Goal: Task Accomplishment & Management: Use online tool/utility

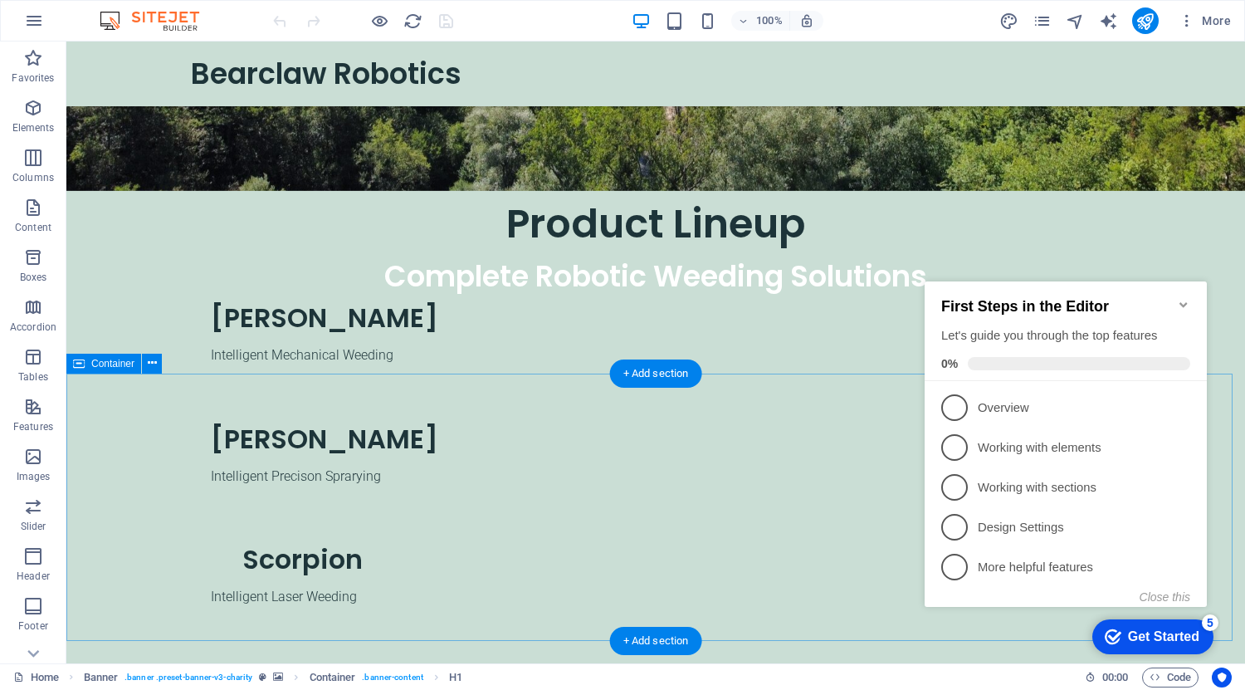
scroll to position [549, 0]
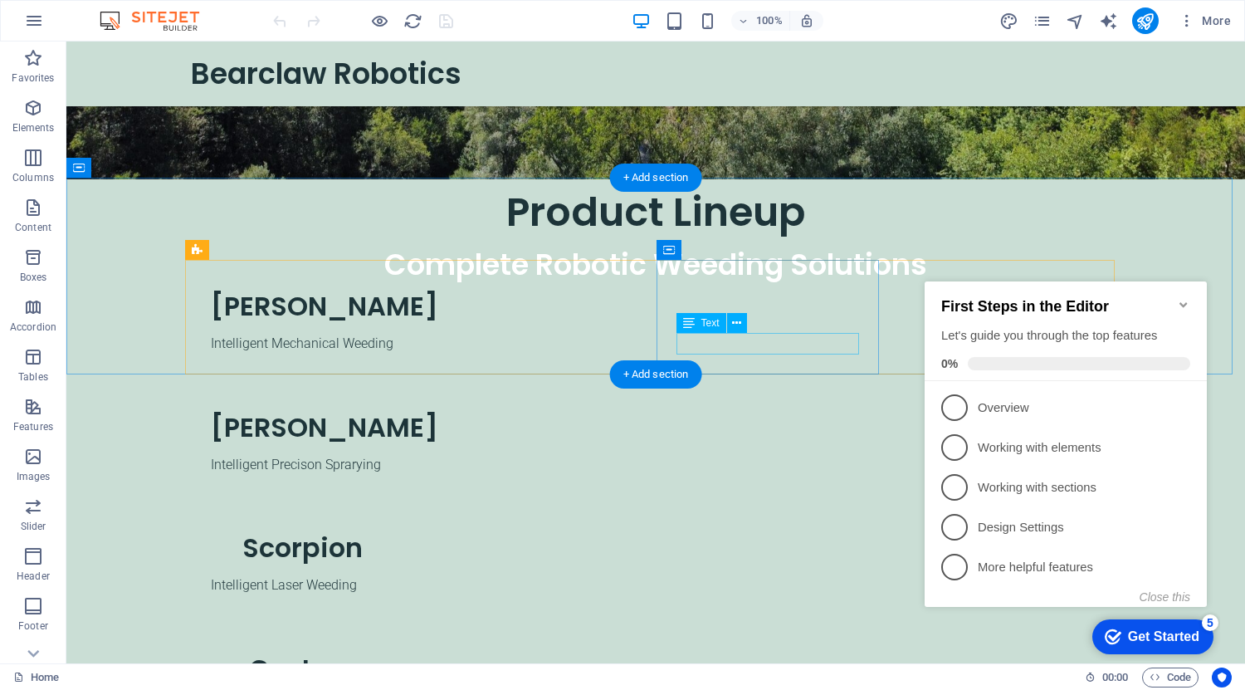
click at [394, 575] on div "Intelligent Laser Weeding" at bounding box center [302, 586] width 183 height 22
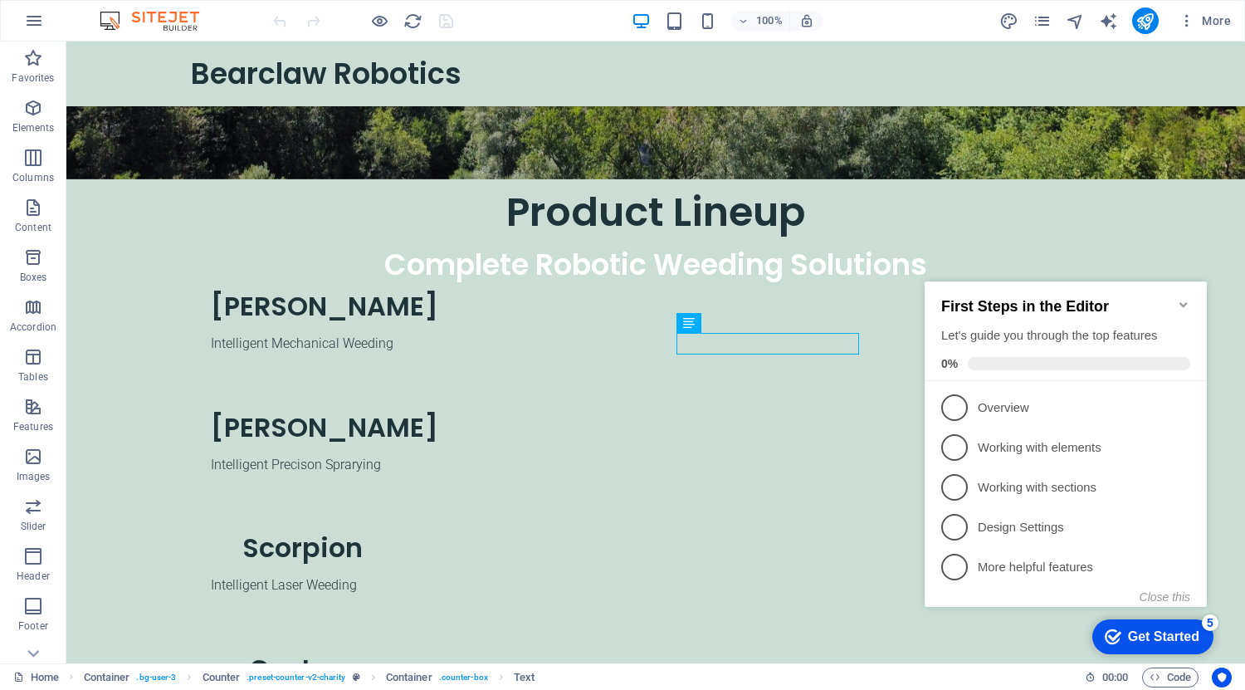
click at [1189, 298] on icon "Minimize checklist" at bounding box center [1183, 304] width 13 height 13
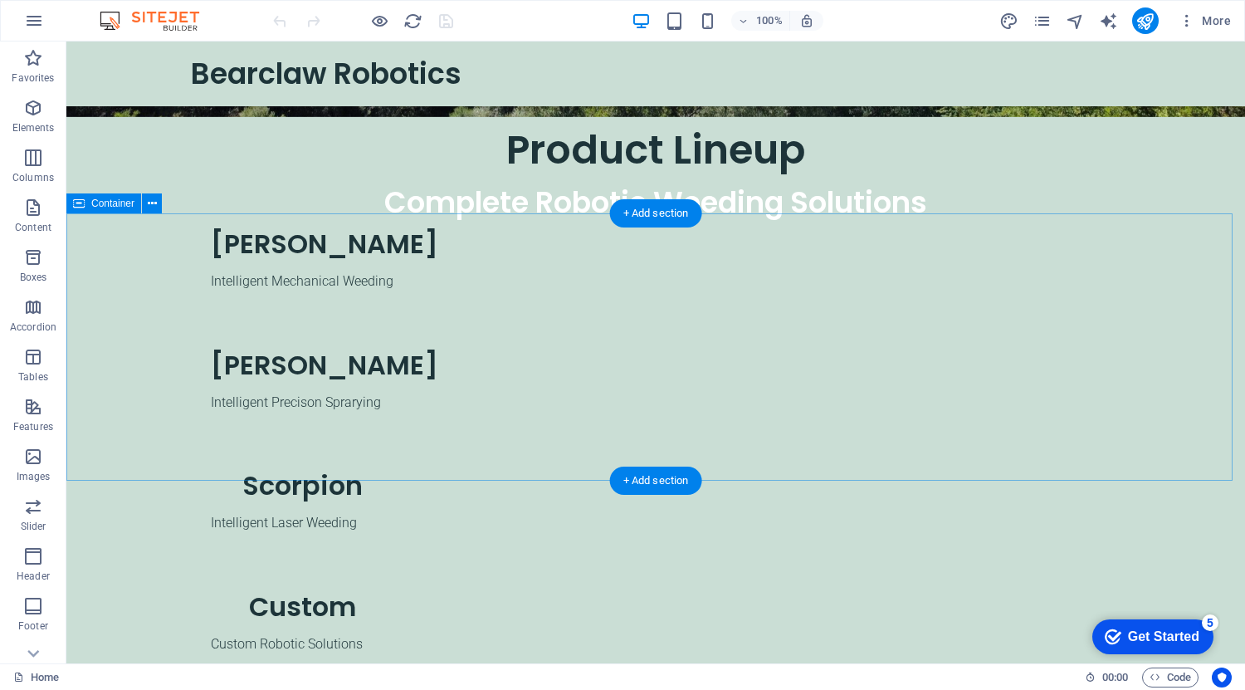
scroll to position [707, 0]
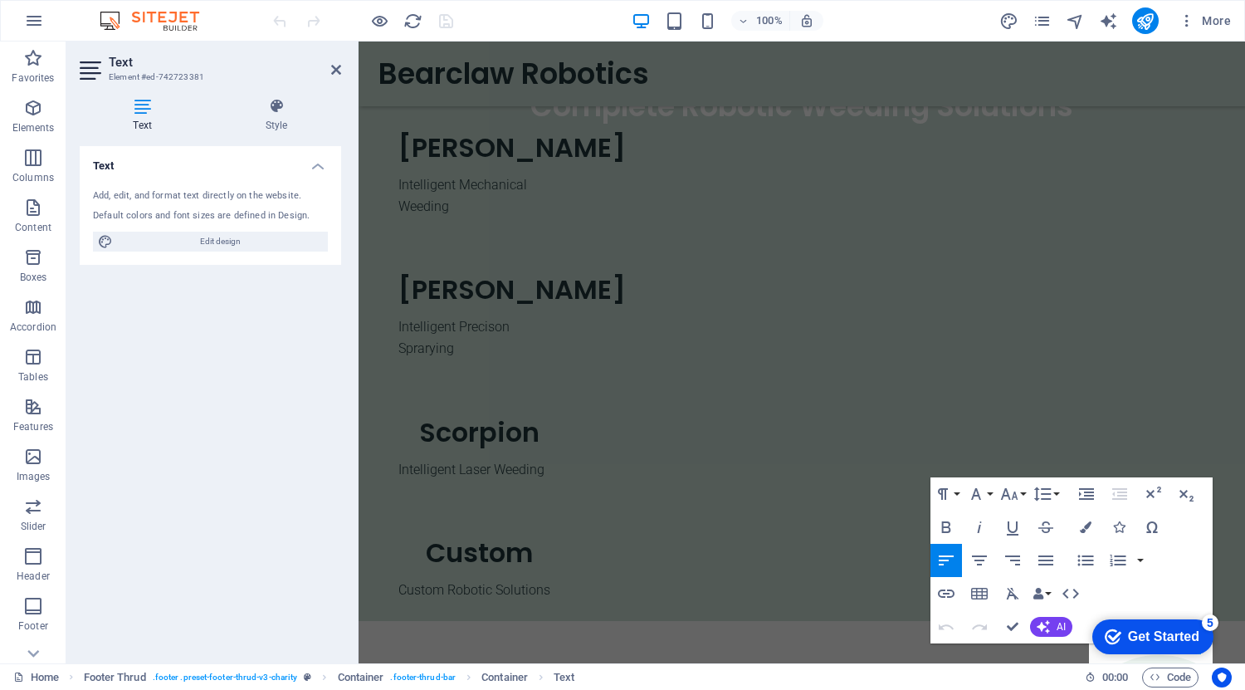
click at [1042, 634] on button "AI" at bounding box center [1051, 627] width 42 height 20
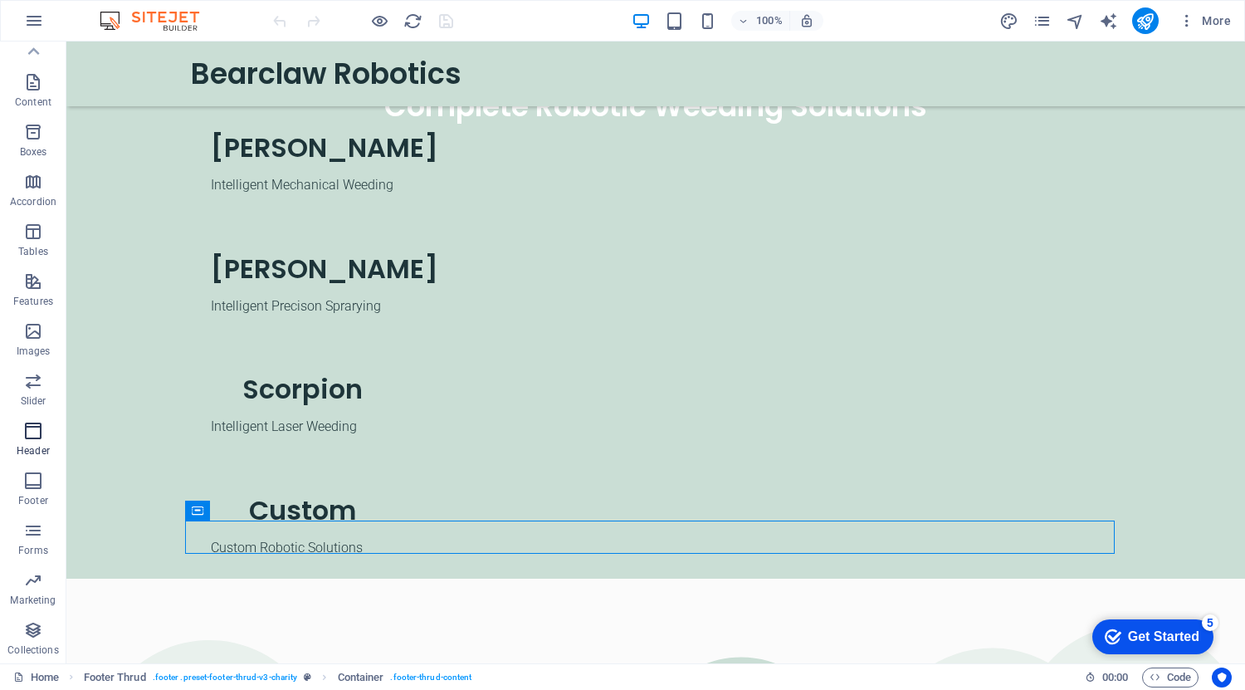
scroll to position [0, 0]
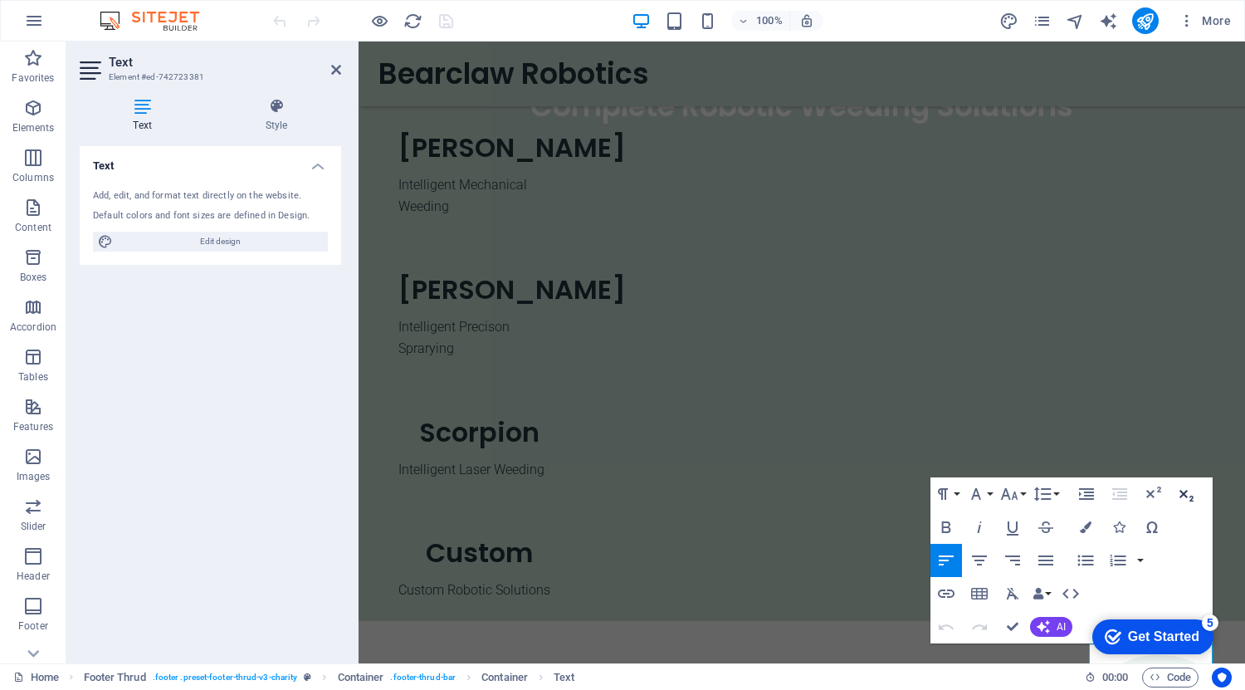
click at [1187, 493] on icon "button" at bounding box center [1187, 494] width 20 height 20
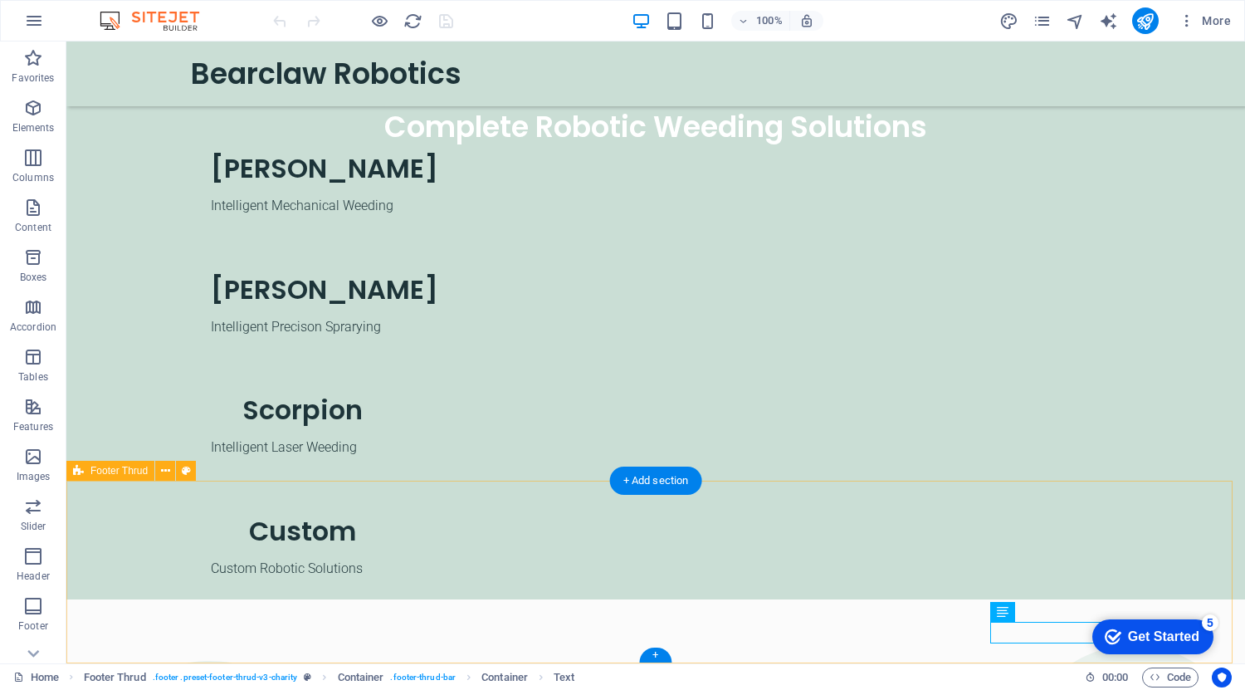
scroll to position [707, 0]
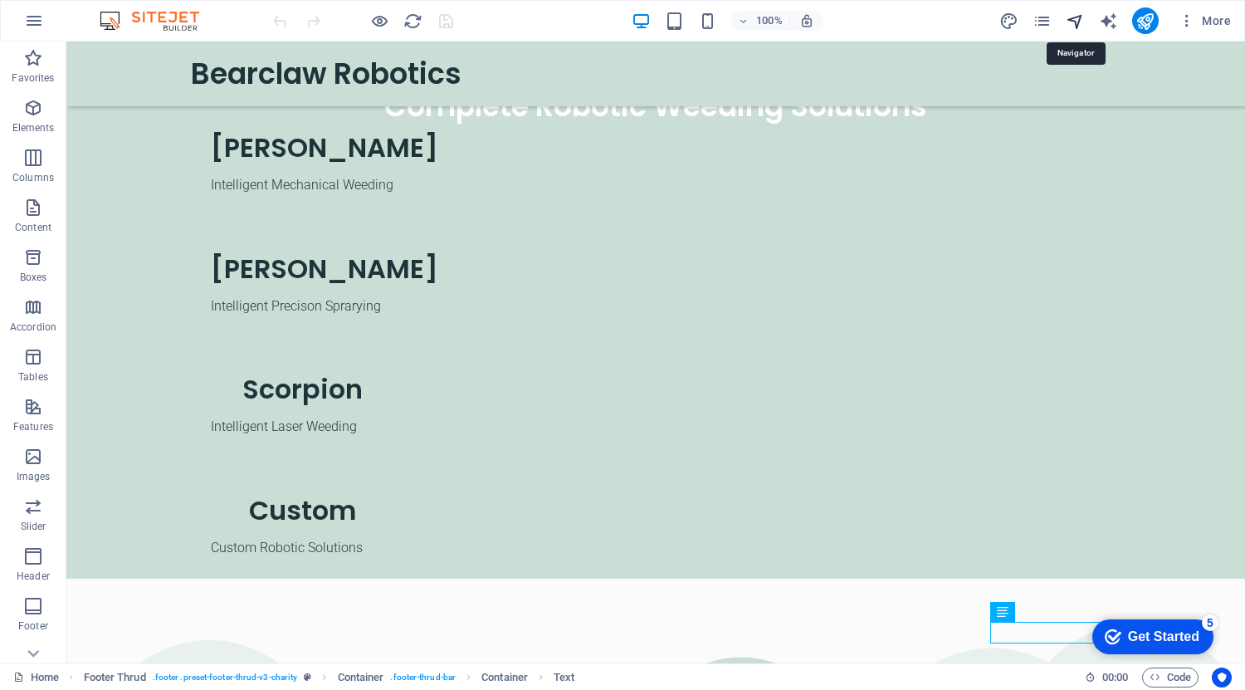
click at [1072, 17] on icon "navigator" at bounding box center [1075, 21] width 19 height 19
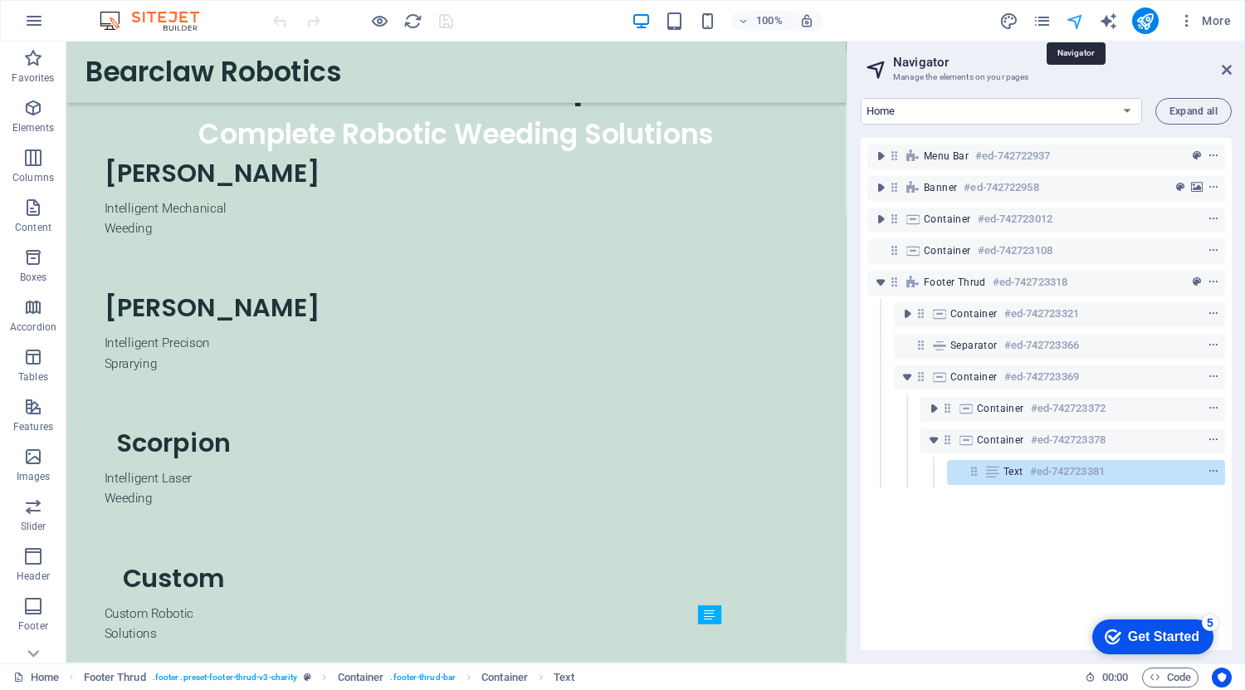
scroll to position [729, 0]
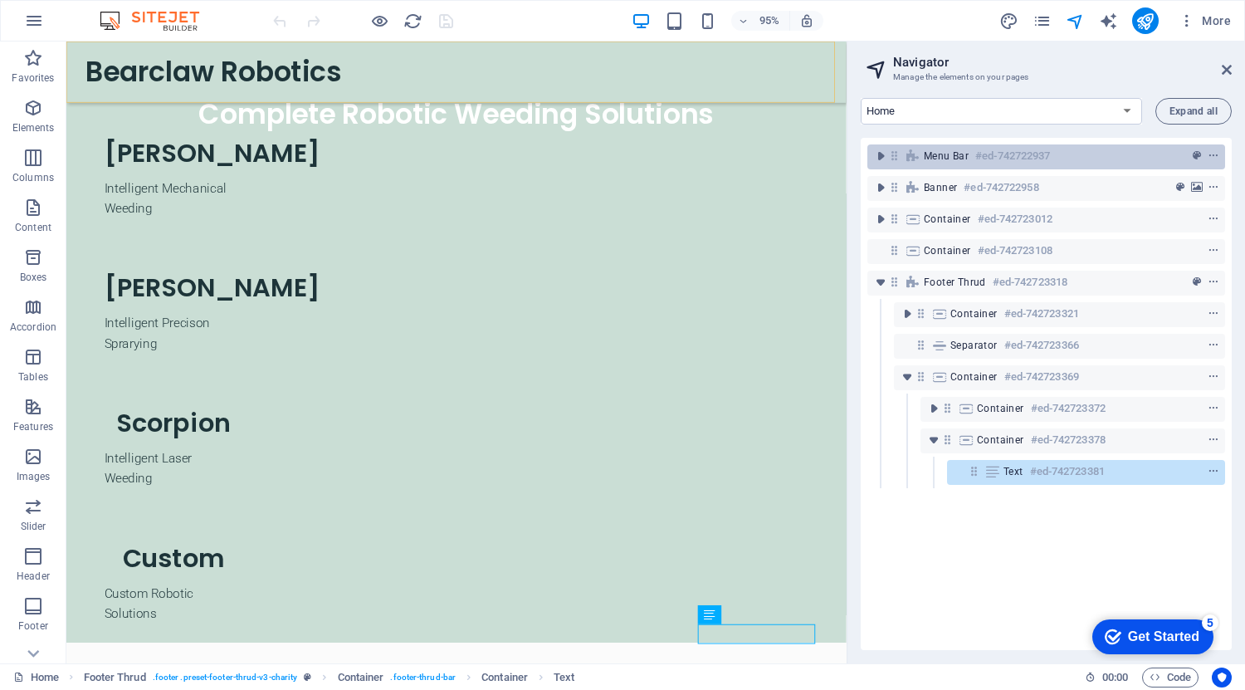
click at [978, 159] on h6 "#ed-742722937" at bounding box center [1013, 156] width 75 height 20
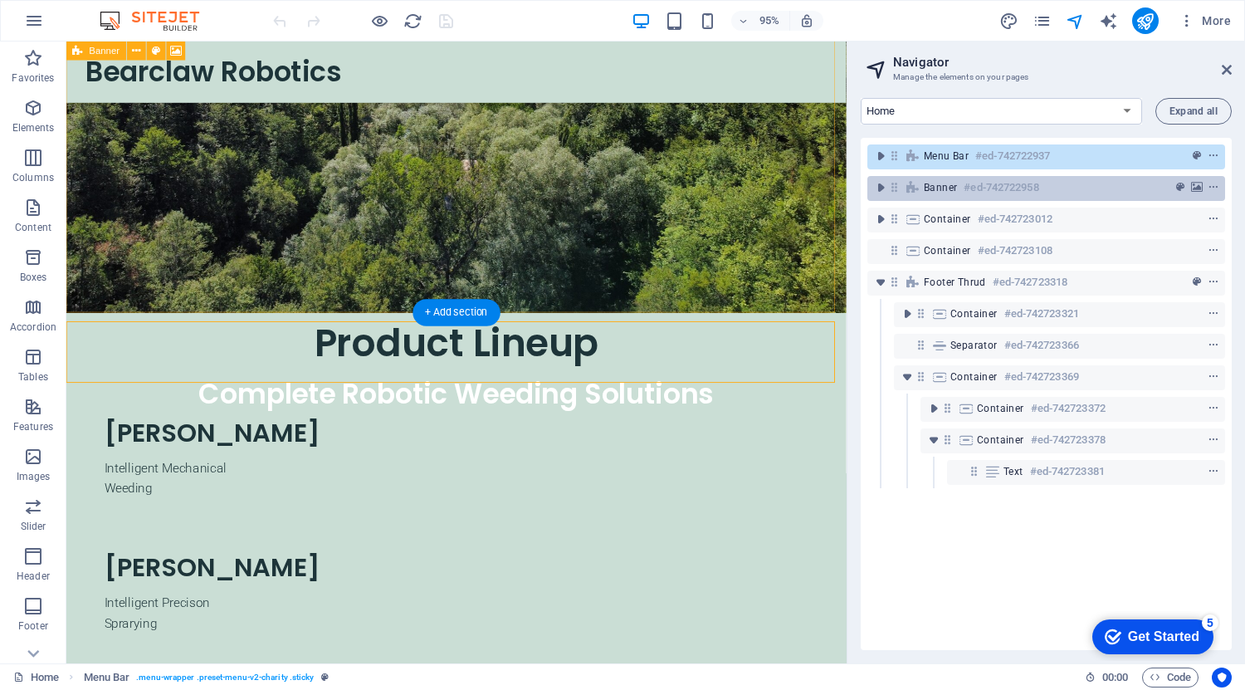
click at [975, 179] on h6 "#ed-742722958" at bounding box center [1001, 188] width 75 height 20
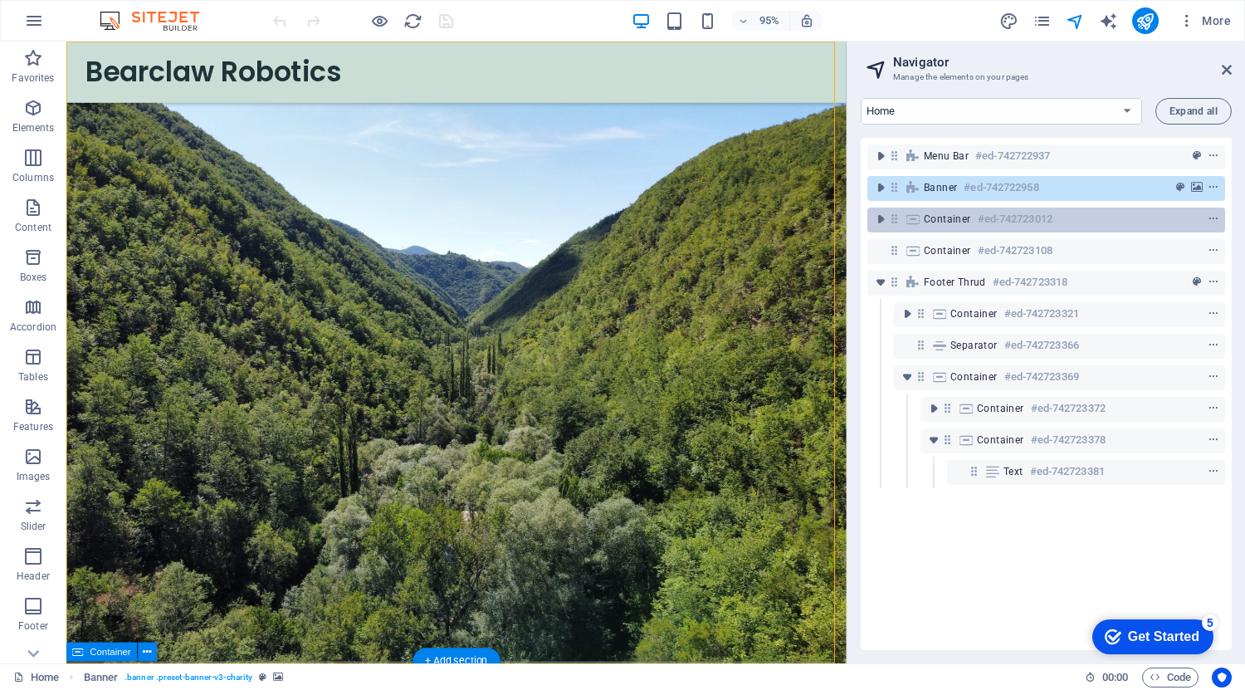
click at [978, 210] on h6 "#ed-742723012" at bounding box center [1015, 219] width 75 height 20
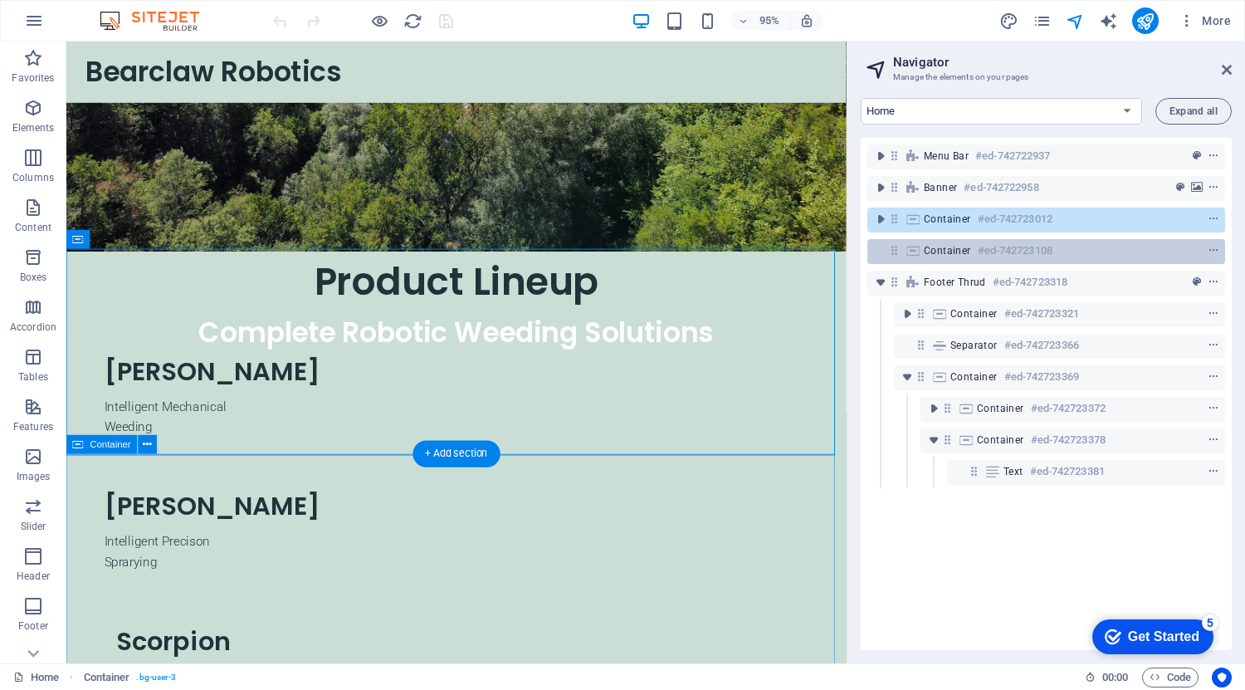
click at [985, 260] on h6 "#ed-742723108" at bounding box center [1015, 251] width 75 height 20
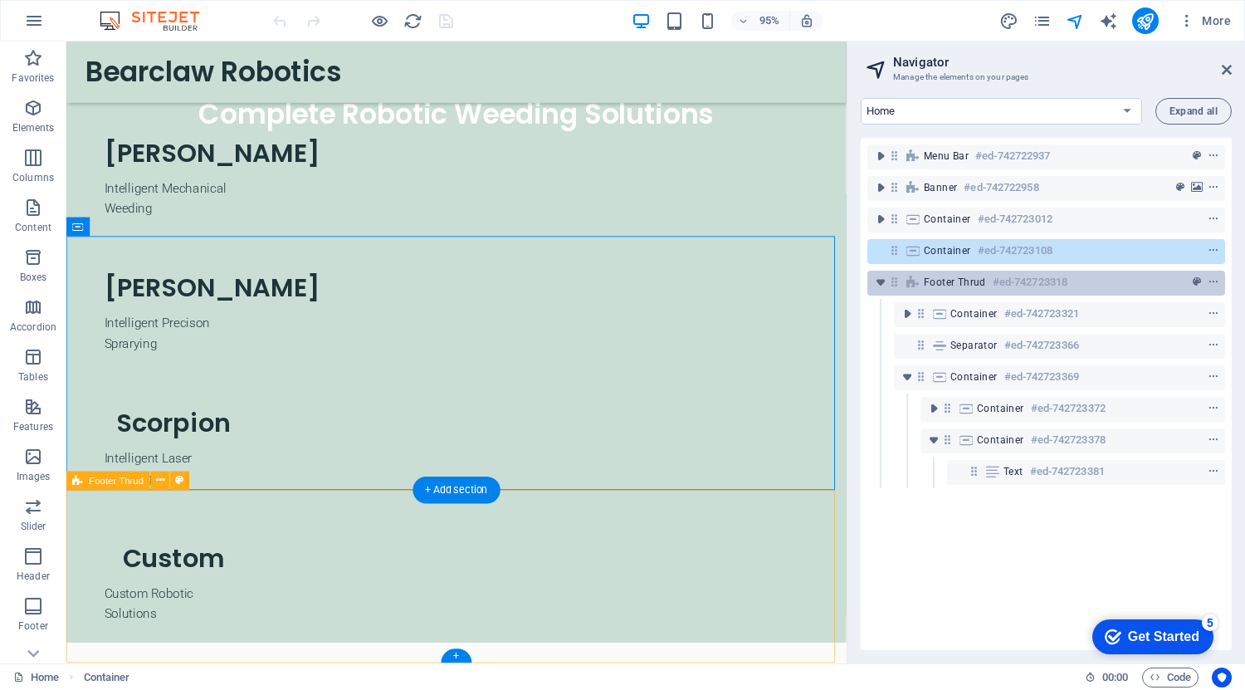
click at [982, 292] on div "Footer Thrud #ed-742723318" at bounding box center [1047, 283] width 358 height 25
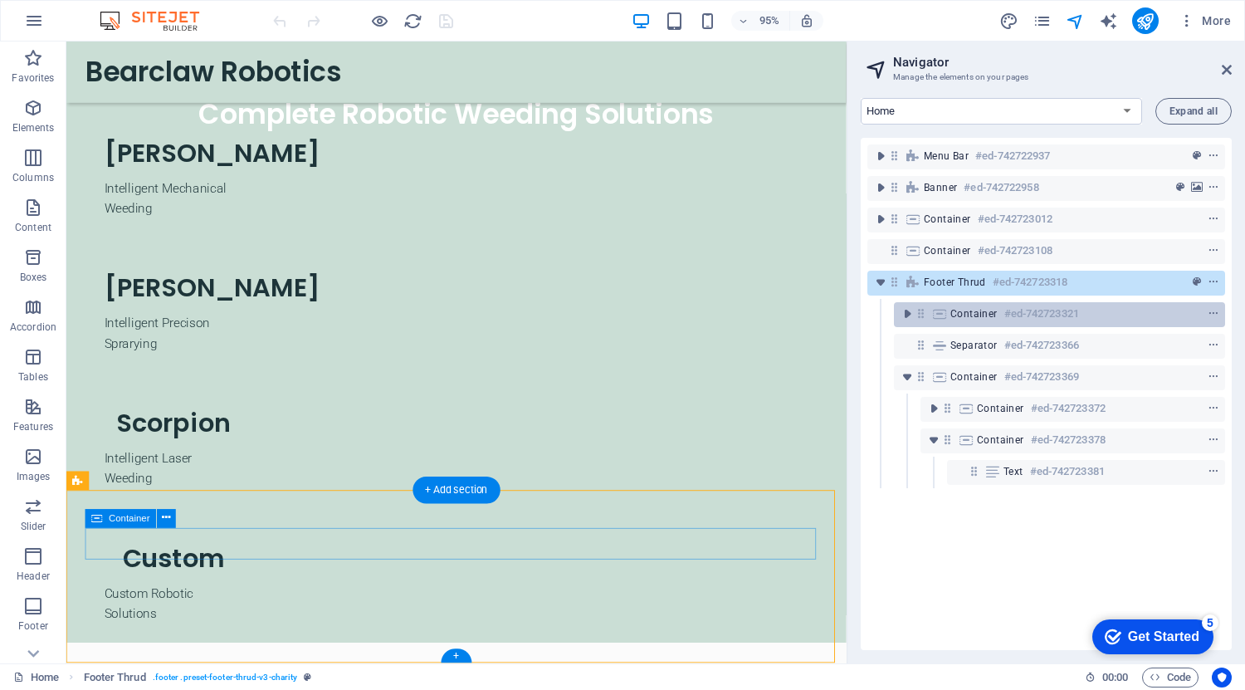
click at [988, 312] on span "Container" at bounding box center [974, 313] width 47 height 13
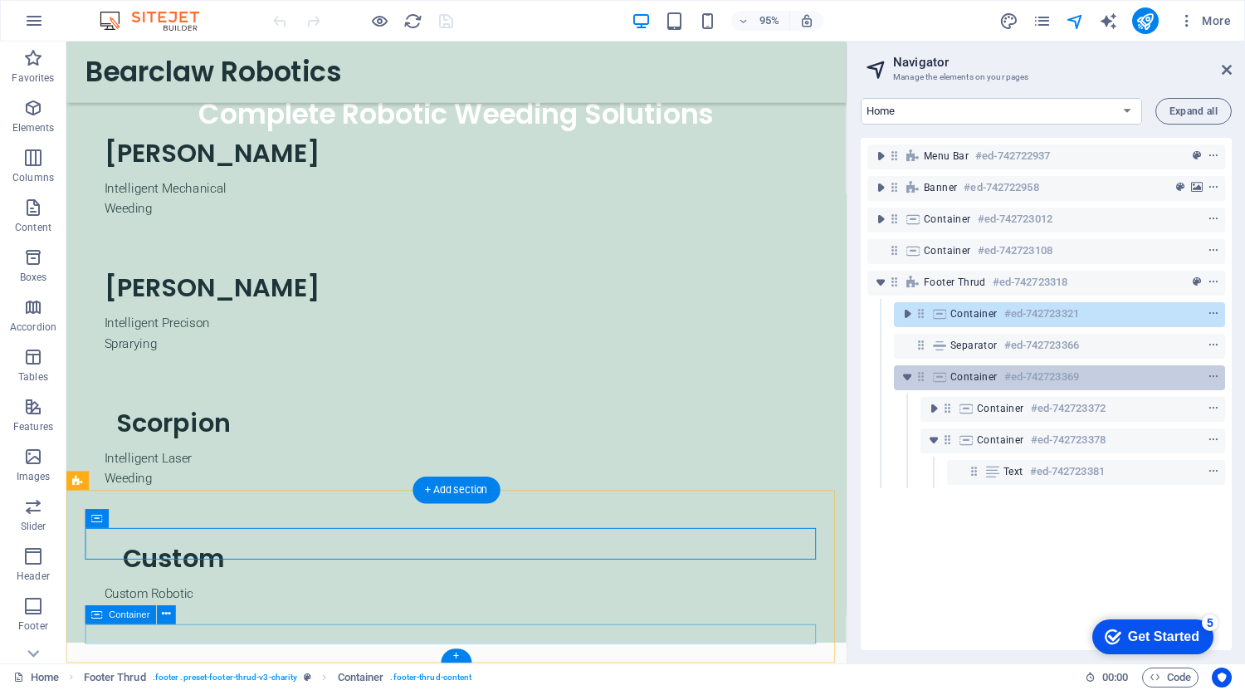
click at [1001, 376] on div "Container #ed-742723369" at bounding box center [1047, 377] width 192 height 20
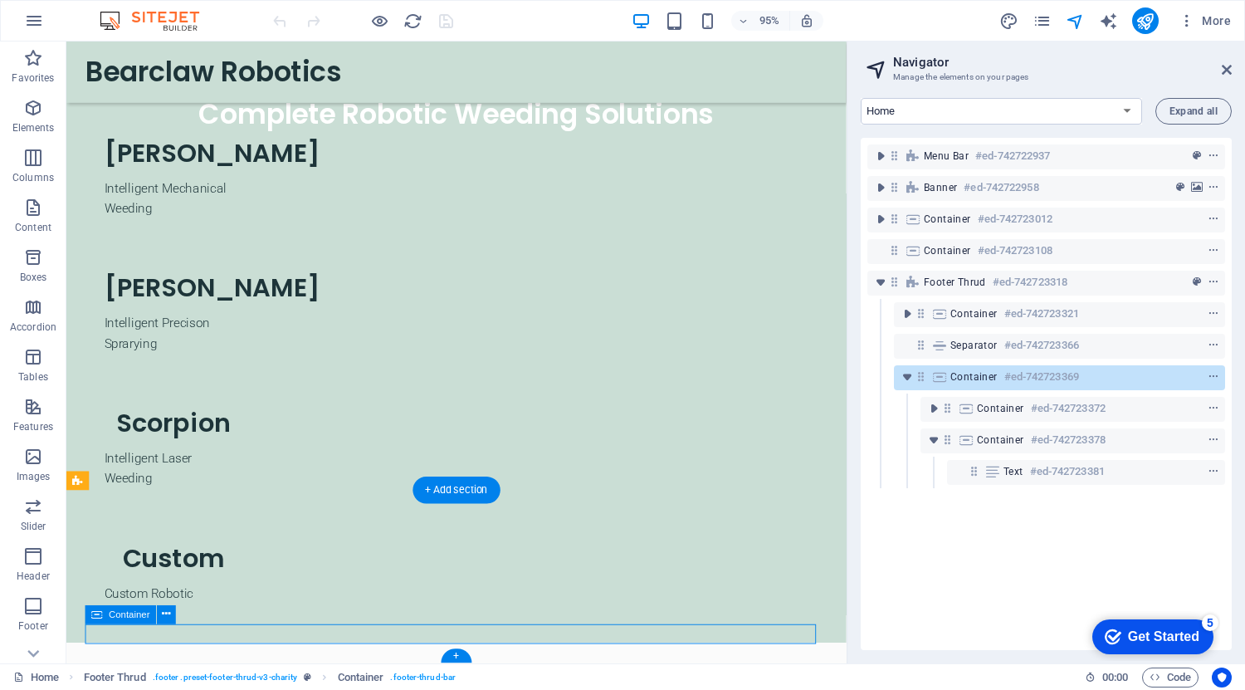
click at [1001, 376] on div "Container #ed-742723369" at bounding box center [1047, 377] width 192 height 20
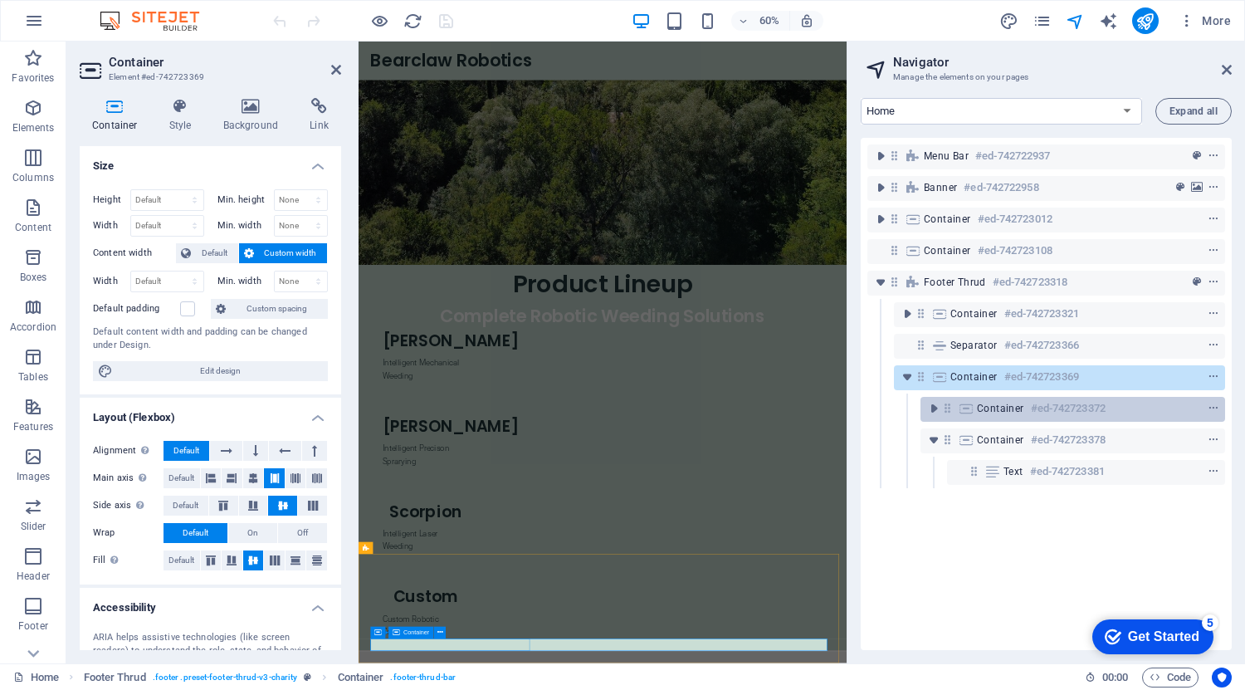
click at [1006, 416] on div "Container #ed-742723372" at bounding box center [1059, 409] width 165 height 20
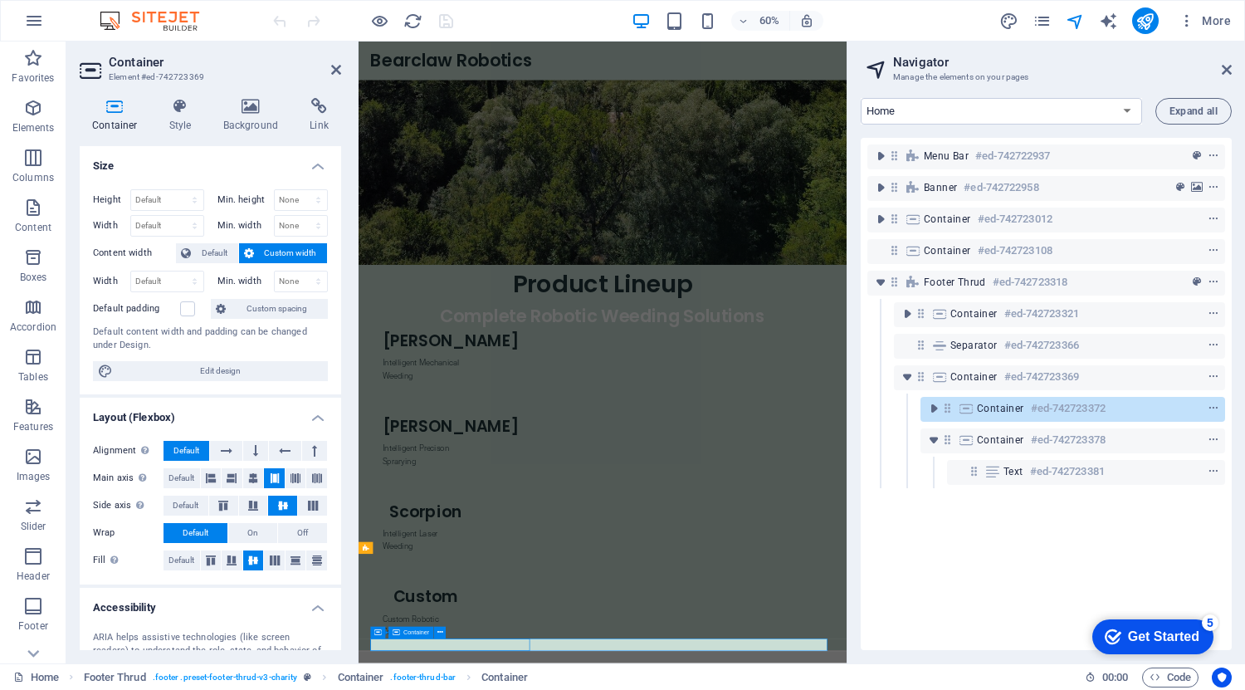
click at [1006, 416] on div "Container #ed-742723372" at bounding box center [1059, 409] width 165 height 20
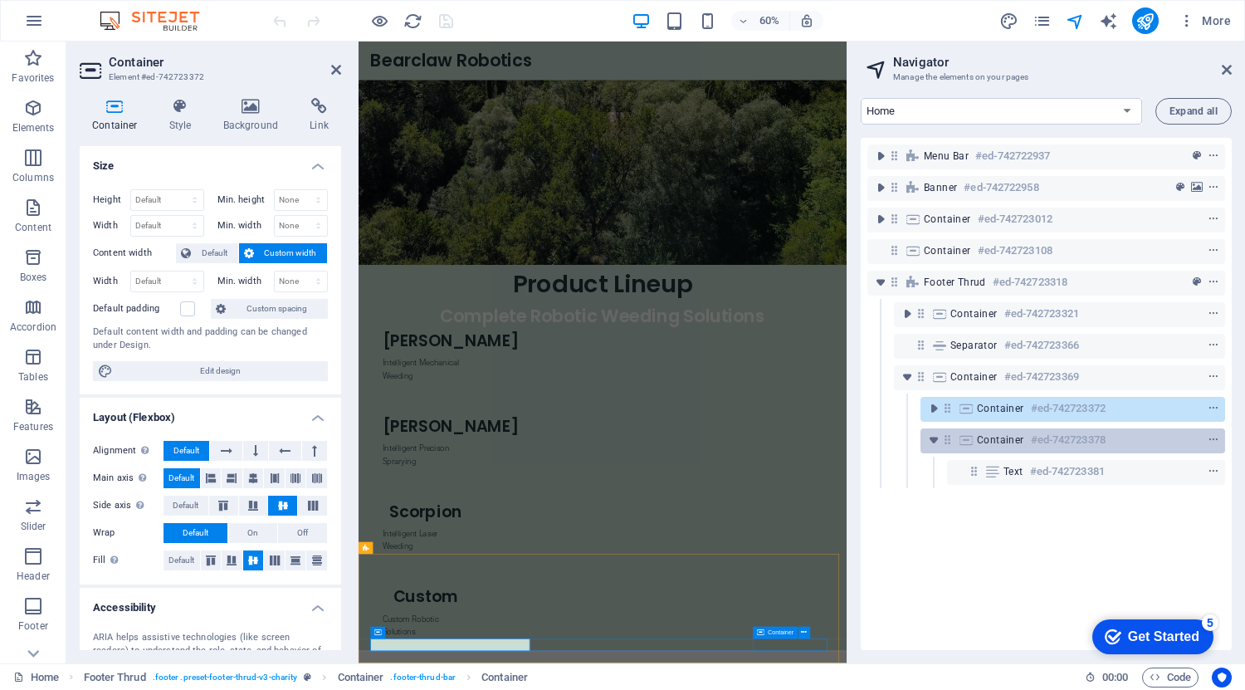
click at [1008, 442] on span "Container" at bounding box center [1000, 439] width 47 height 13
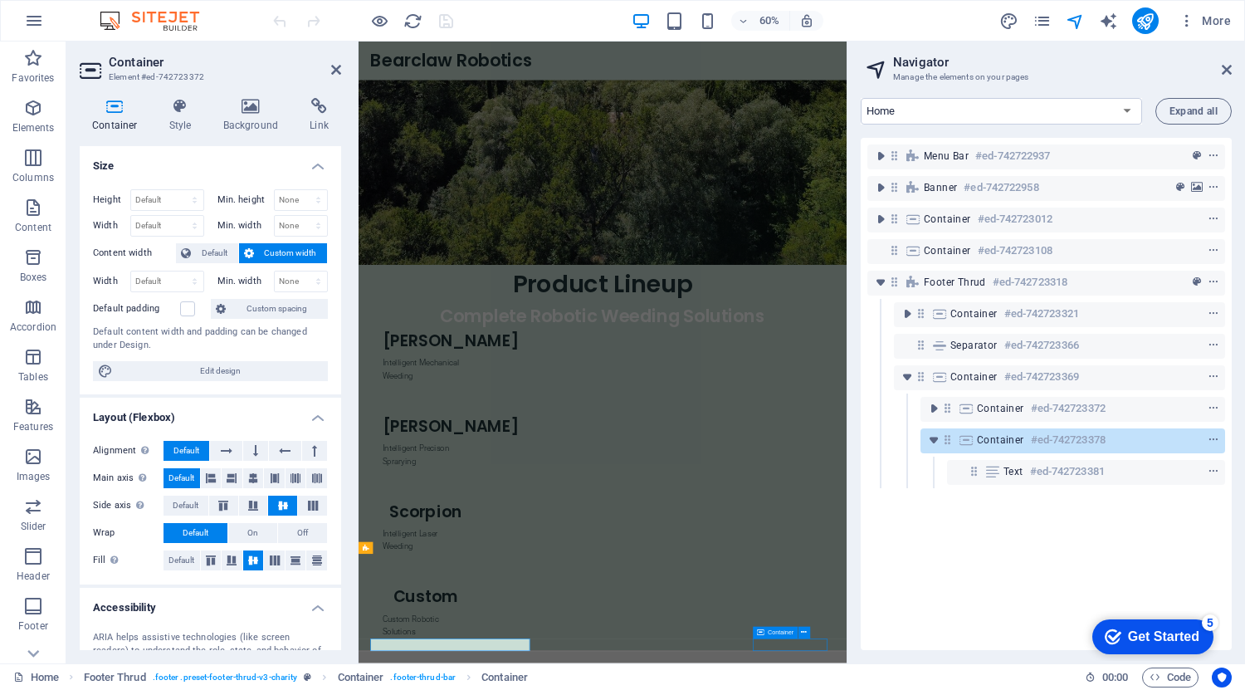
click at [1008, 442] on span "Container" at bounding box center [1000, 439] width 47 height 13
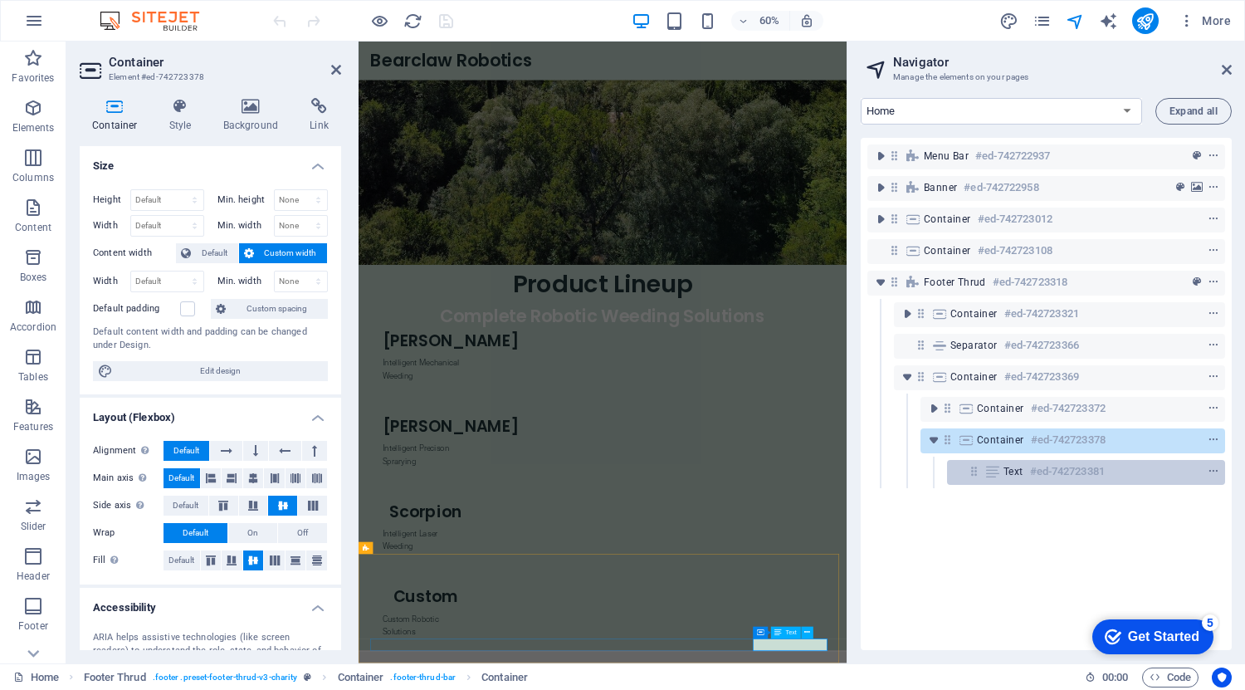
click at [1020, 466] on span "Text" at bounding box center [1014, 471] width 20 height 13
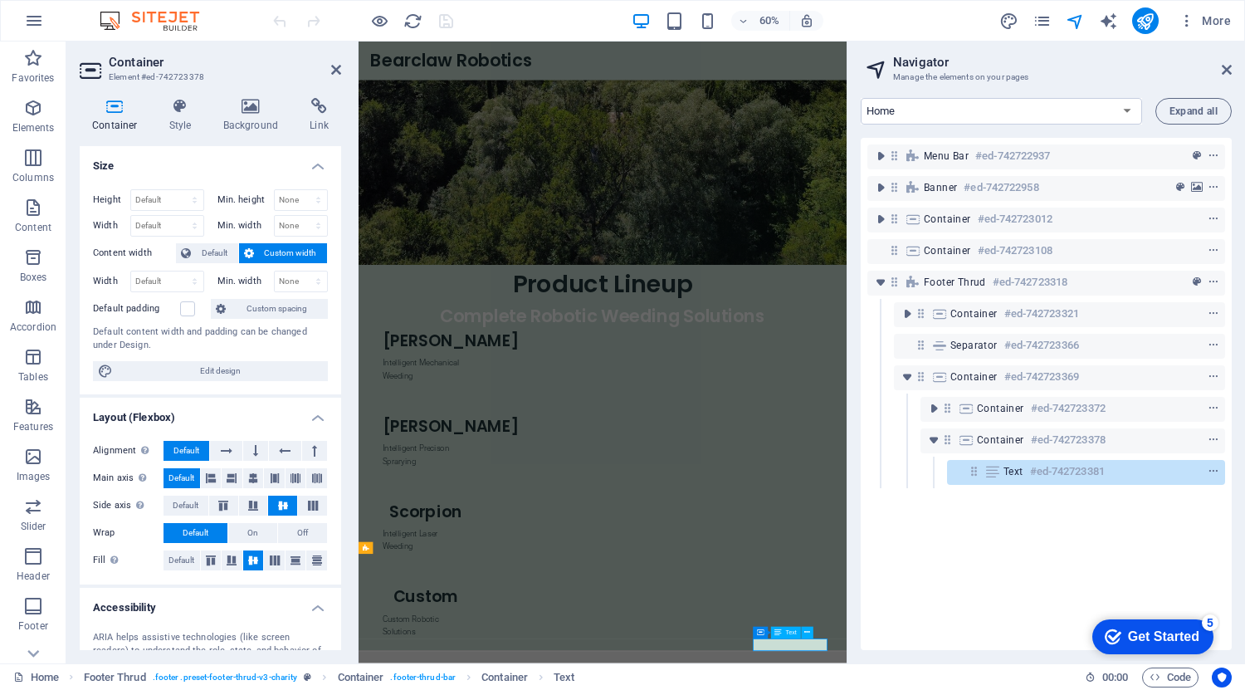
click at [1020, 466] on span "Text" at bounding box center [1014, 471] width 20 height 13
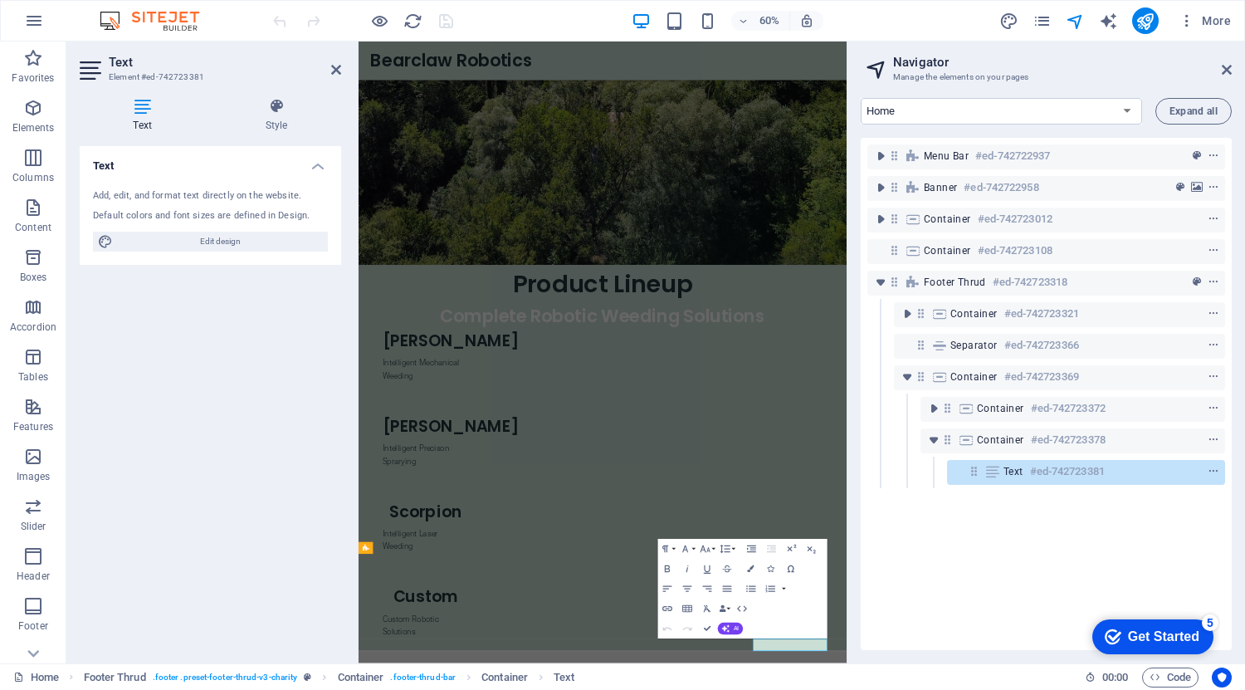
click at [1020, 466] on span "Text" at bounding box center [1014, 471] width 20 height 13
click at [1015, 446] on span "Container" at bounding box center [1000, 439] width 47 height 13
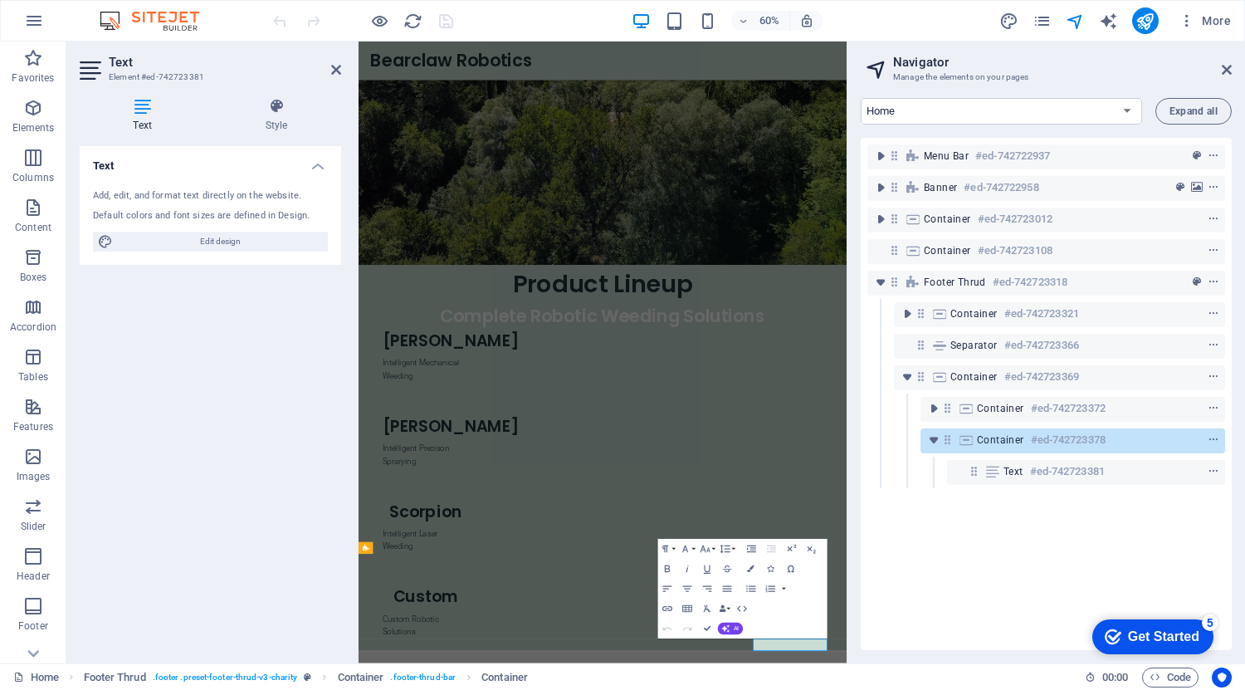
click at [1015, 446] on span "Container" at bounding box center [1000, 439] width 47 height 13
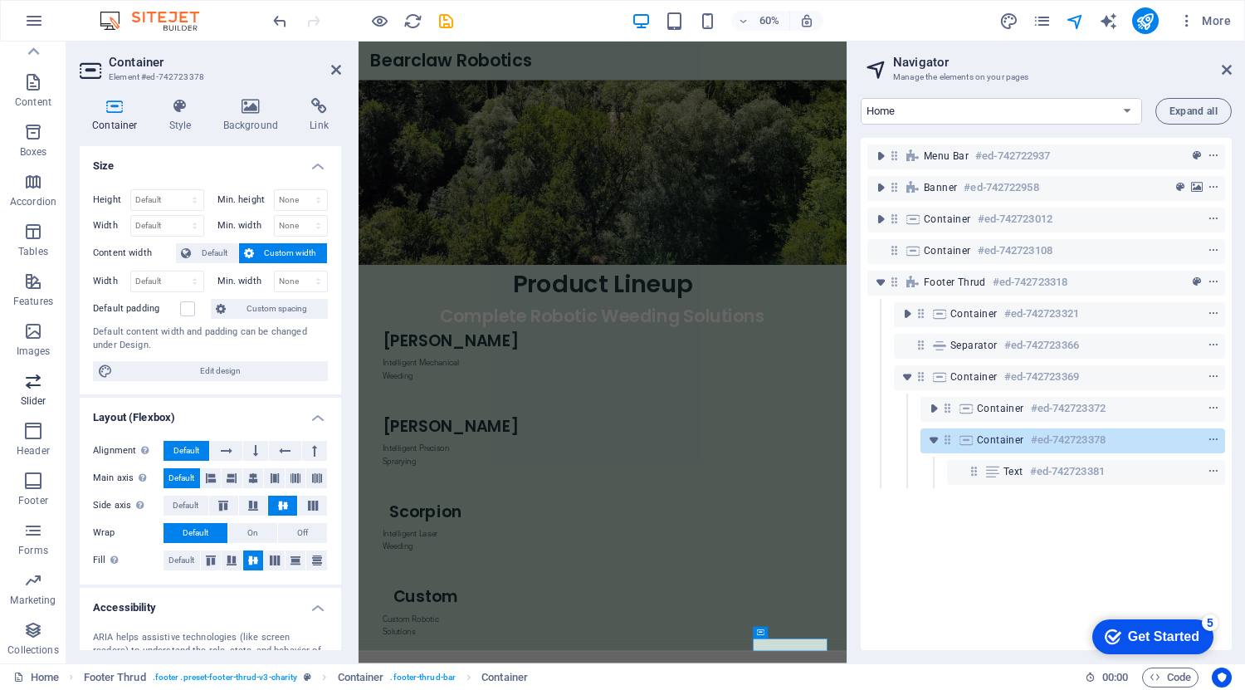
scroll to position [0, 0]
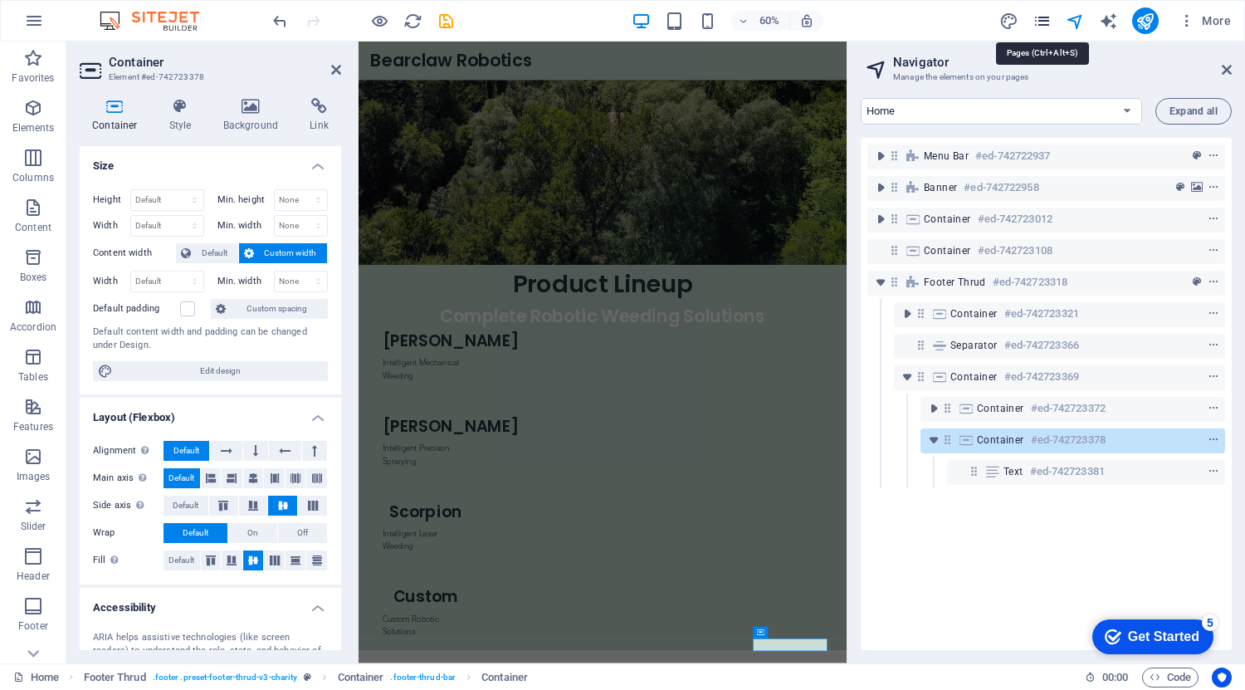
click at [1040, 18] on icon "pages" at bounding box center [1042, 21] width 19 height 19
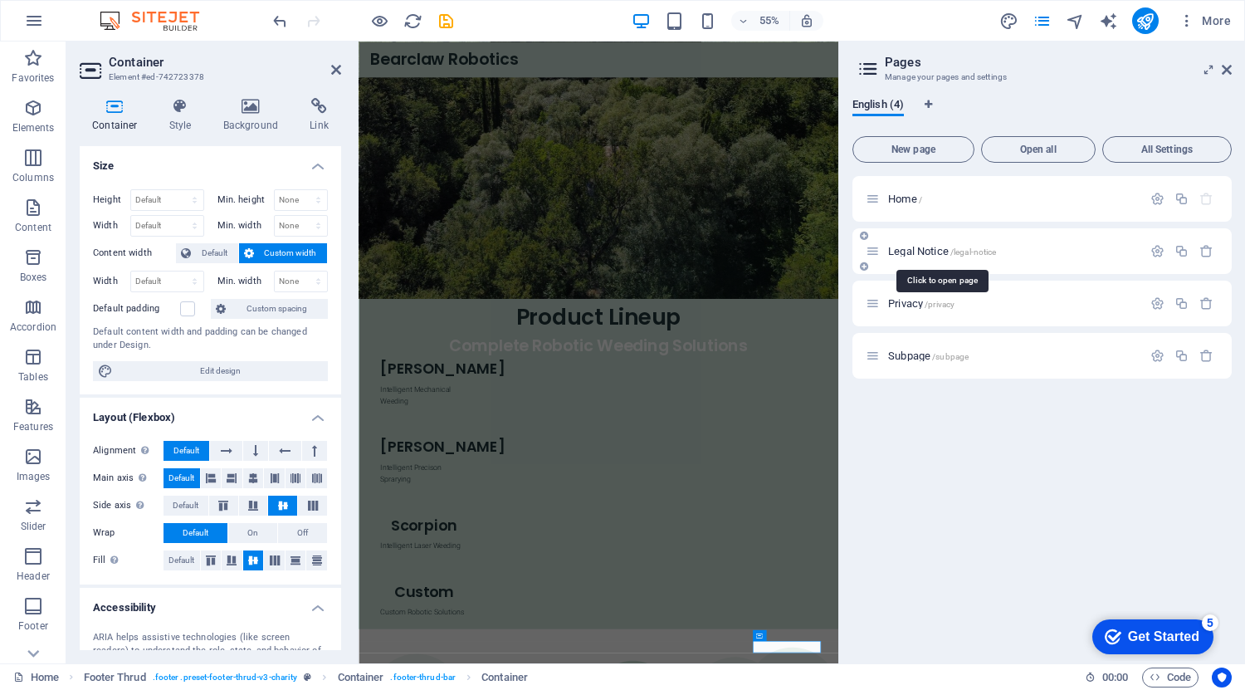
click at [946, 248] on span "Legal Notice /legal-notice" at bounding box center [942, 251] width 108 height 12
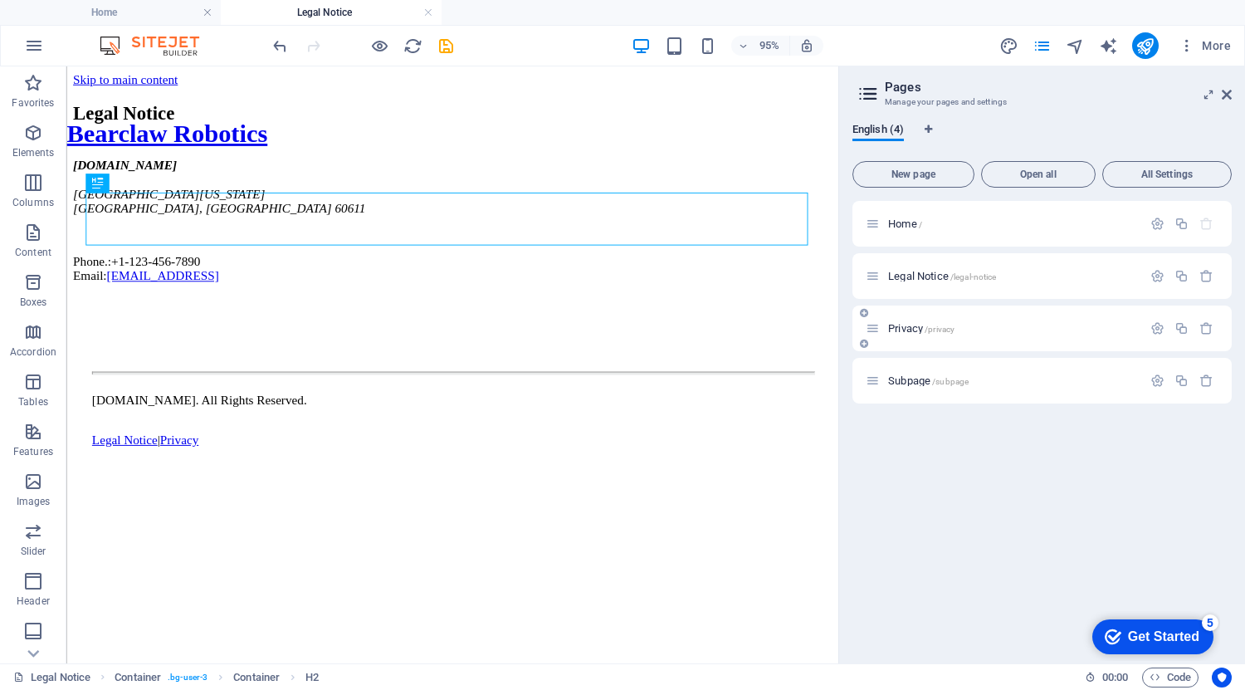
click at [910, 326] on span "Privacy /privacy" at bounding box center [921, 328] width 66 height 12
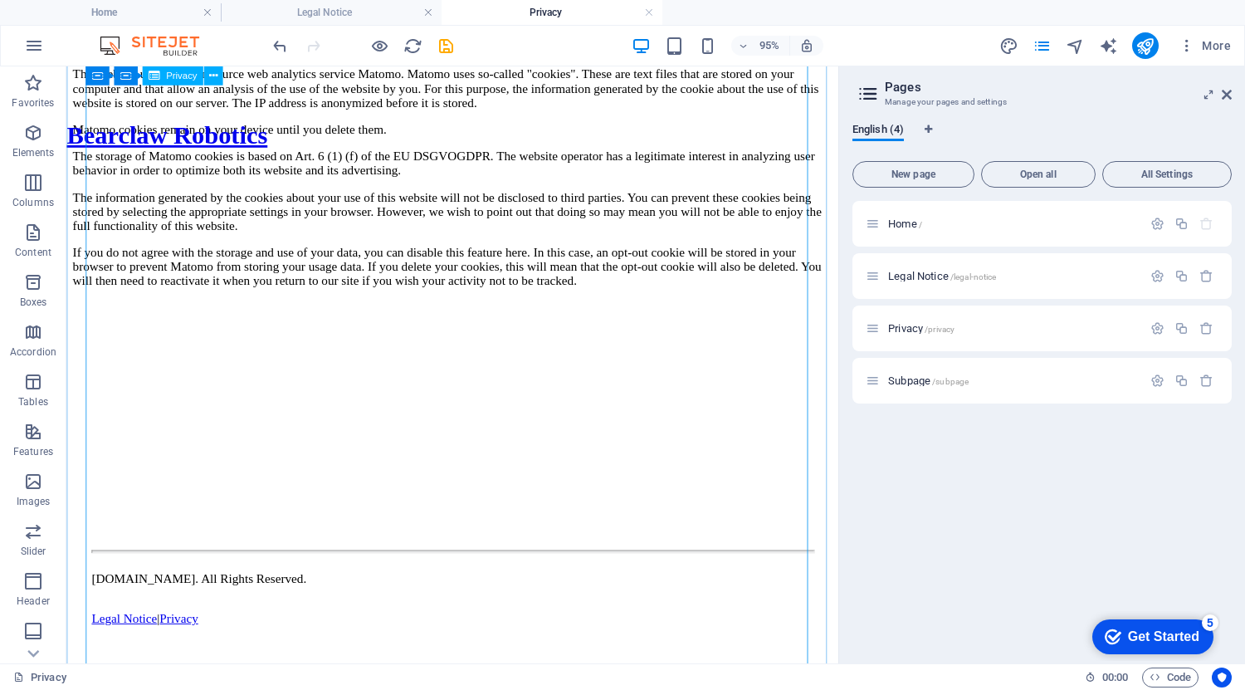
scroll to position [3704, 0]
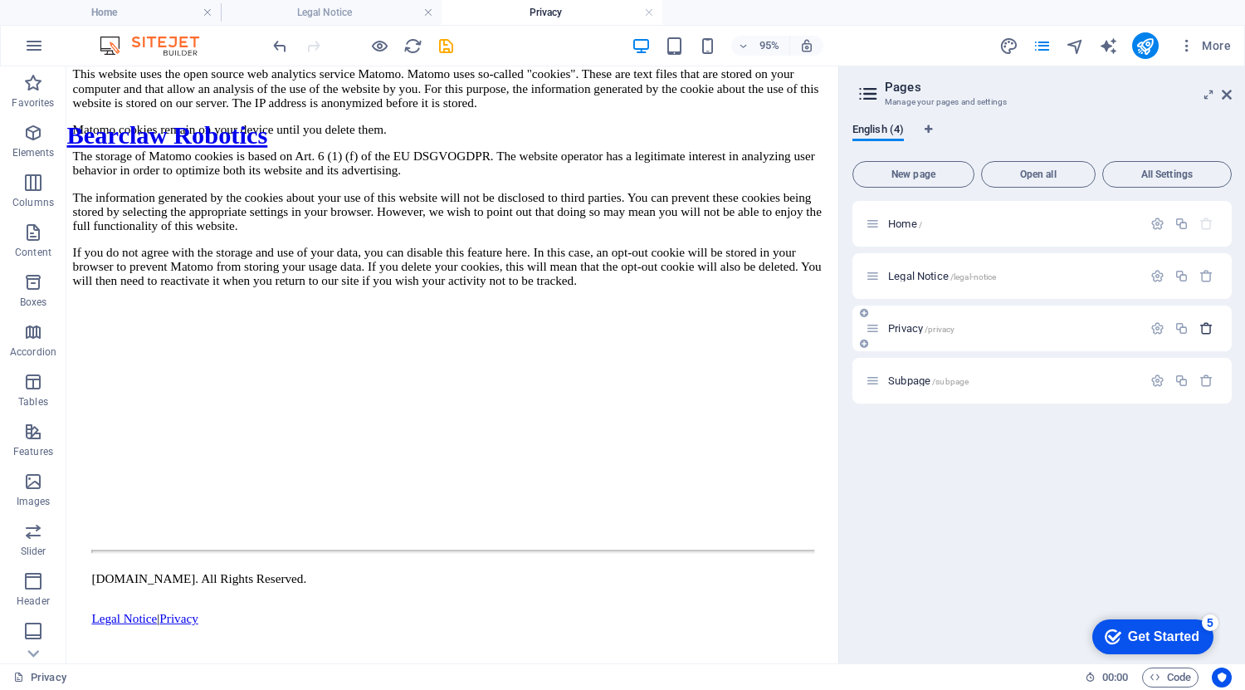
click at [1210, 324] on icon "button" at bounding box center [1207, 328] width 14 height 14
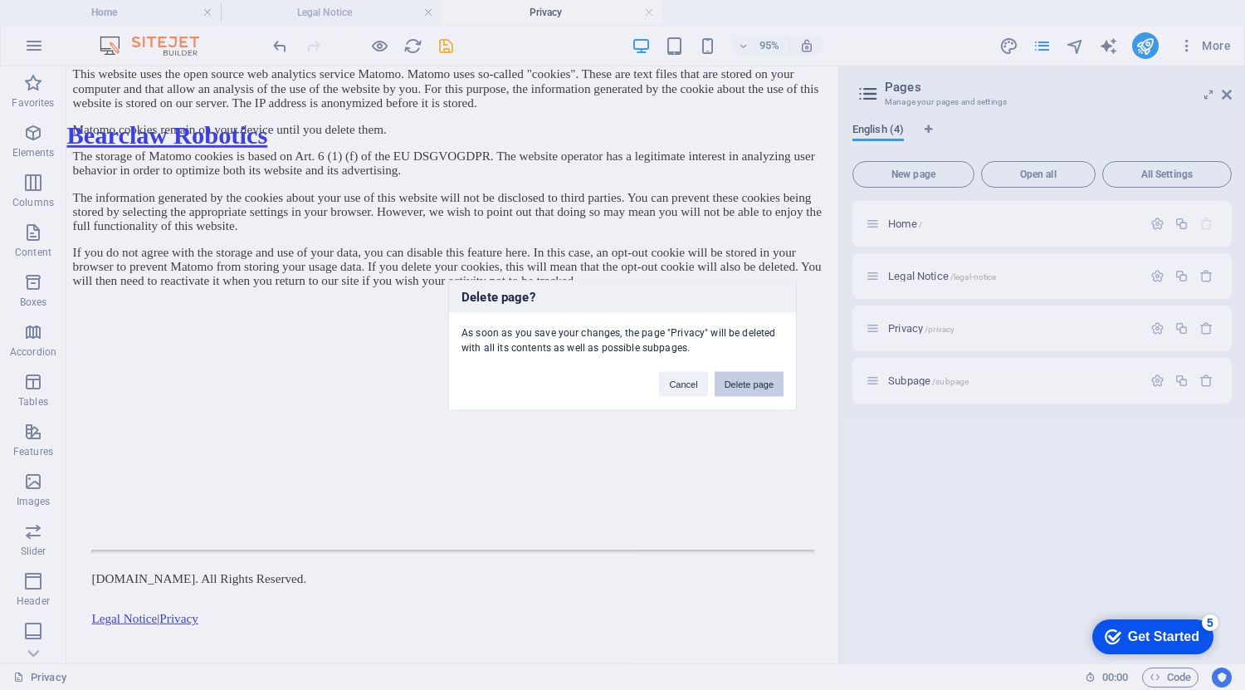
click at [732, 385] on button "Delete page" at bounding box center [749, 383] width 69 height 25
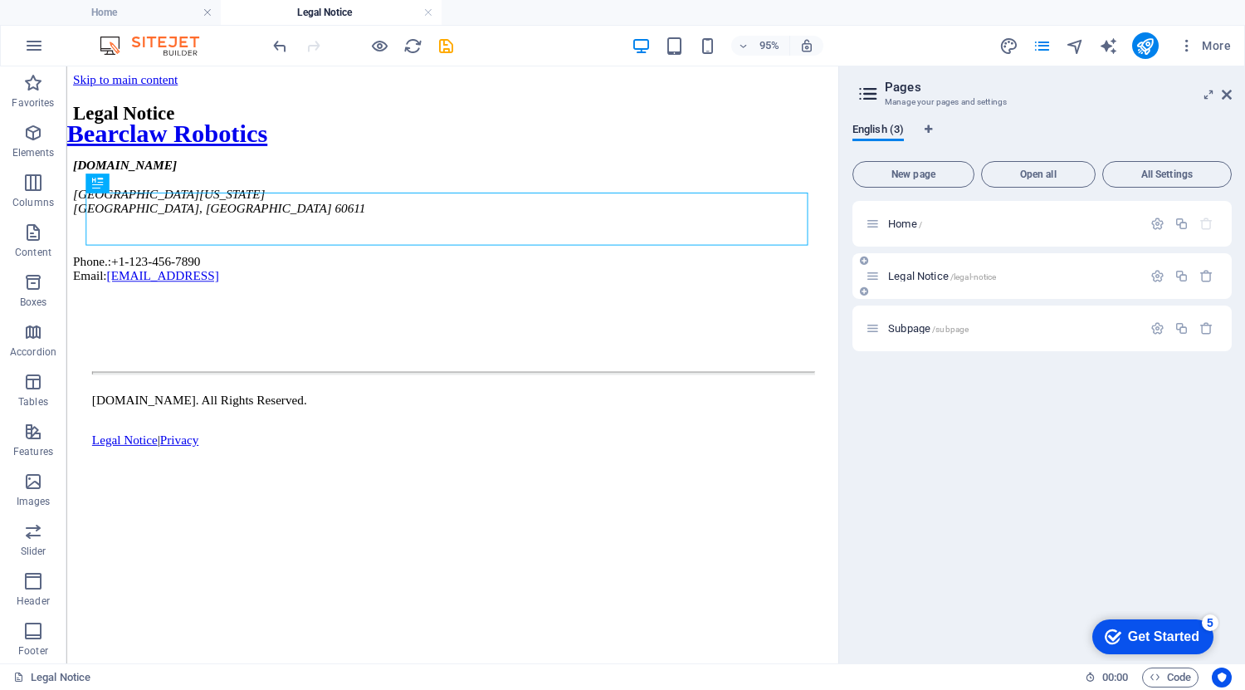
click at [1068, 276] on p "Legal Notice /legal-notice" at bounding box center [1012, 276] width 249 height 11
click at [1208, 272] on icon "button" at bounding box center [1207, 276] width 14 height 14
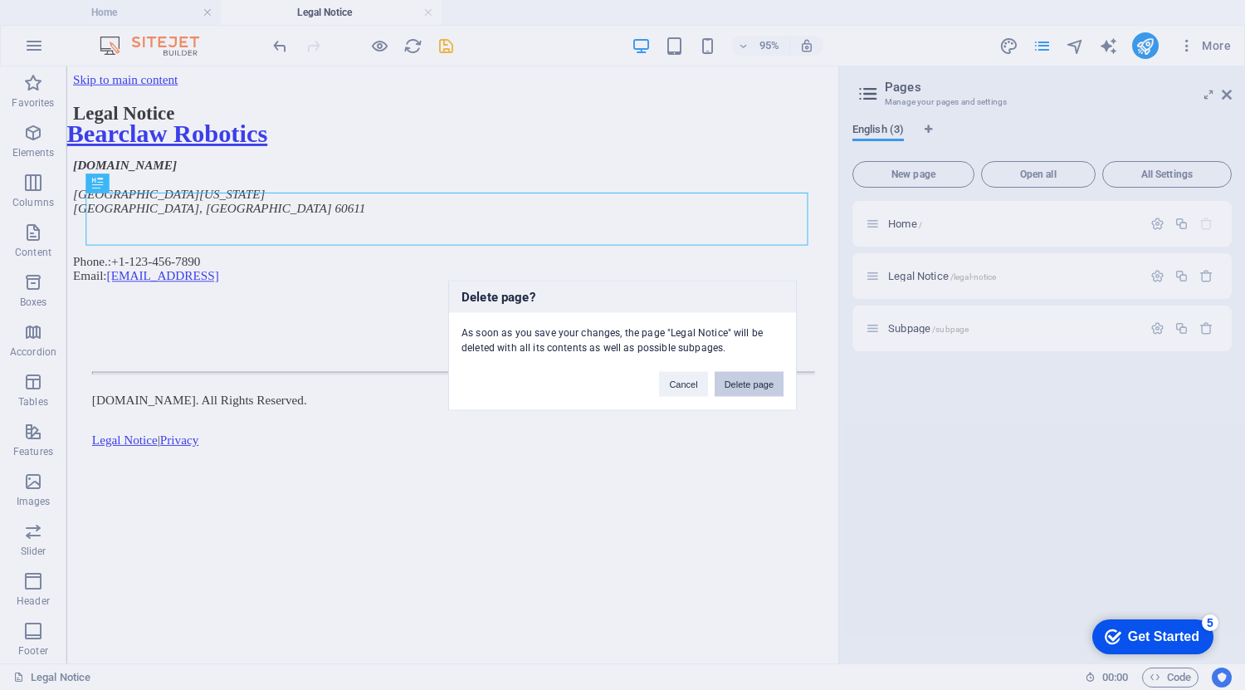
click at [761, 386] on button "Delete page" at bounding box center [749, 383] width 69 height 25
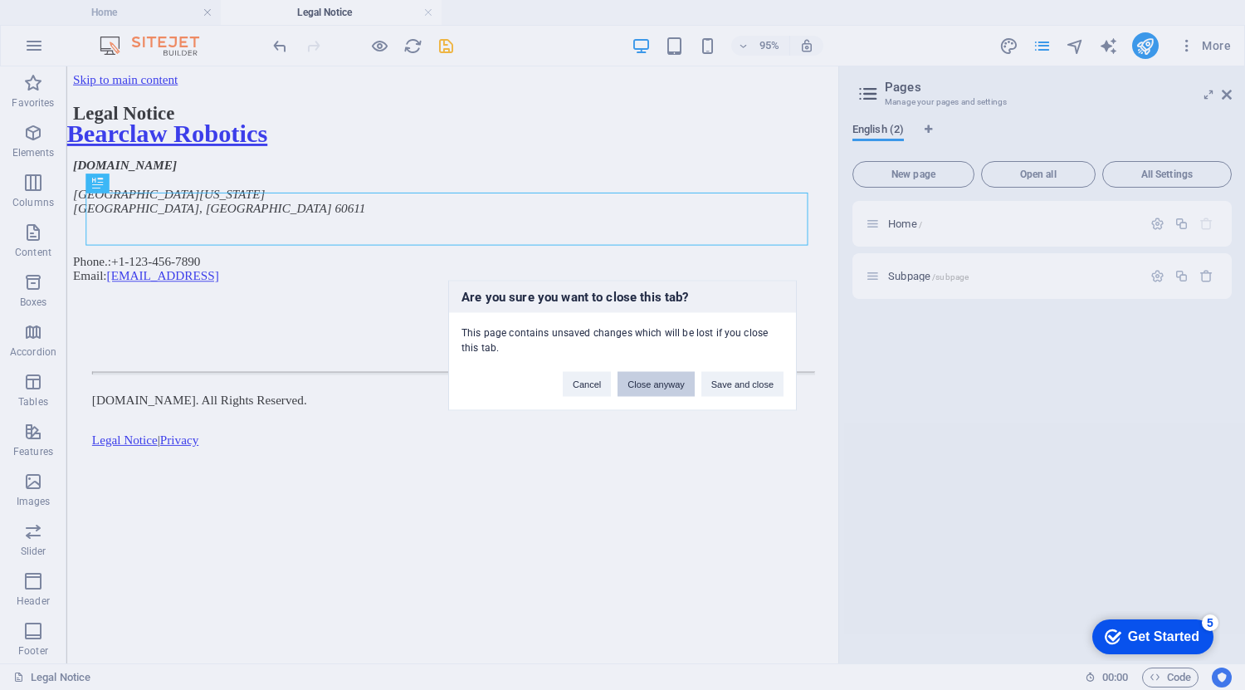
click at [673, 384] on button "Close anyway" at bounding box center [656, 383] width 76 height 25
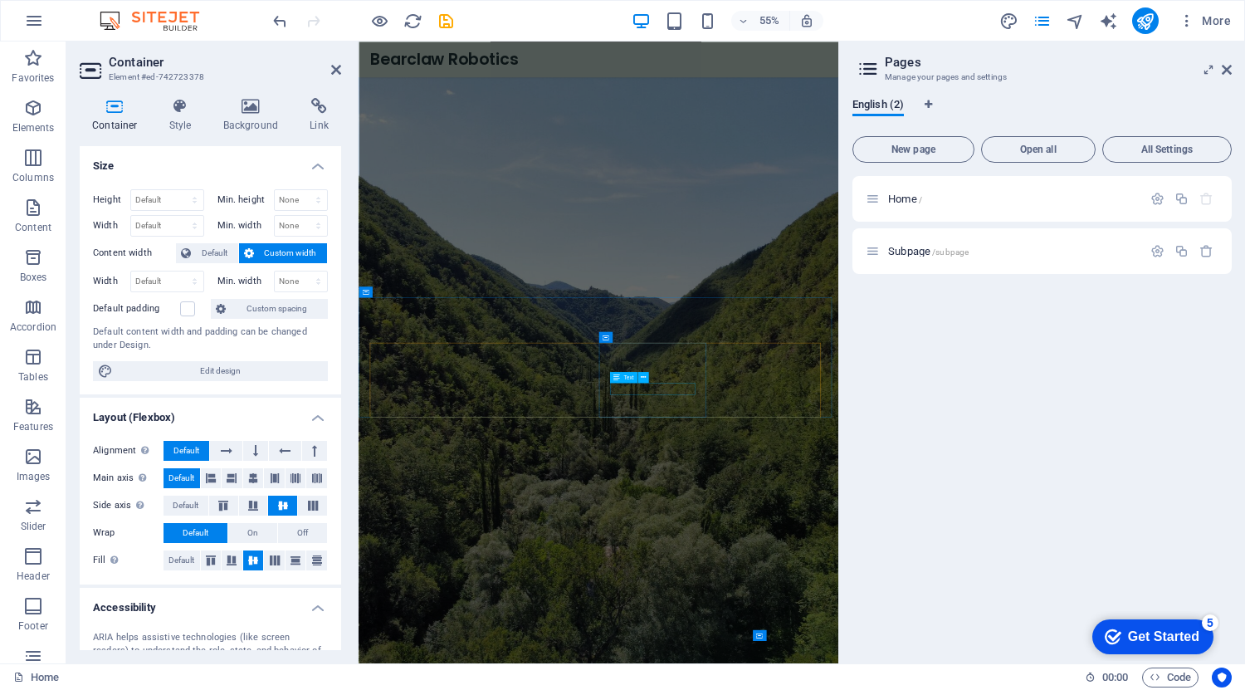
scroll to position [729, 0]
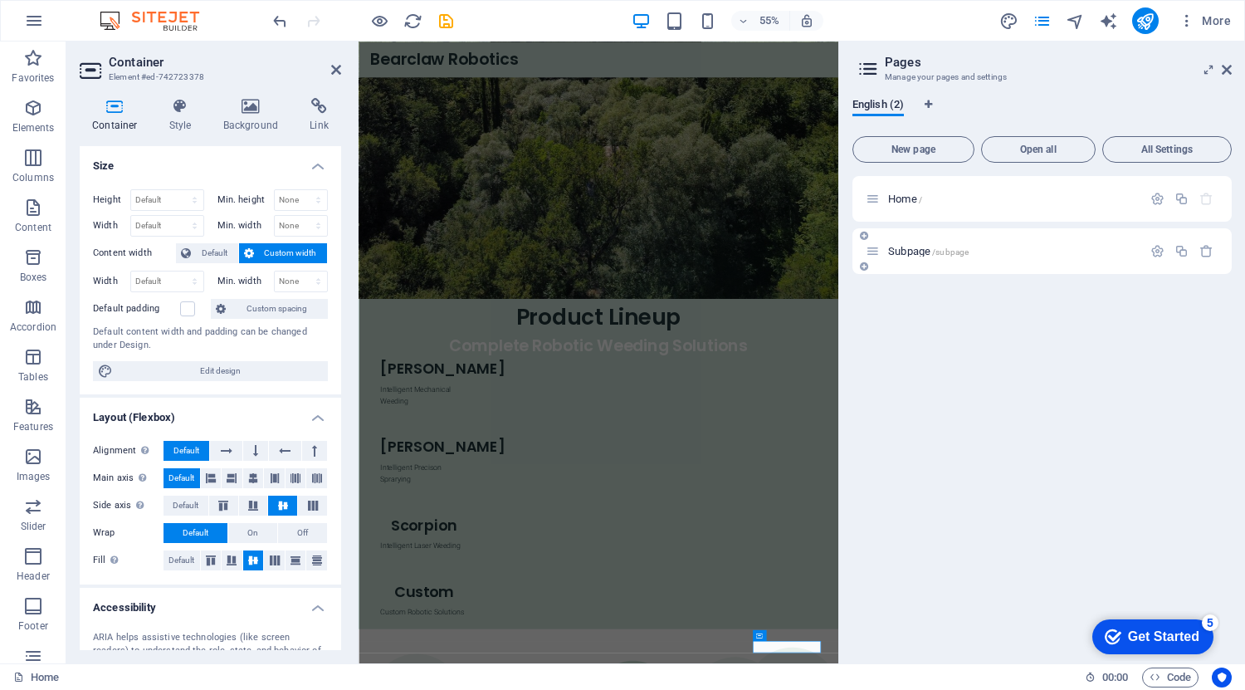
click at [1080, 248] on p "Subpage /subpage" at bounding box center [1012, 251] width 249 height 11
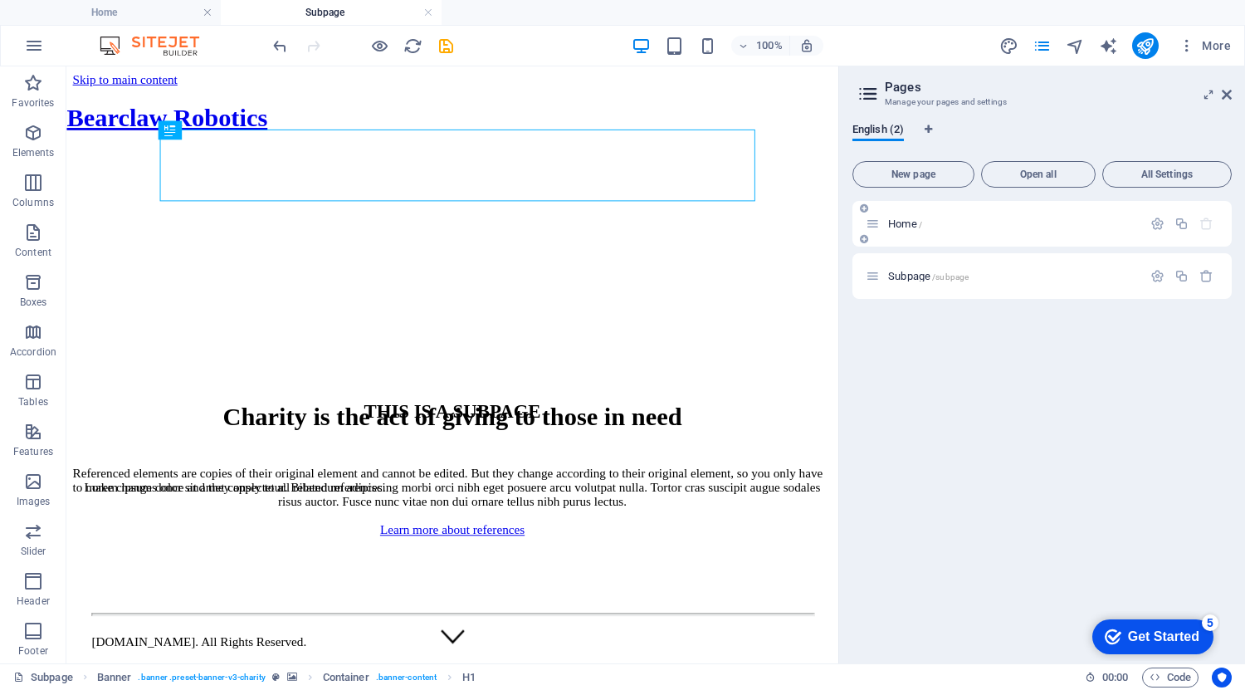
scroll to position [0, 0]
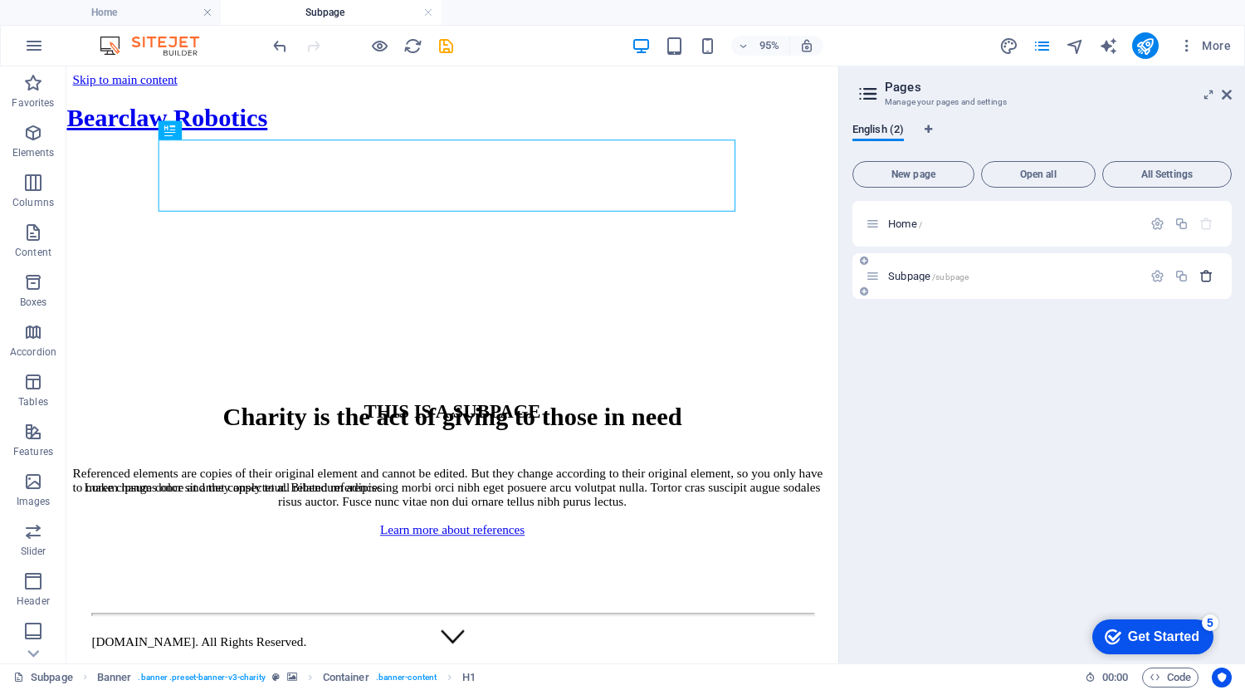
click at [1207, 273] on icon "button" at bounding box center [1207, 276] width 14 height 14
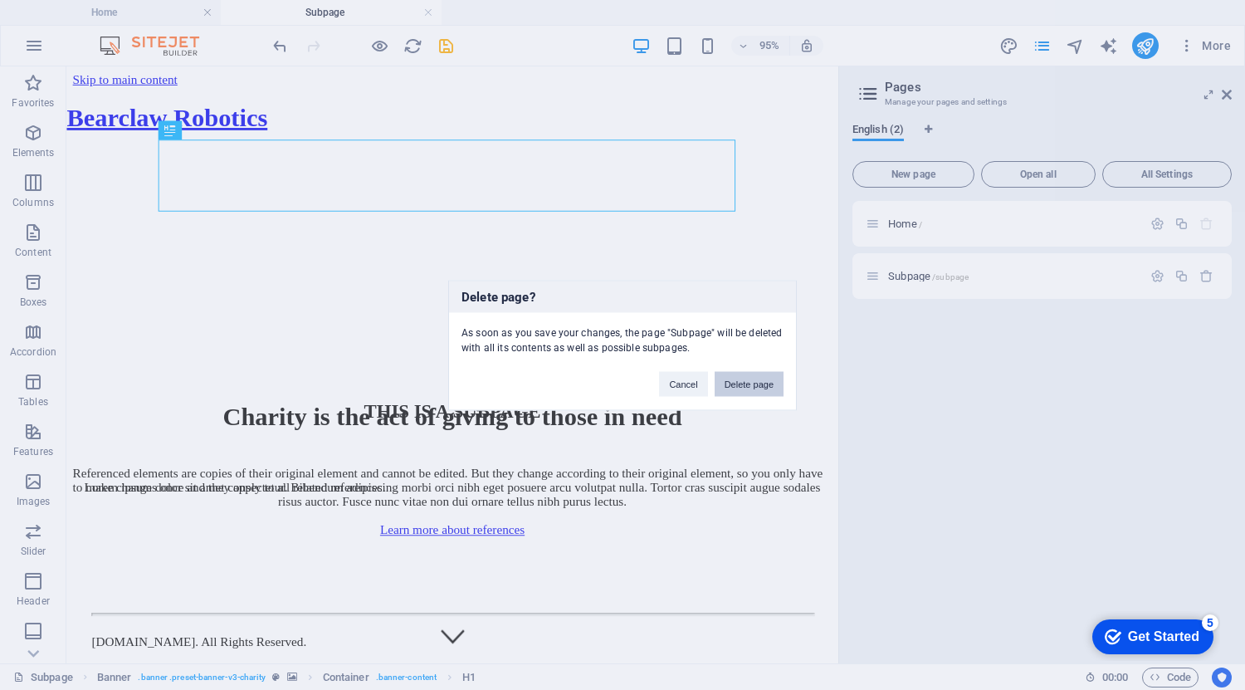
click at [767, 381] on button "Delete page" at bounding box center [749, 383] width 69 height 25
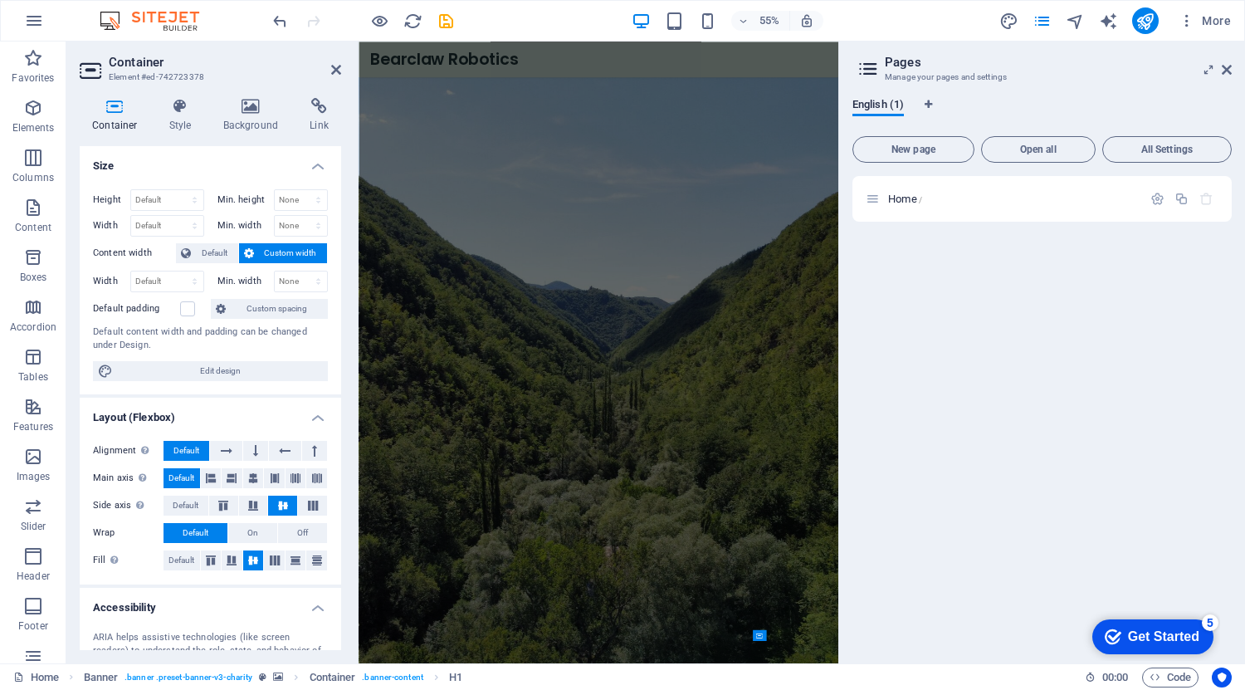
scroll to position [729, 0]
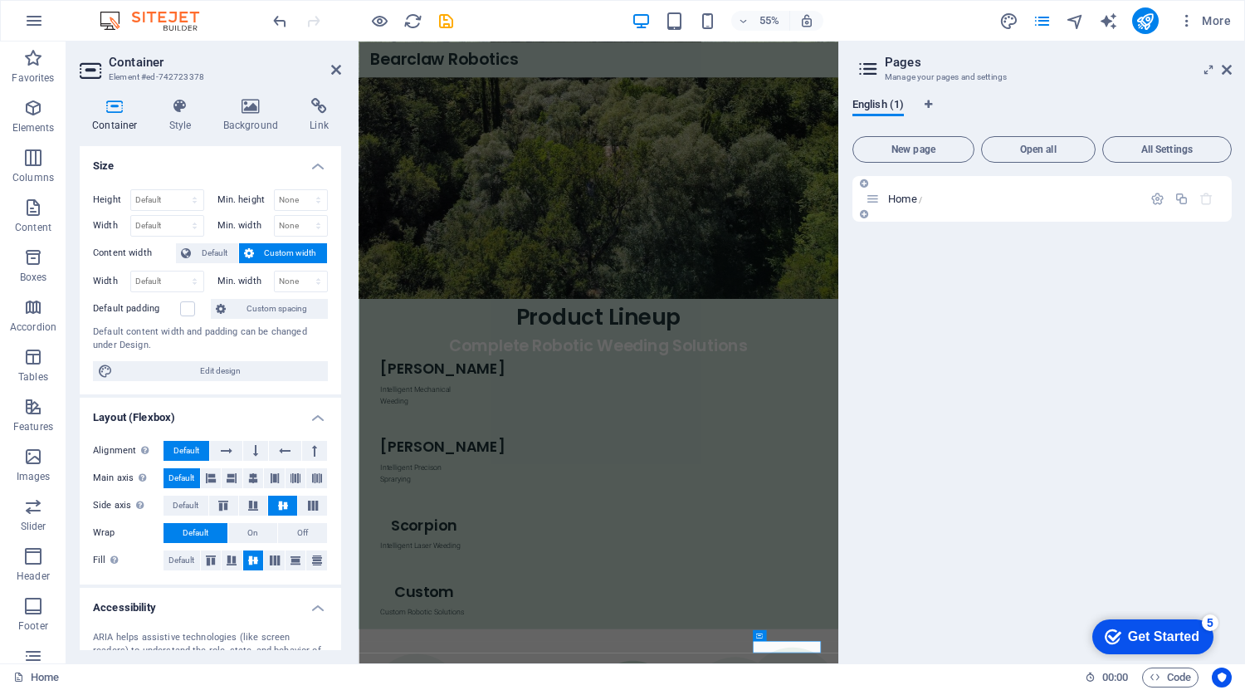
click at [961, 203] on p "Home /" at bounding box center [1012, 198] width 249 height 11
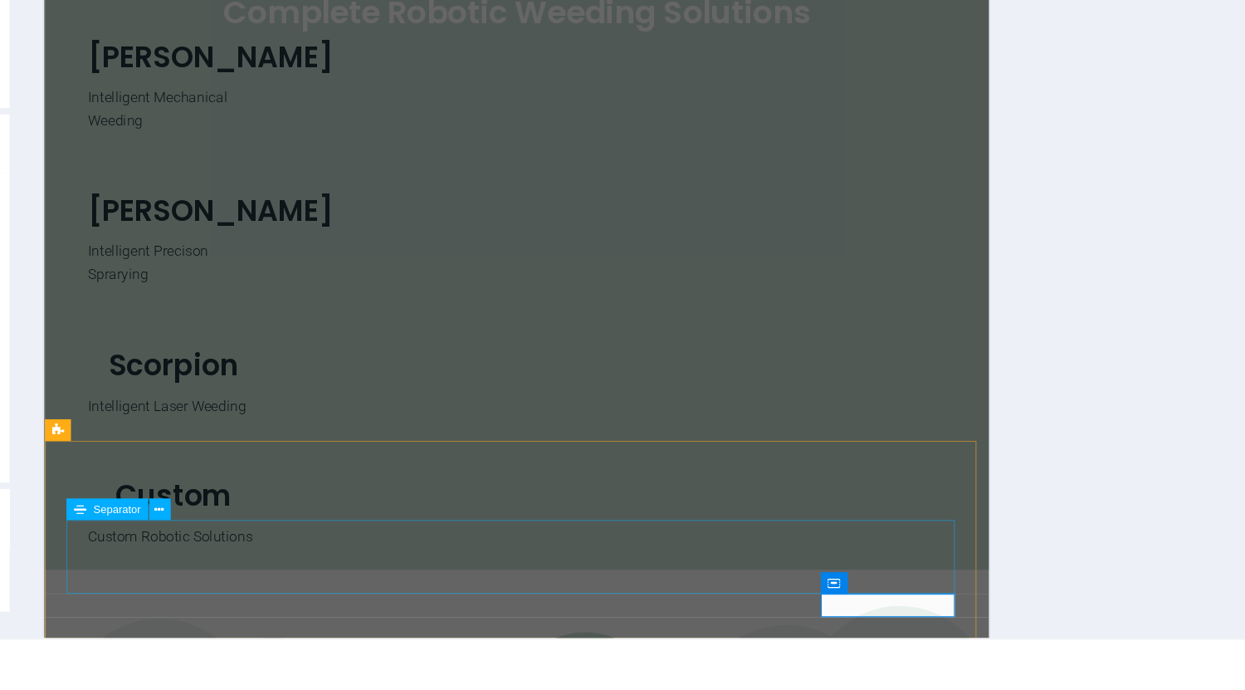
scroll to position [0, 0]
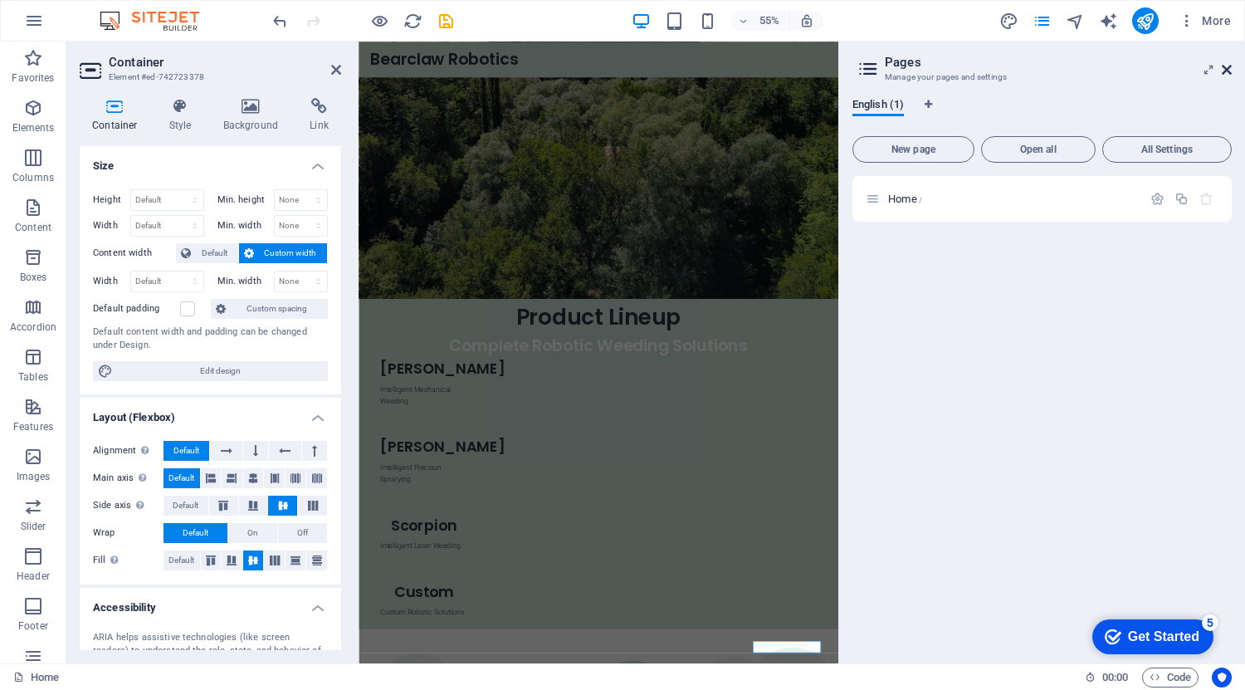
click at [1230, 71] on icon at bounding box center [1227, 69] width 10 height 13
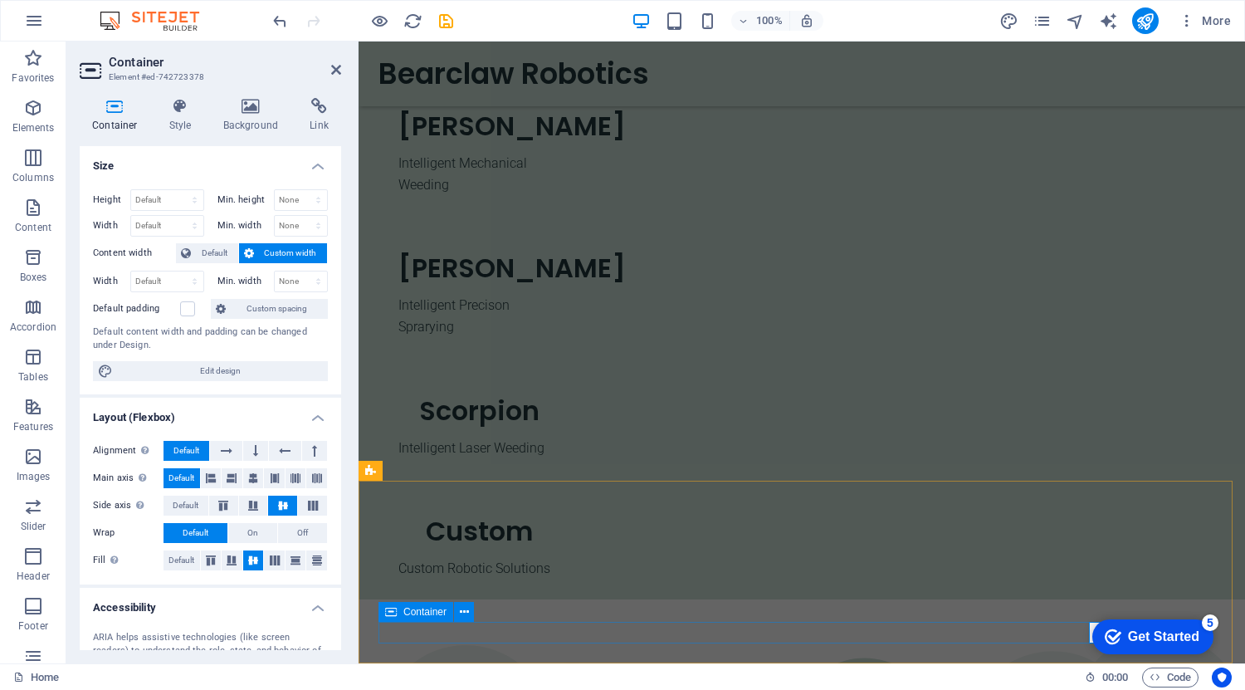
scroll to position [707, 0]
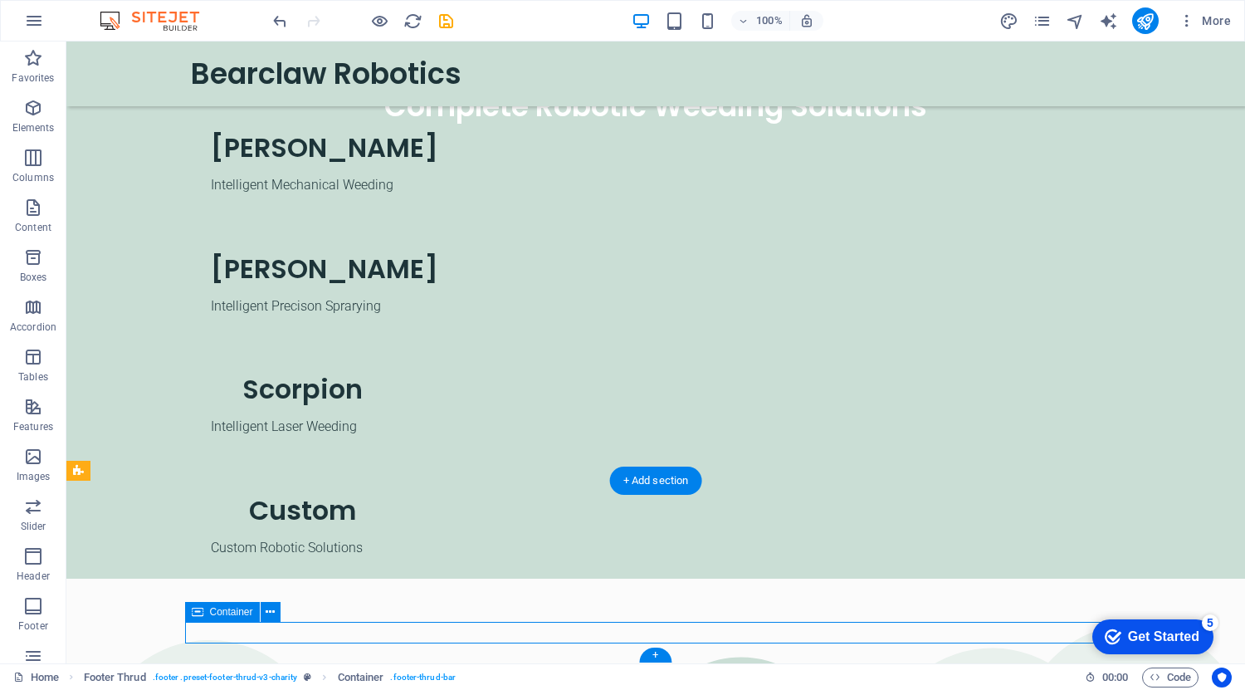
drag, startPoint x: 736, startPoint y: 636, endPoint x: 1069, endPoint y: 624, distance: 333.2
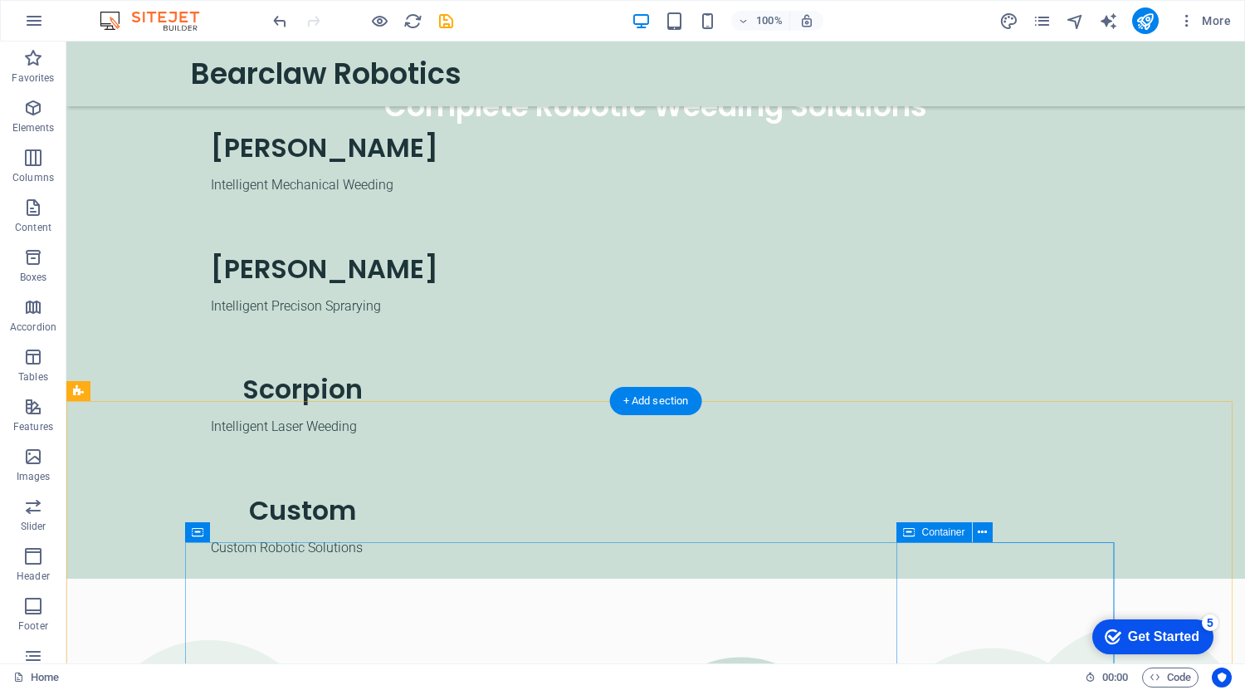
scroll to position [834, 0]
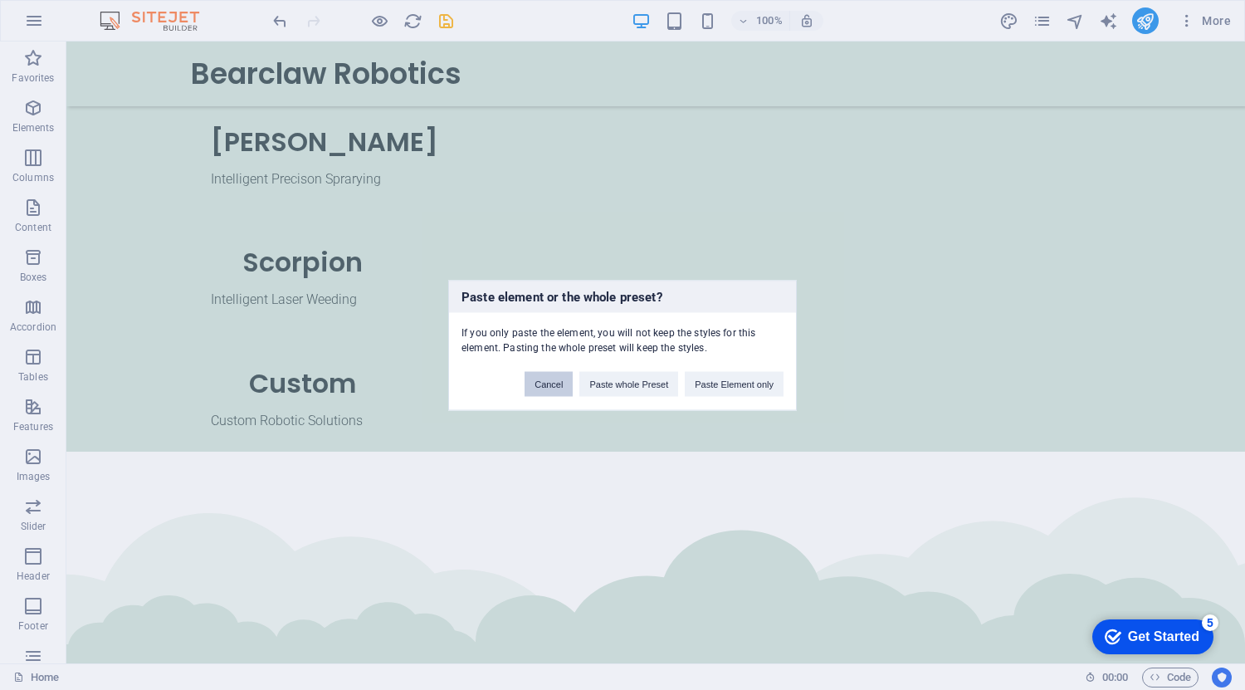
click at [559, 384] on button "Cancel" at bounding box center [549, 383] width 48 height 25
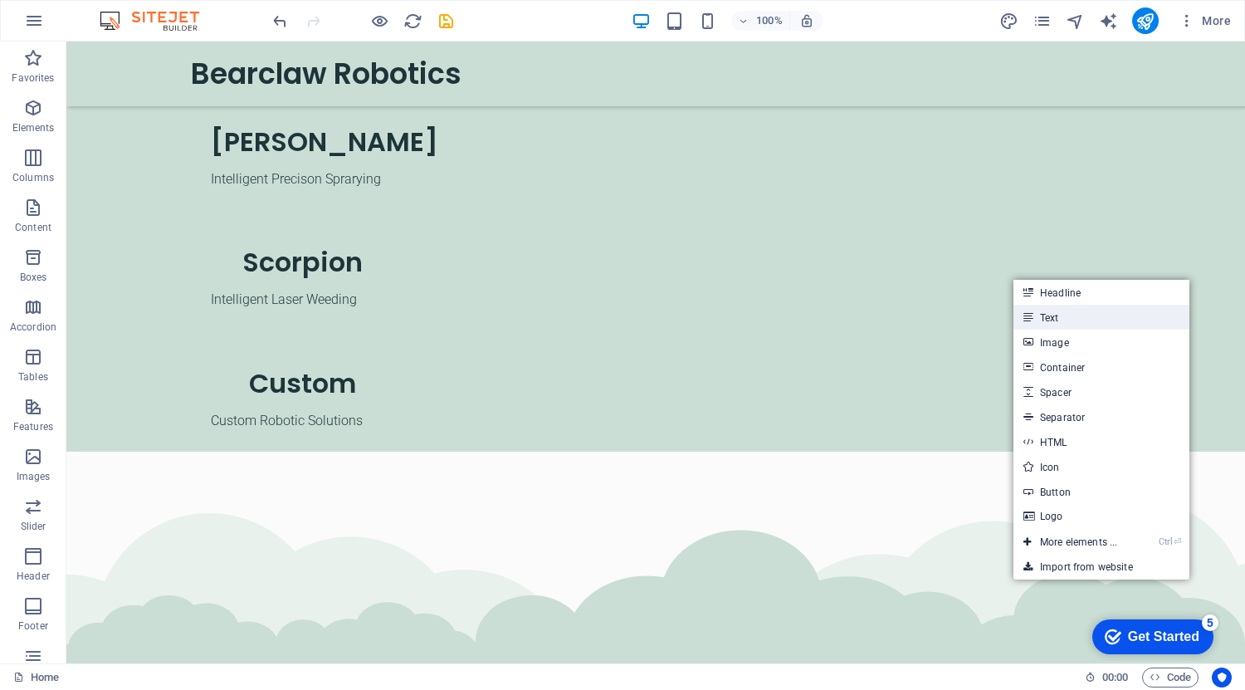
click at [1079, 320] on link "Text" at bounding box center [1102, 317] width 176 height 25
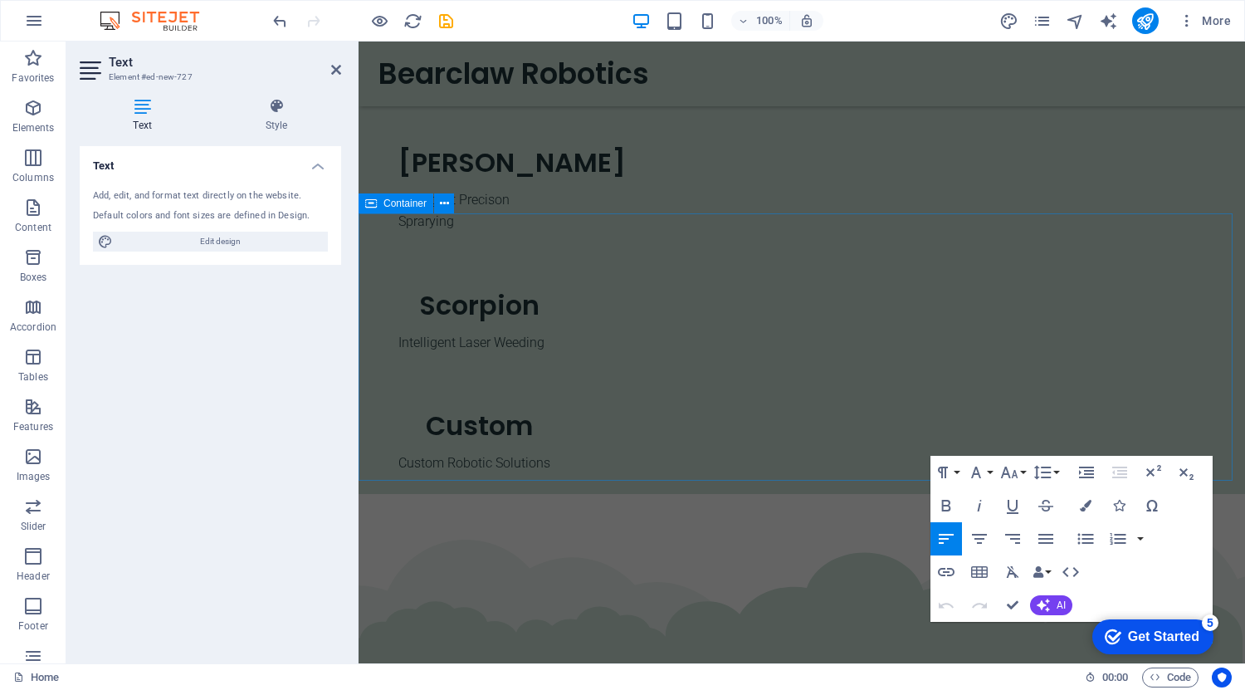
scroll to position [729, 0]
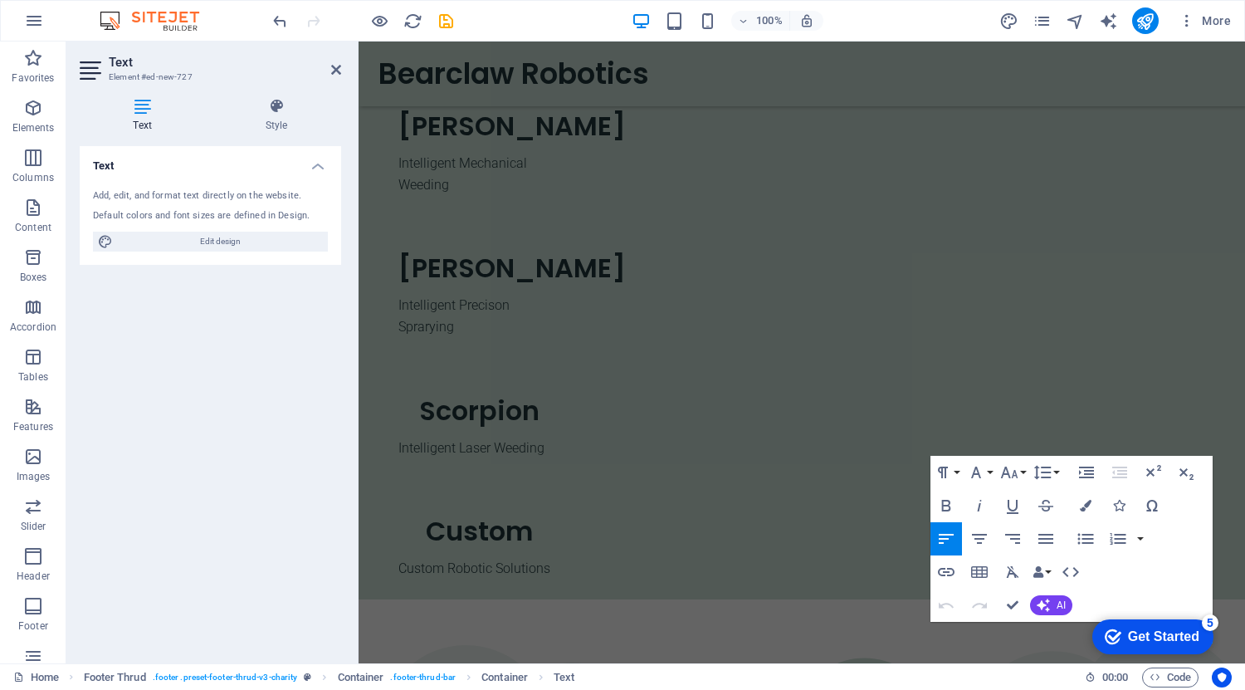
click at [944, 538] on icon "button" at bounding box center [947, 539] width 20 height 20
click at [943, 537] on icon "button" at bounding box center [947, 539] width 20 height 20
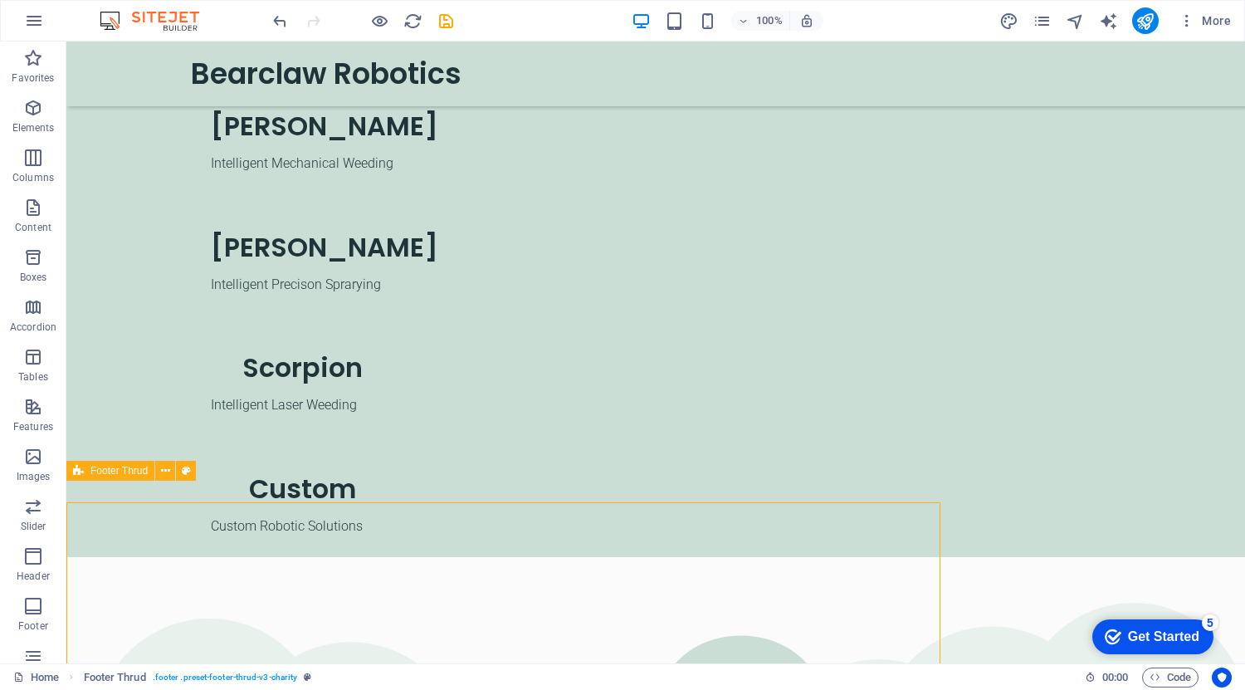
scroll to position [707, 0]
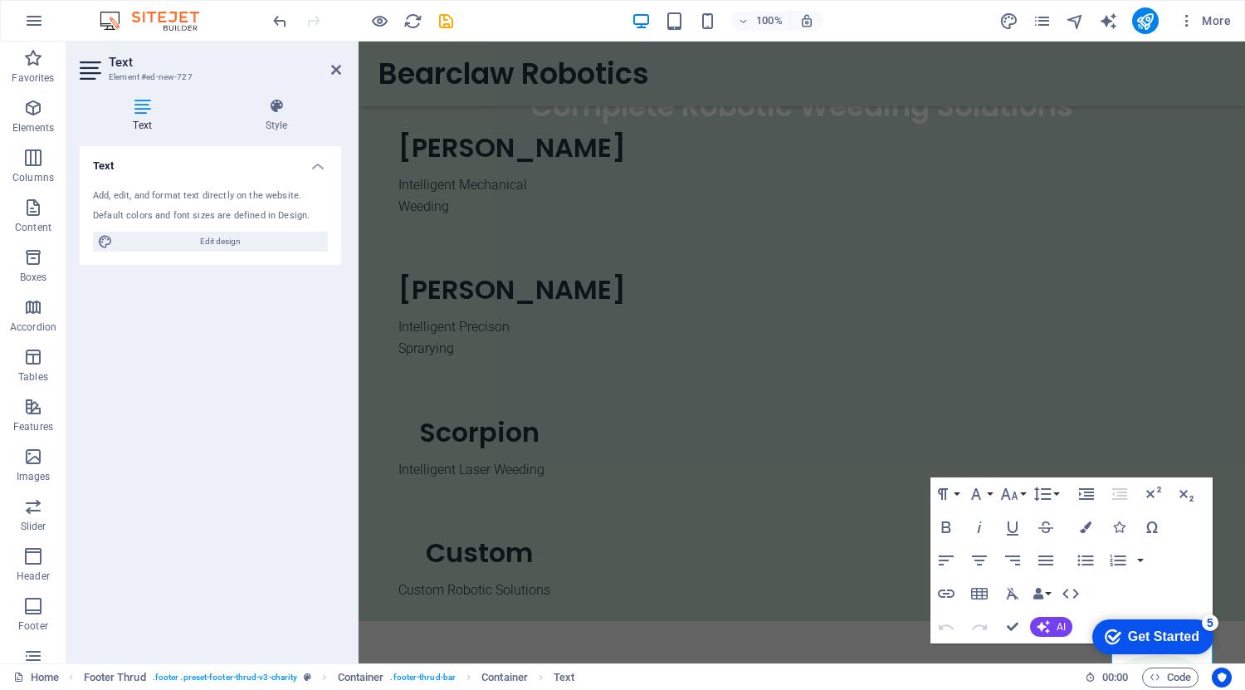
click at [269, 202] on div "Add, edit, and format text directly on the website." at bounding box center [210, 196] width 235 height 14
click at [203, 183] on div "Add, edit, and format text directly on the website. Default colors and font siz…" at bounding box center [211, 220] width 262 height 89
click at [221, 243] on span "Edit design" at bounding box center [220, 242] width 205 height 20
select select "px"
select select "300"
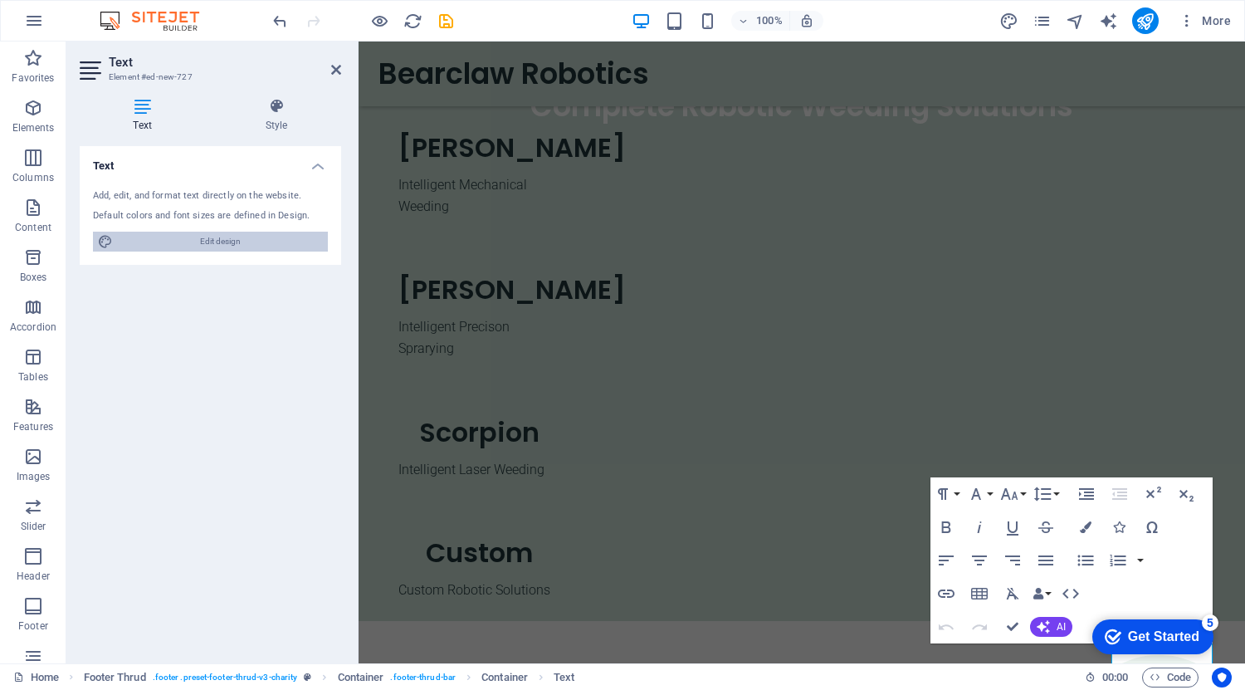
select select "px"
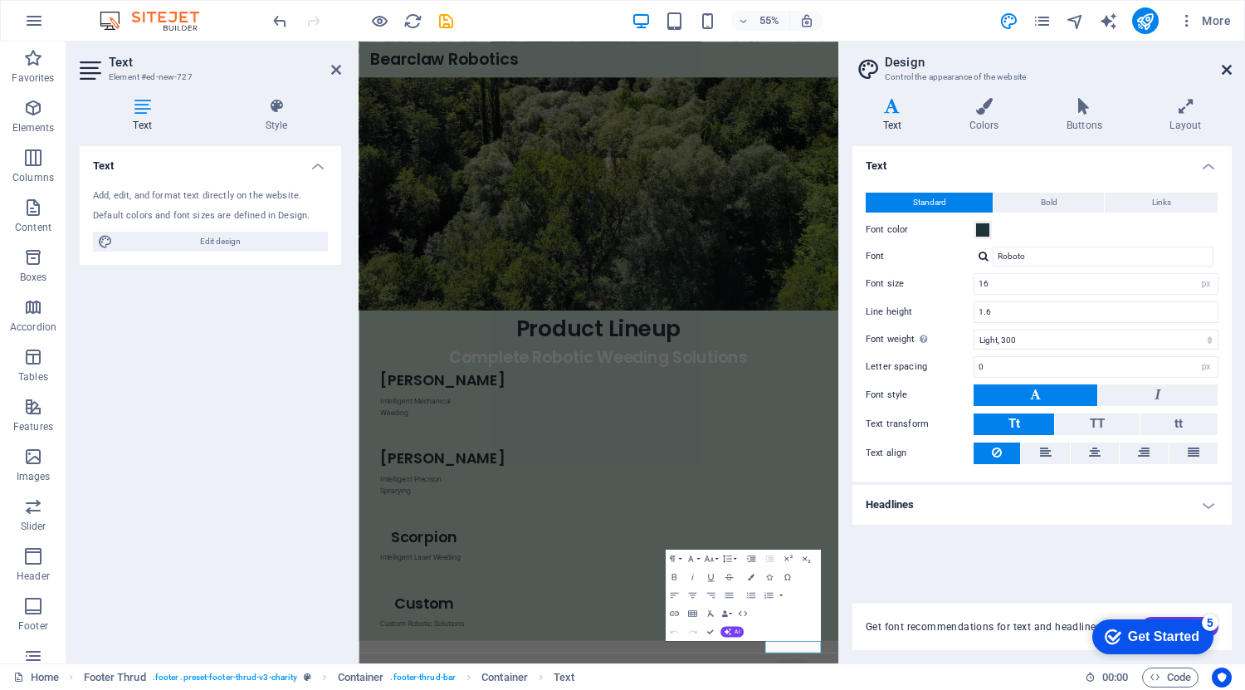
scroll to position [729, 0]
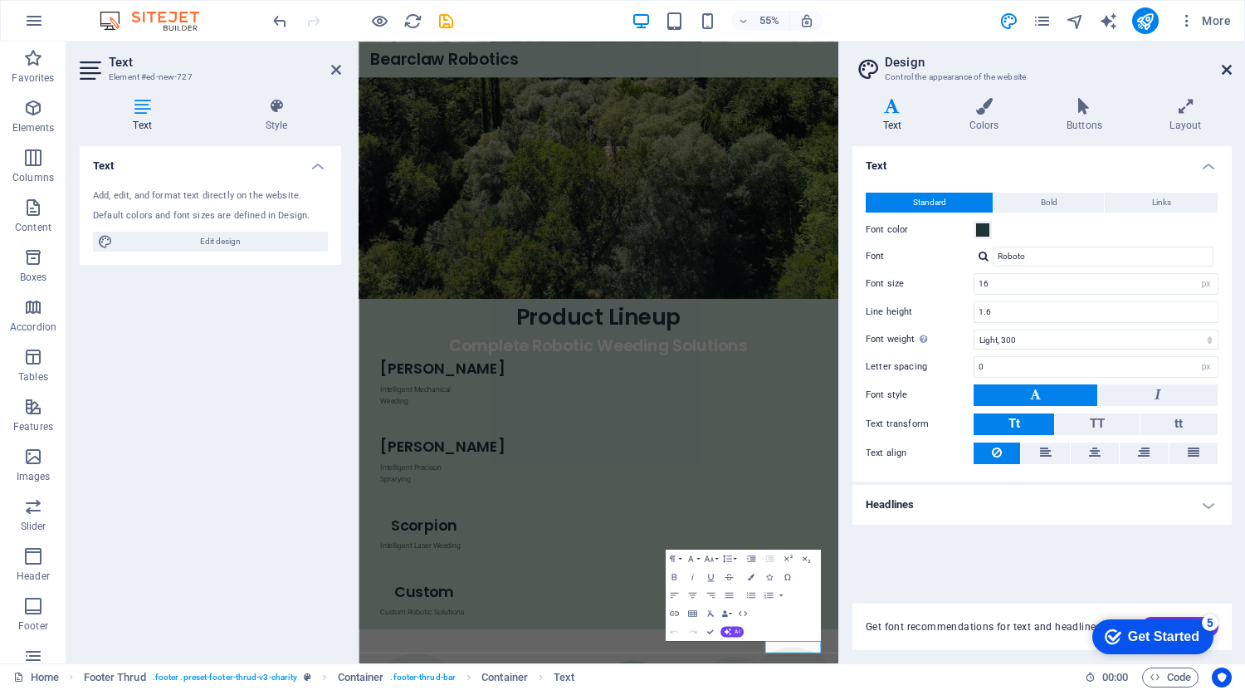
click at [1230, 66] on icon at bounding box center [1227, 69] width 10 height 13
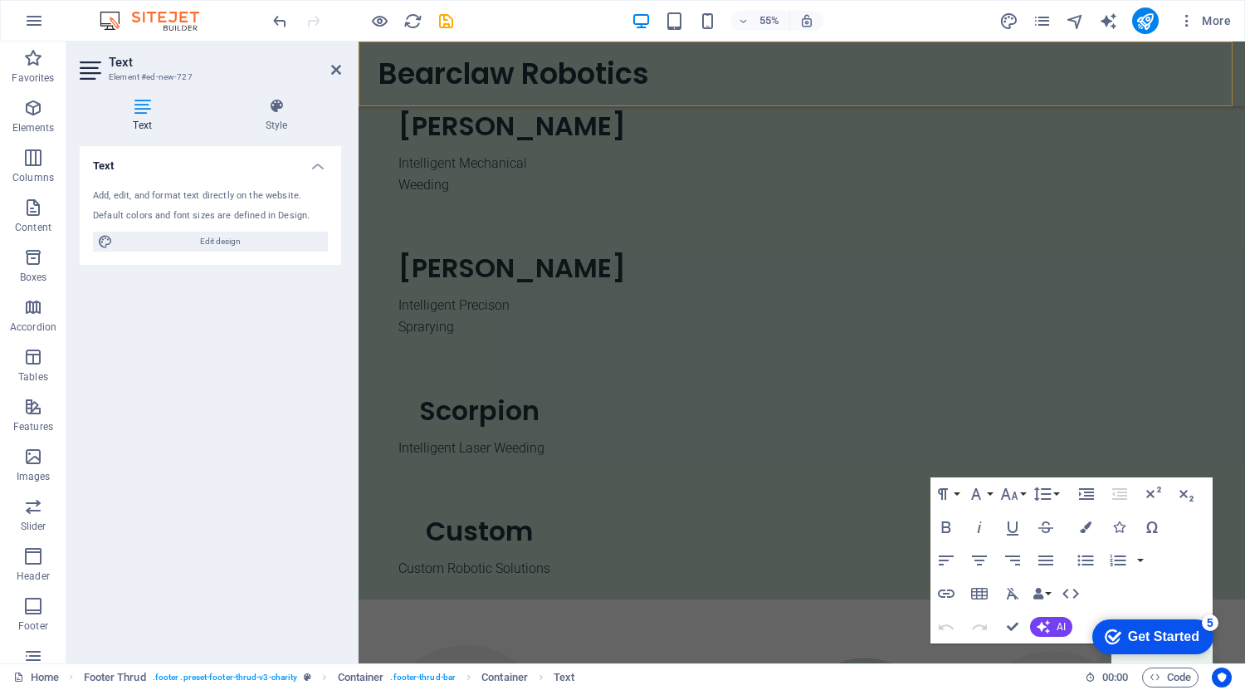
scroll to position [707, 0]
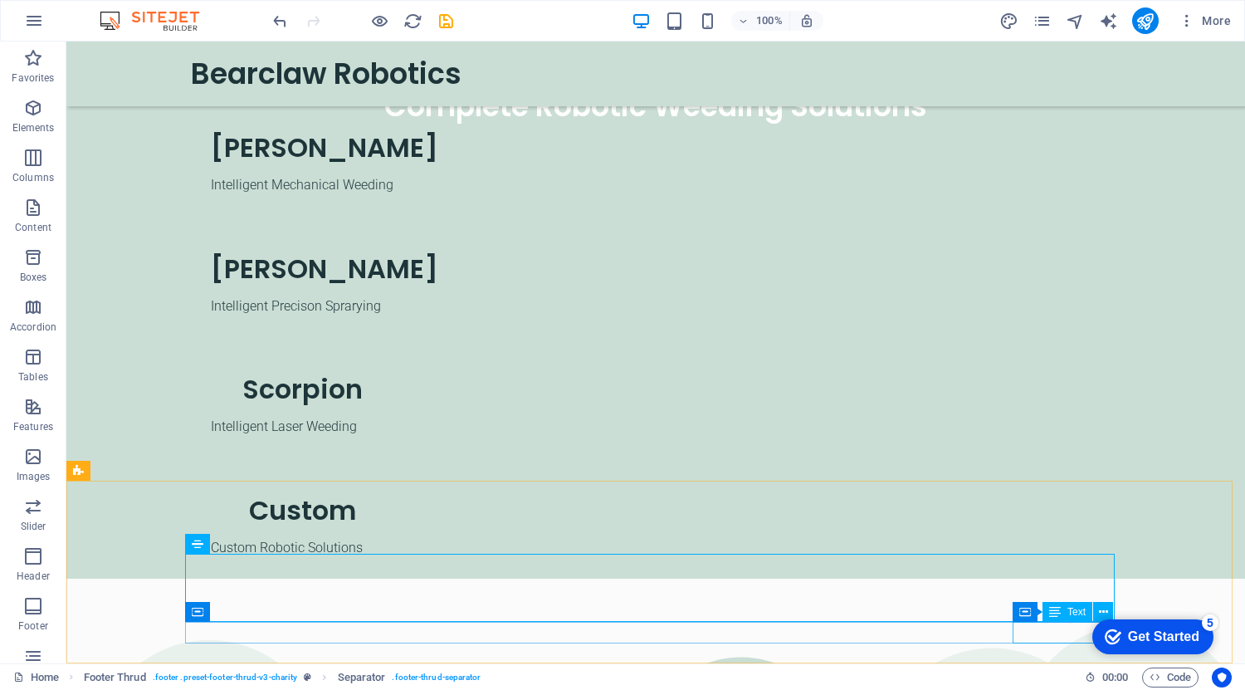
click at [1067, 615] on div "Text" at bounding box center [1068, 612] width 50 height 20
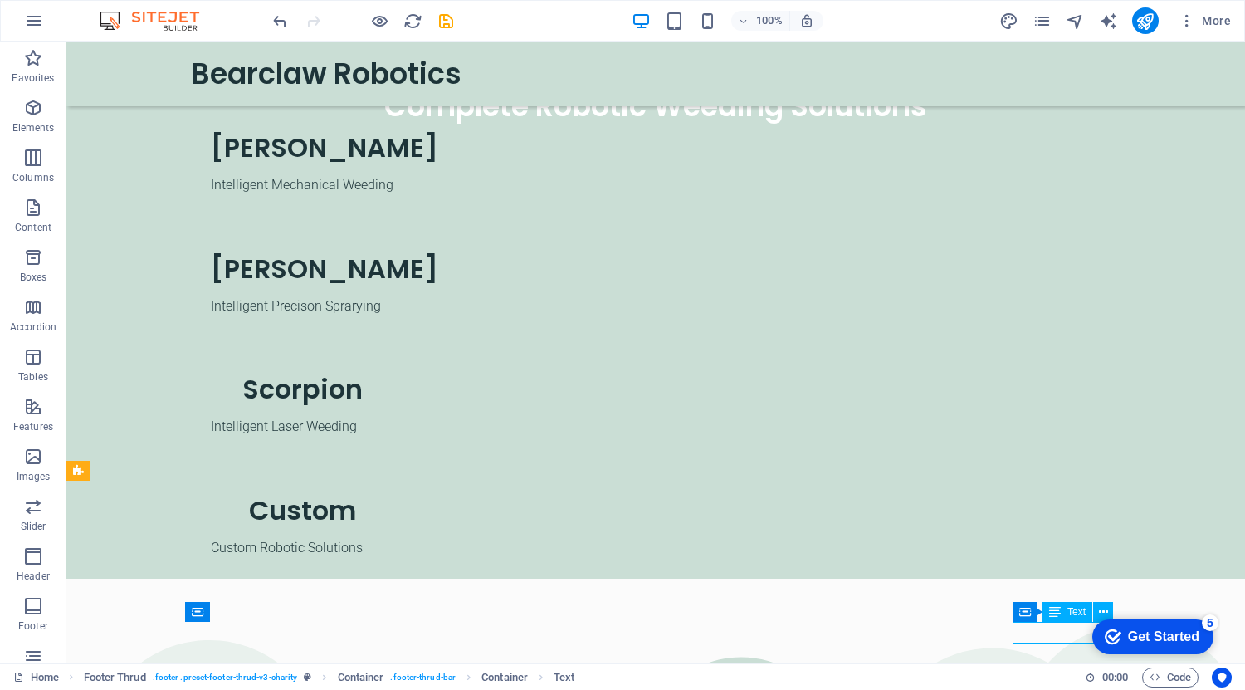
click at [1067, 615] on div "Text" at bounding box center [1068, 612] width 50 height 20
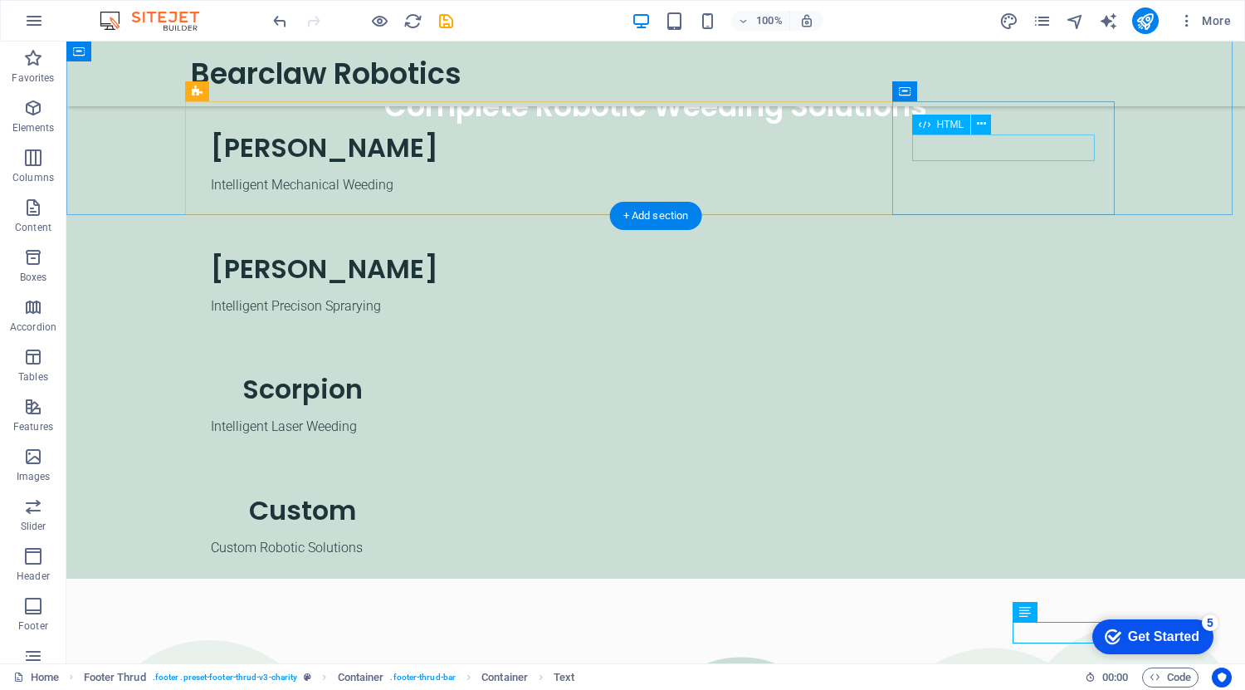
click at [394, 497] on div "Custom" at bounding box center [302, 510] width 183 height 27
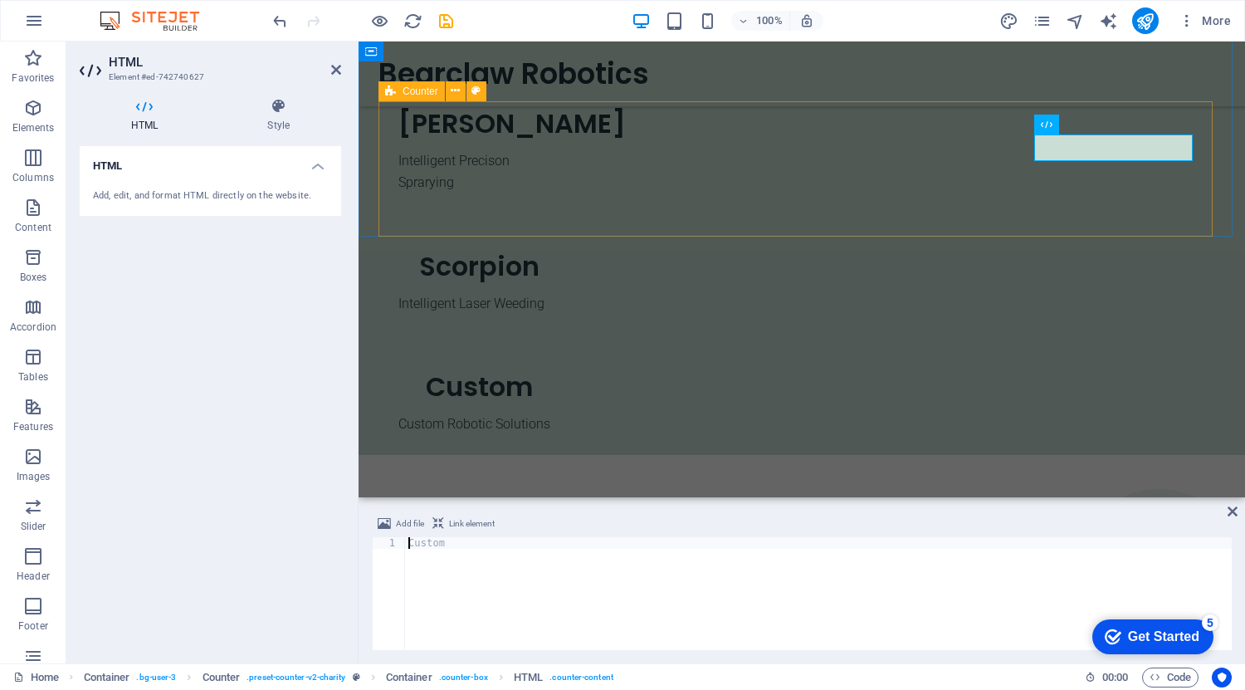
scroll to position [541, 0]
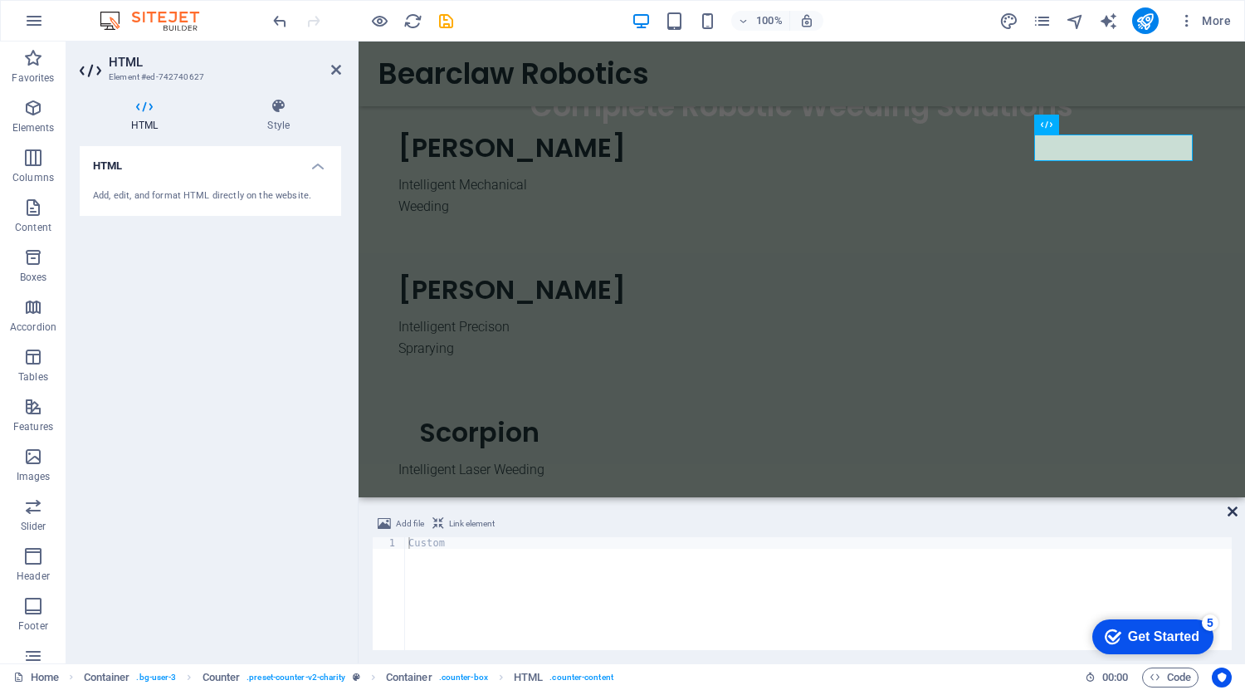
click at [1234, 507] on icon at bounding box center [1233, 511] width 10 height 13
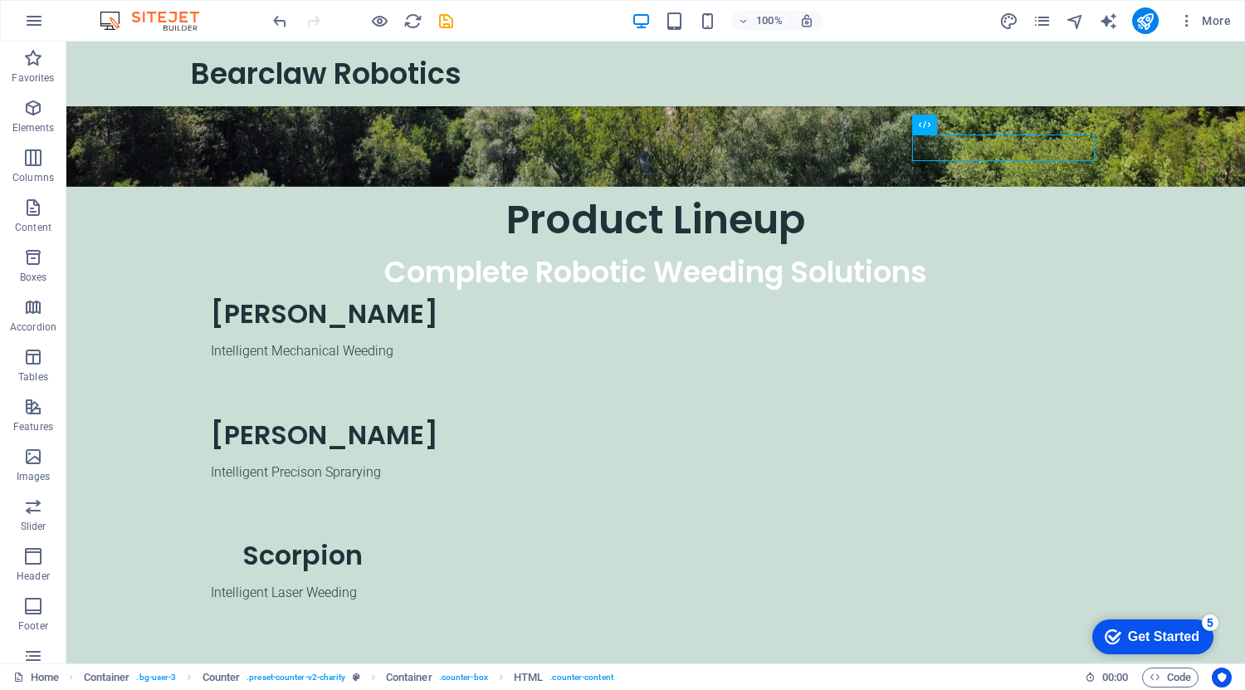
scroll to position [707, 0]
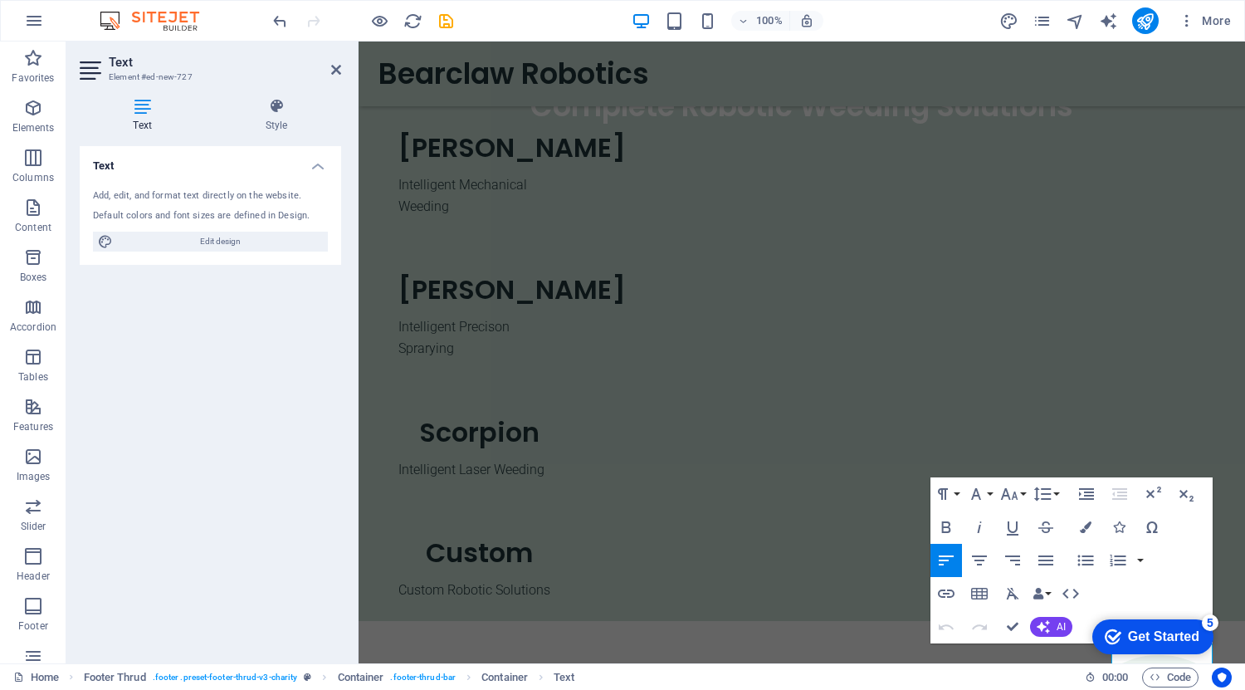
click at [127, 62] on h2 "Text" at bounding box center [225, 62] width 232 height 15
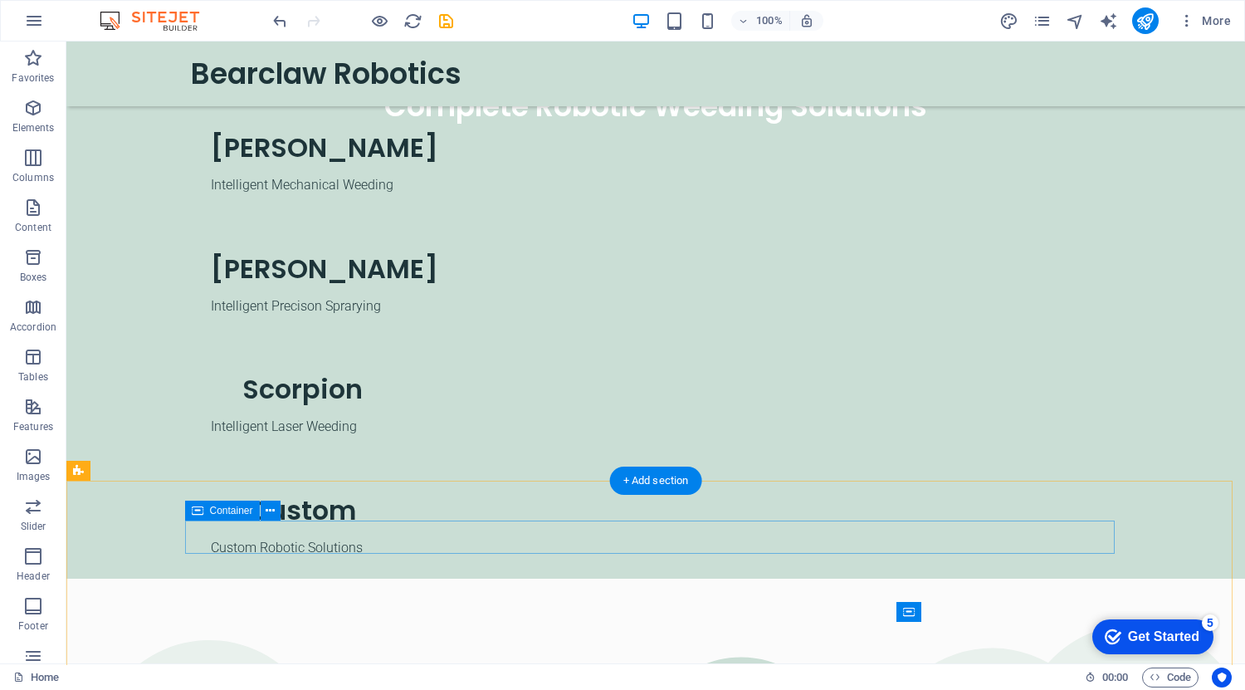
scroll to position [834, 0]
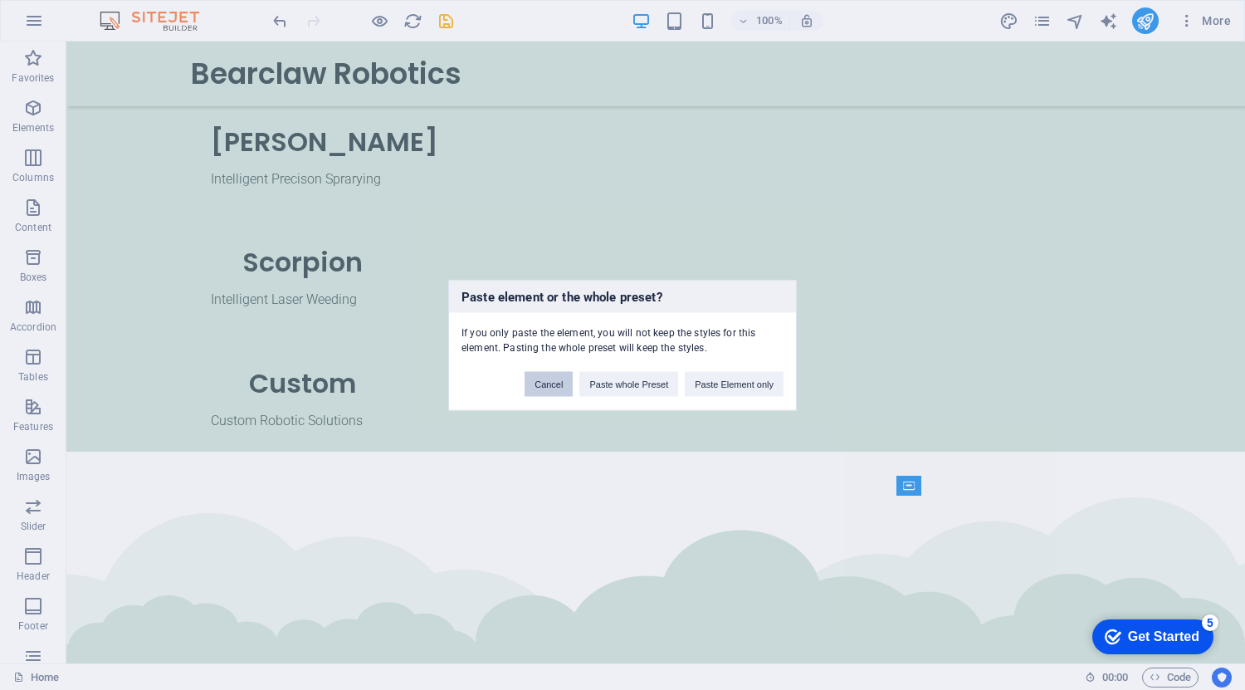
click at [560, 387] on button "Cancel" at bounding box center [549, 383] width 48 height 25
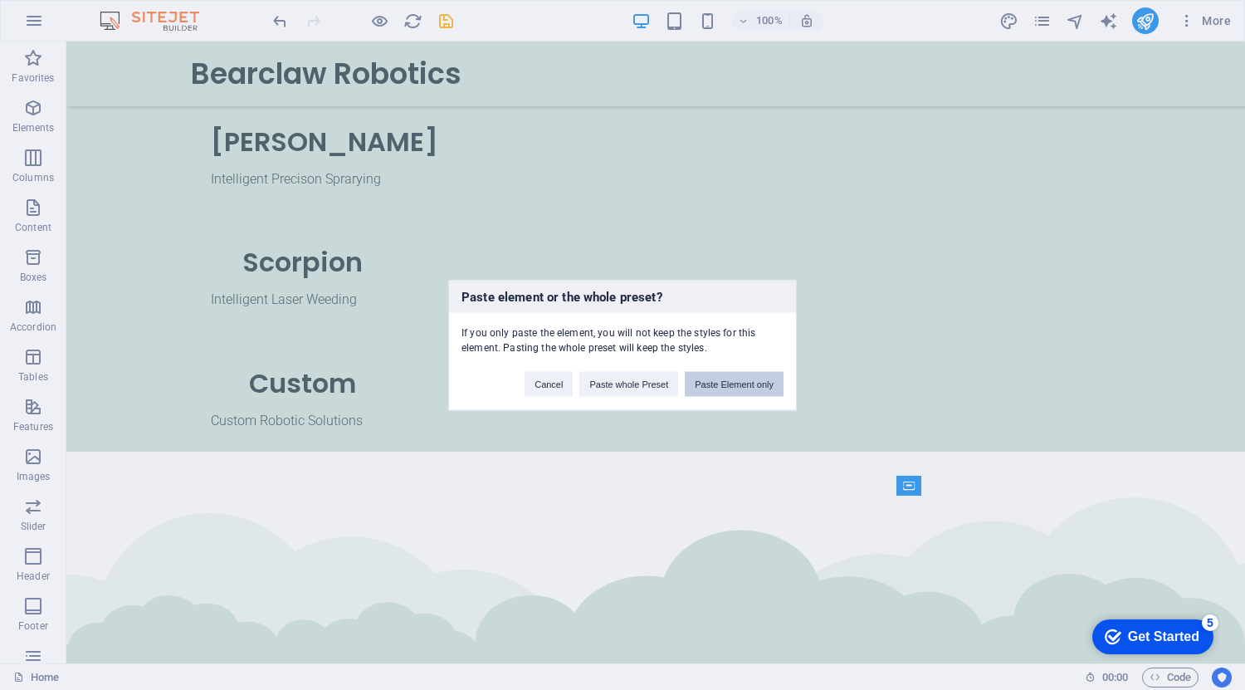
click at [711, 388] on button "Paste Element only" at bounding box center [734, 383] width 99 height 25
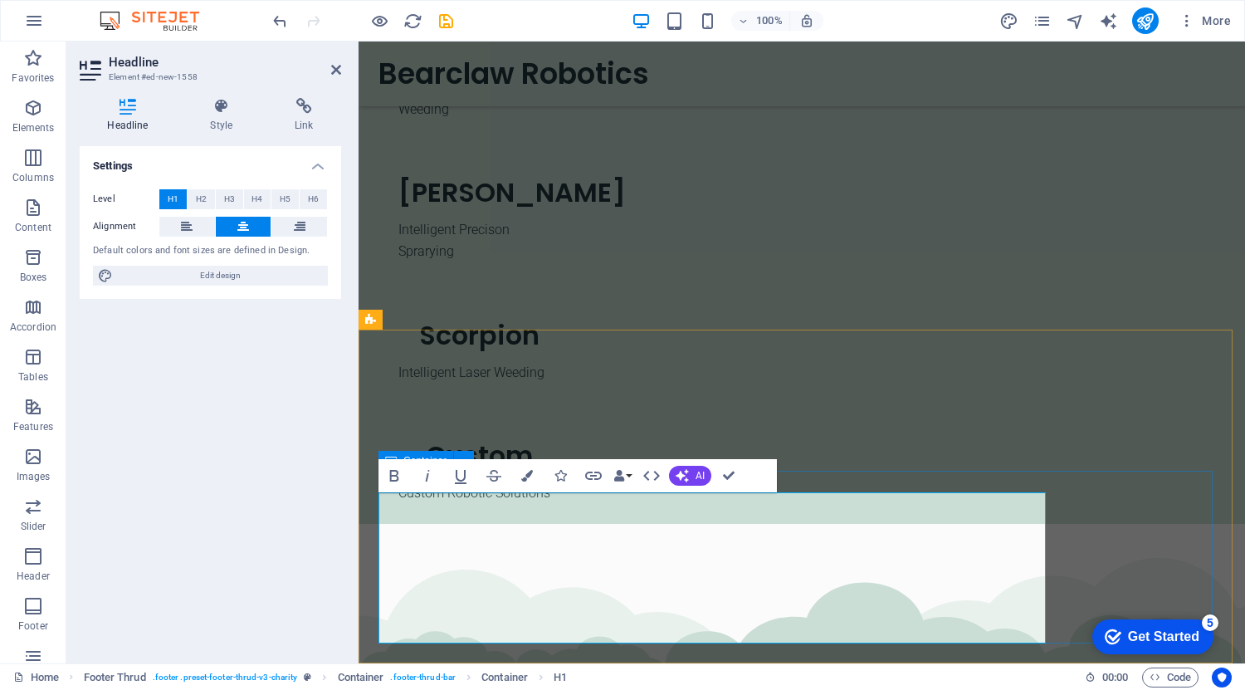
scroll to position [880, 0]
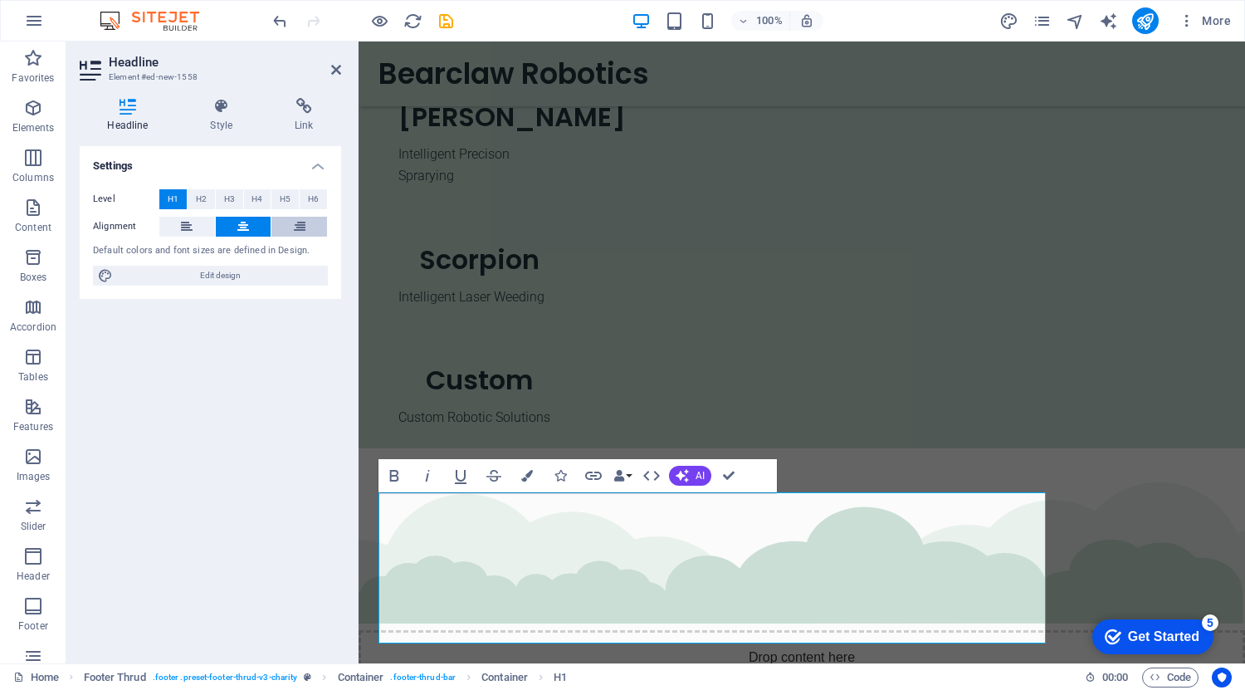
click at [306, 221] on button at bounding box center [300, 227] width 56 height 20
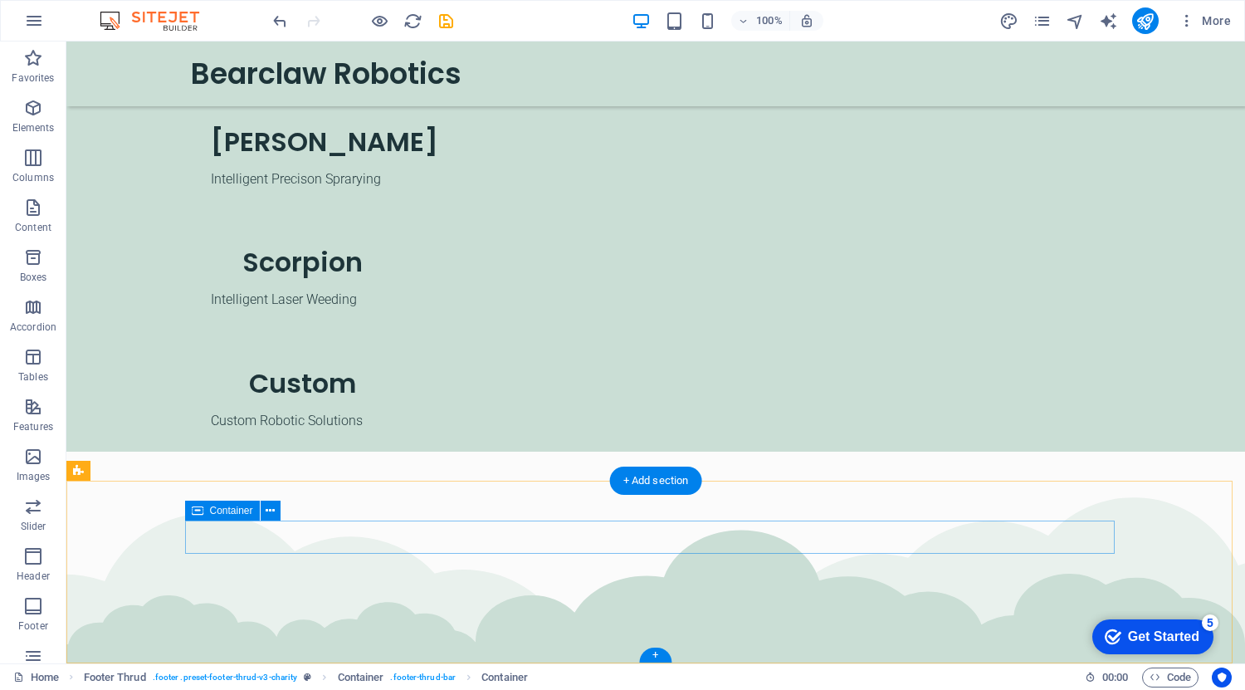
scroll to position [707, 0]
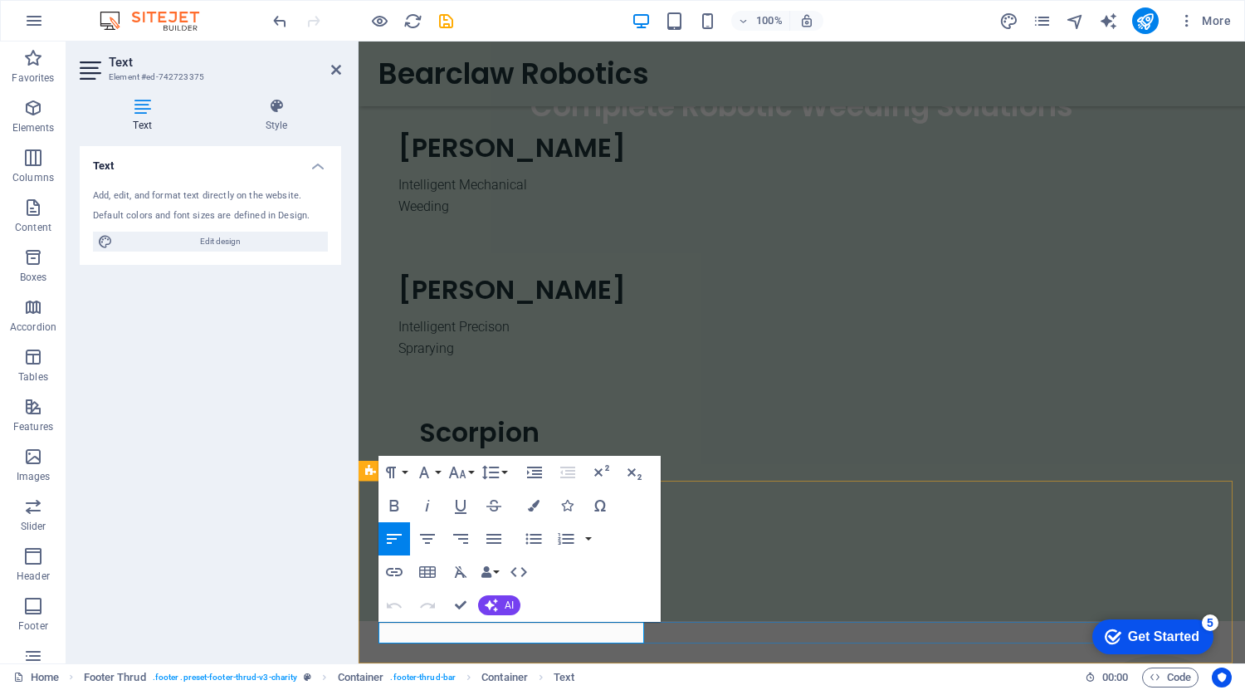
scroll to position [729, 0]
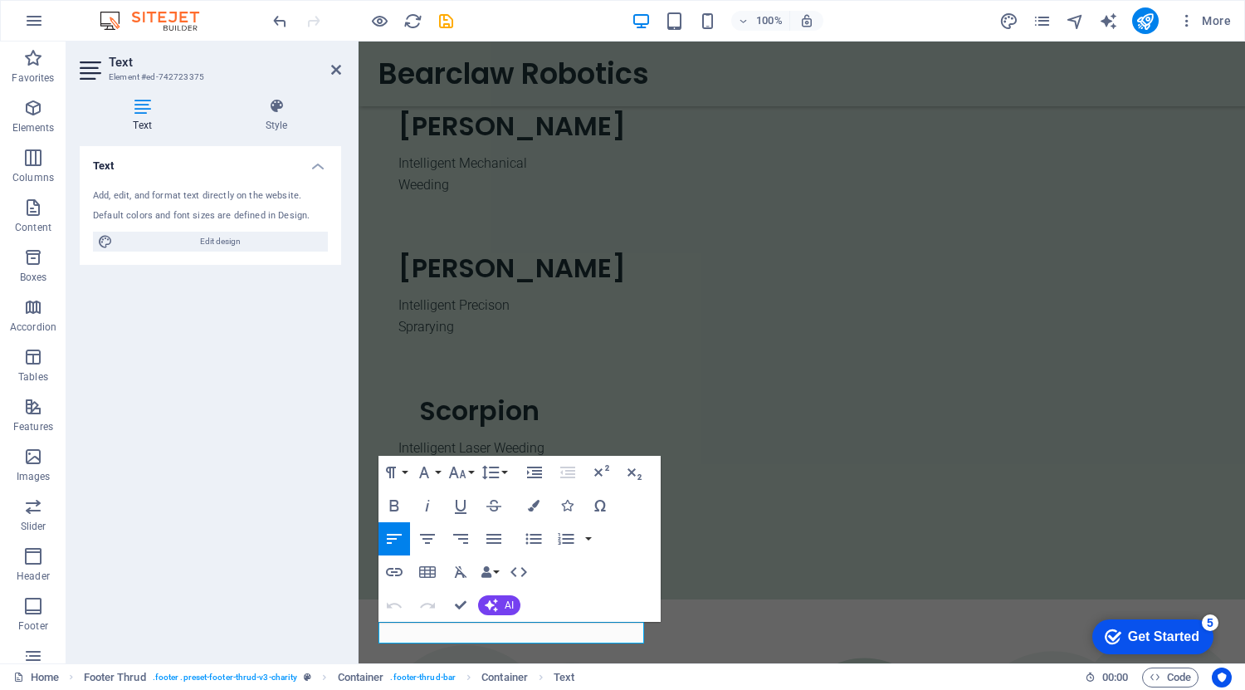
drag, startPoint x: 636, startPoint y: 629, endPoint x: 266, endPoint y: 622, distance: 370.4
click at [359, 622] on html "Skip to main content Bearclaw Robotics Complete Robotic Weeding Solutions Produ…" at bounding box center [802, 272] width 887 height 1919
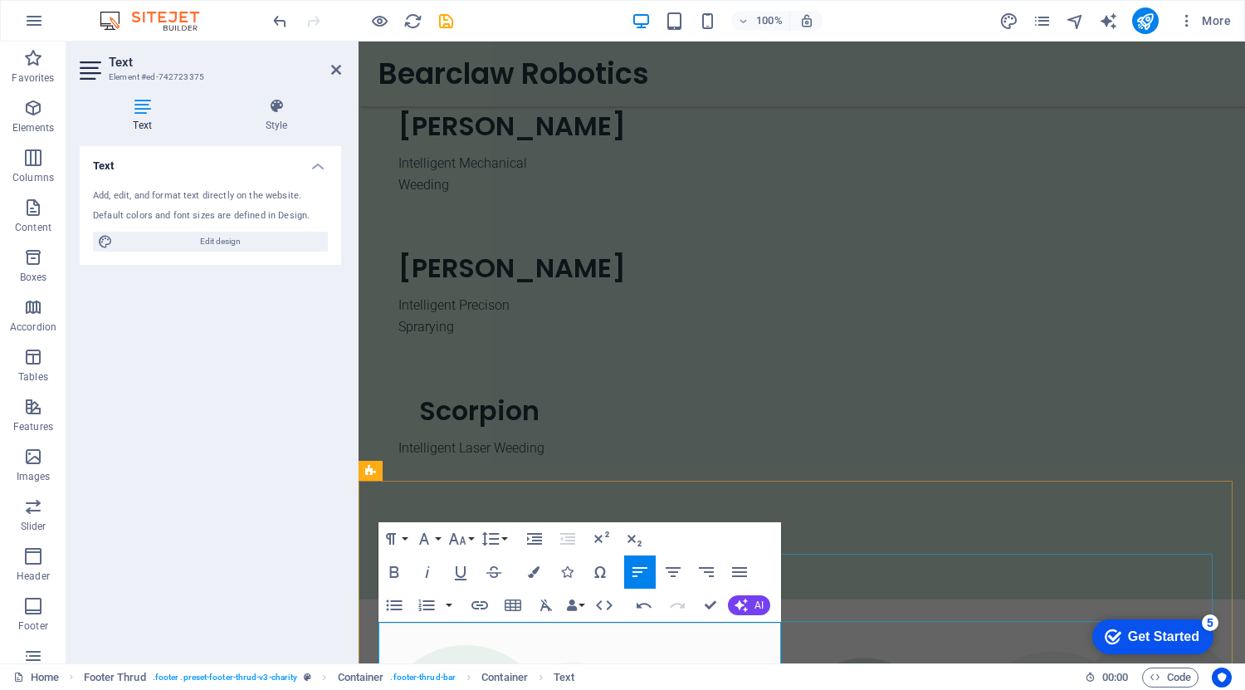
scroll to position [771, 0]
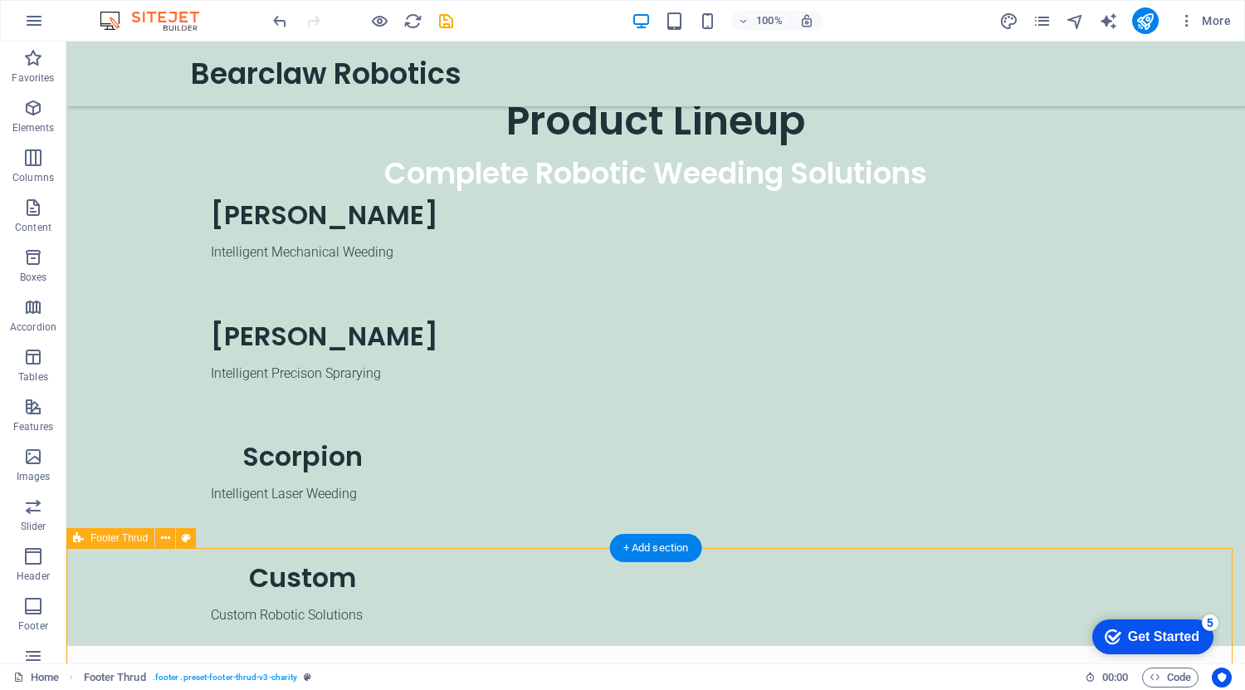
scroll to position [630, 0]
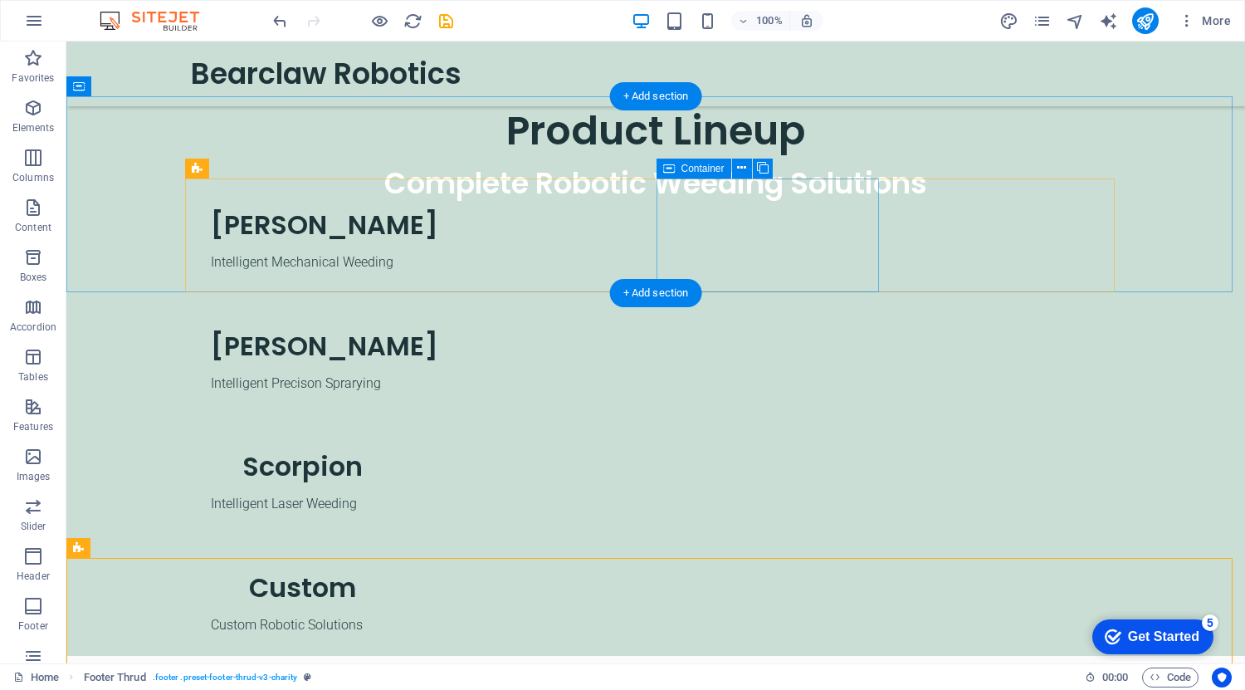
click at [413, 420] on div "Scorpion Intelligent Laser Weeding" at bounding box center [302, 477] width 223 height 115
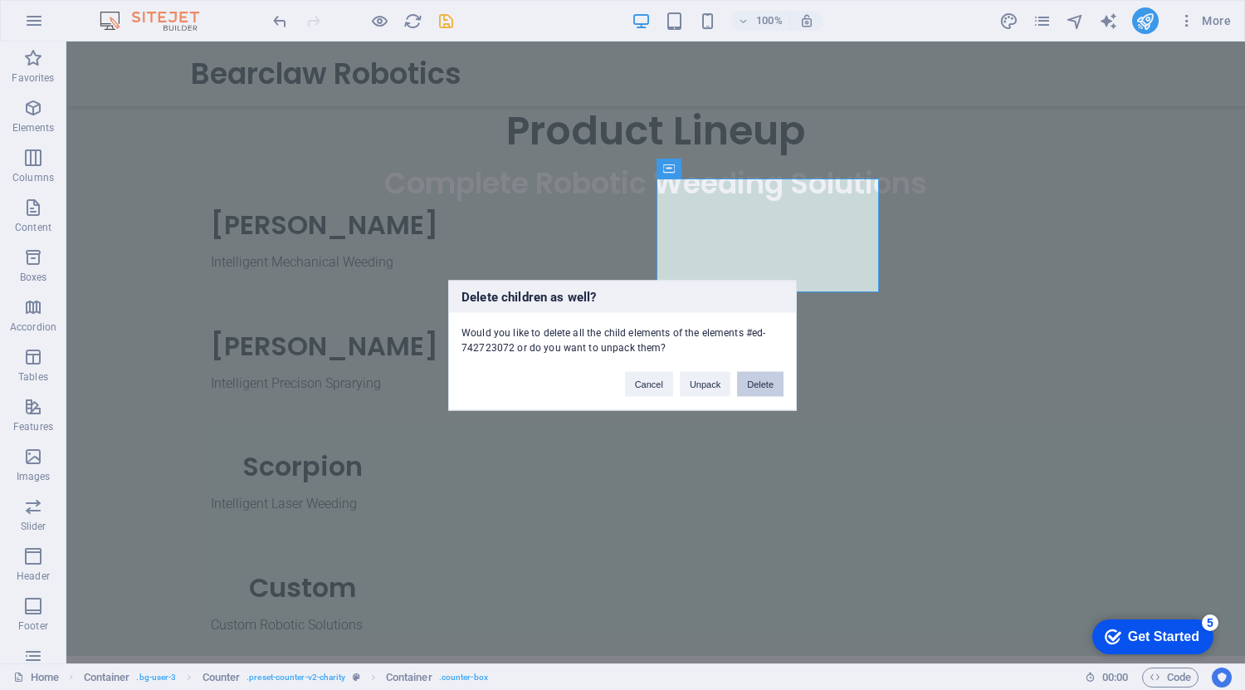
click at [757, 379] on button "Delete" at bounding box center [760, 383] width 46 height 25
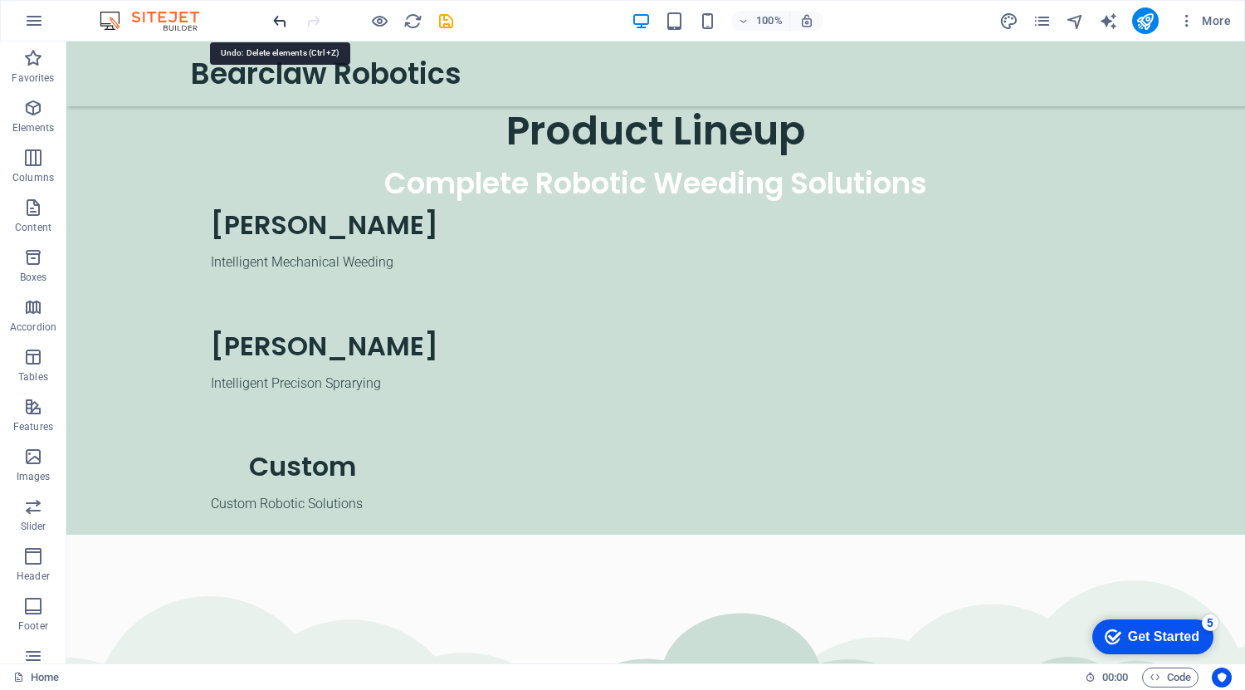
click at [274, 19] on icon "undo" at bounding box center [280, 21] width 19 height 19
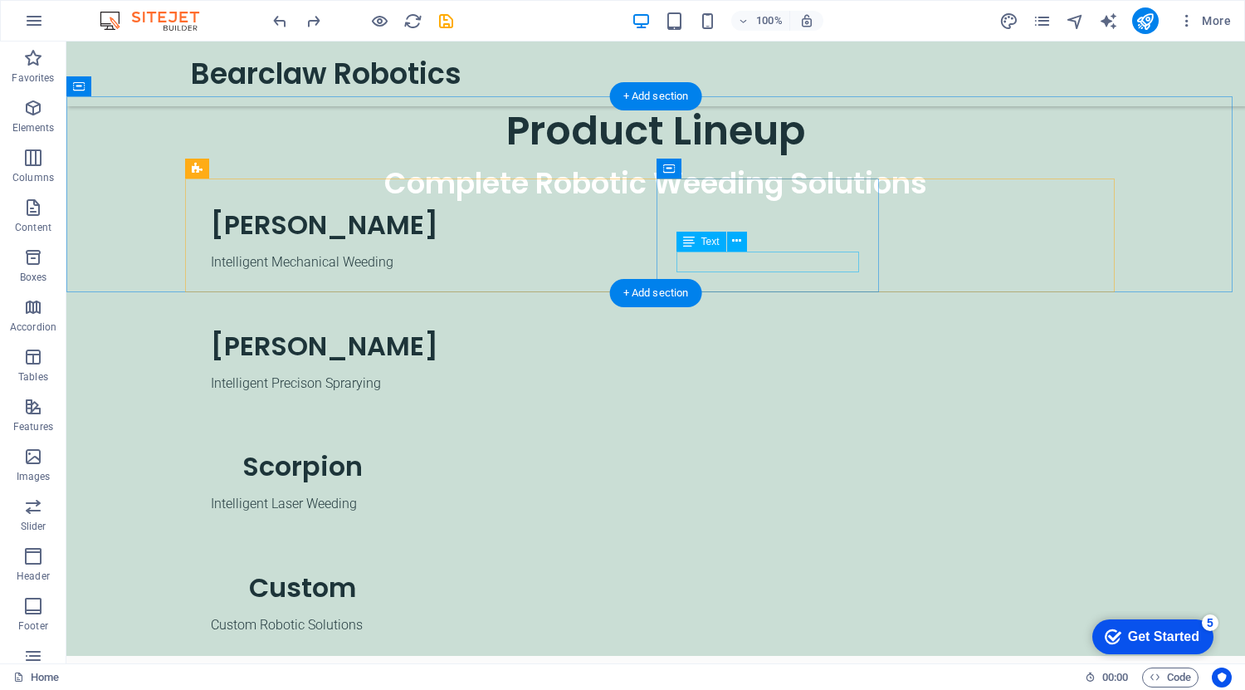
click at [394, 493] on div "Intelligent Laser Weeding" at bounding box center [302, 504] width 183 height 22
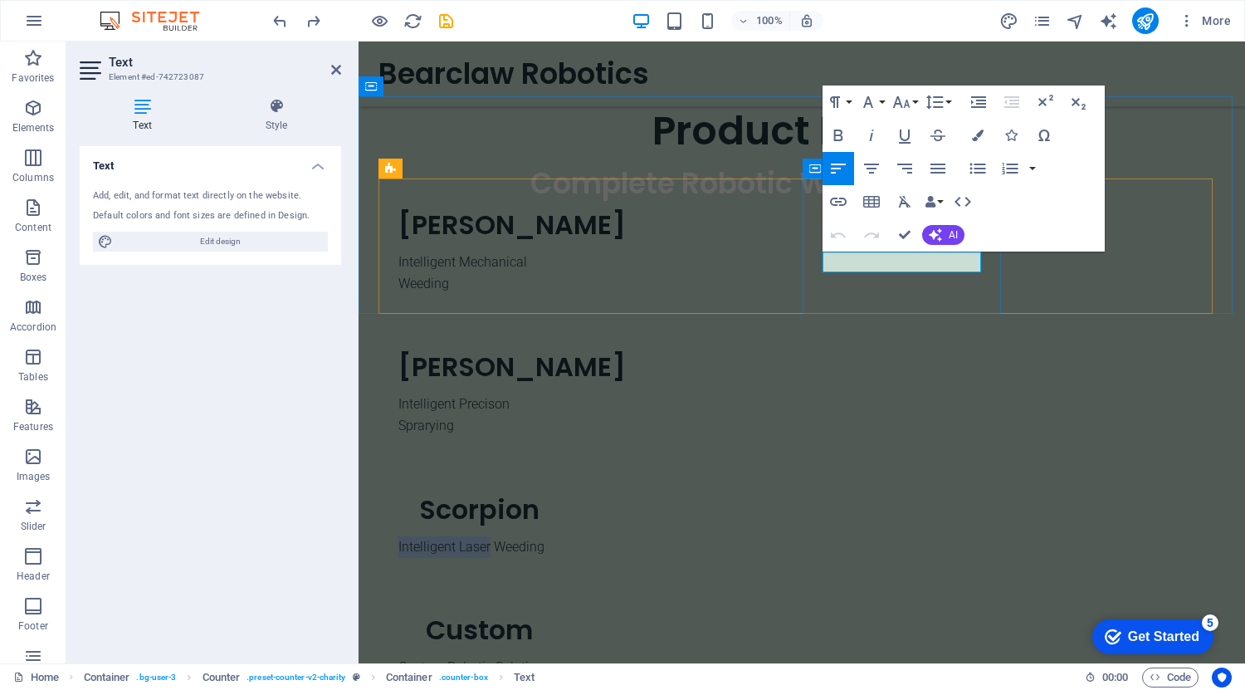
drag, startPoint x: 916, startPoint y: 263, endPoint x: 811, endPoint y: 273, distance: 105.1
click at [580, 463] on div "Scorpion Intelligent Laser Weeding" at bounding box center [480, 520] width 202 height 115
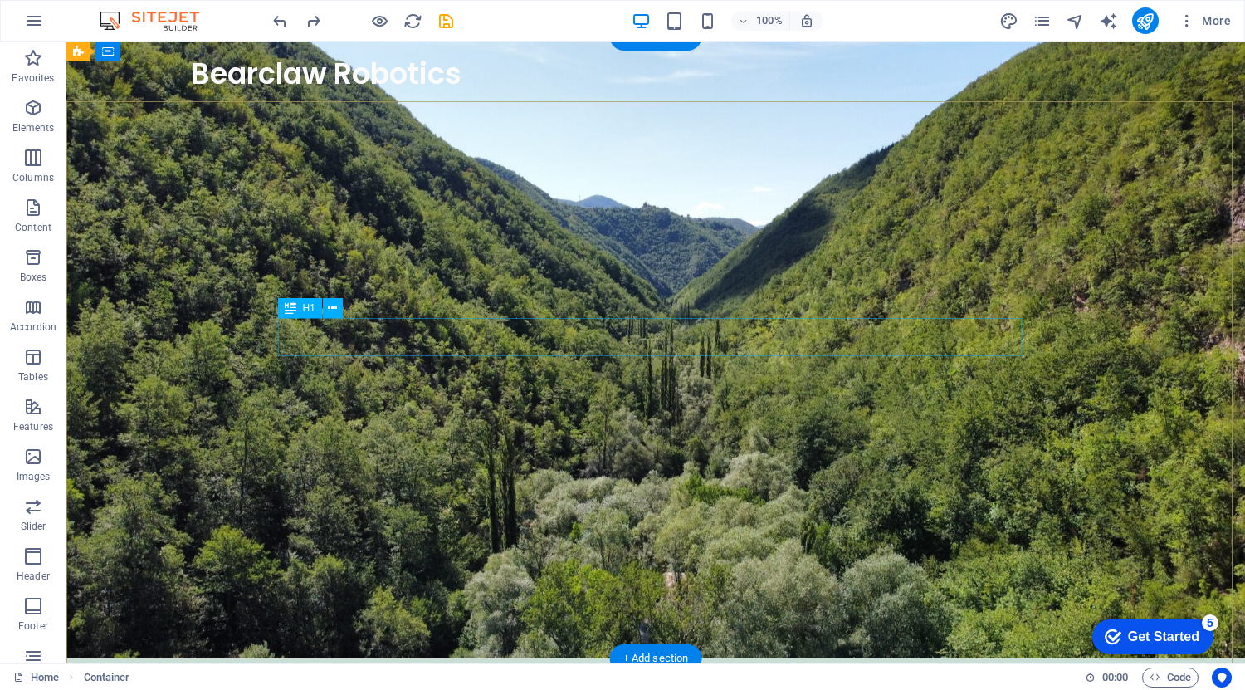
scroll to position [0, 0]
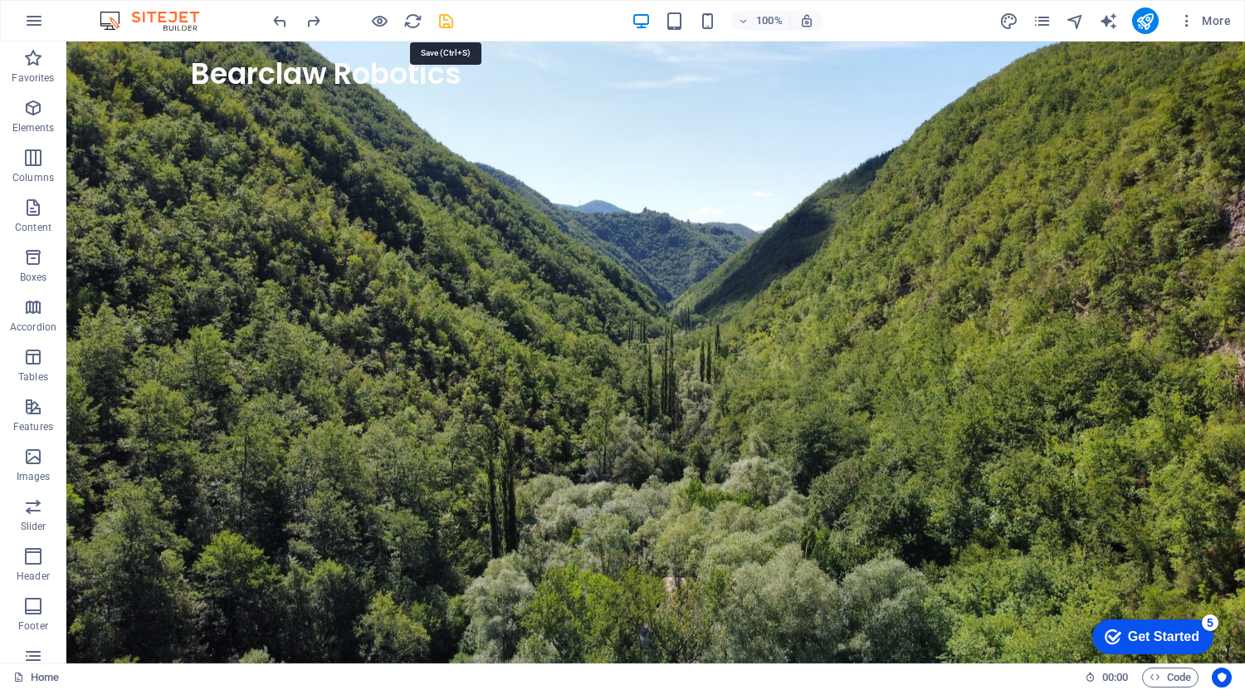
click at [446, 22] on icon "save" at bounding box center [446, 21] width 19 height 19
click at [1152, 17] on icon "publish" at bounding box center [1145, 21] width 19 height 19
click at [1147, 22] on icon "publish" at bounding box center [1145, 21] width 19 height 19
